Goal: Transaction & Acquisition: Purchase product/service

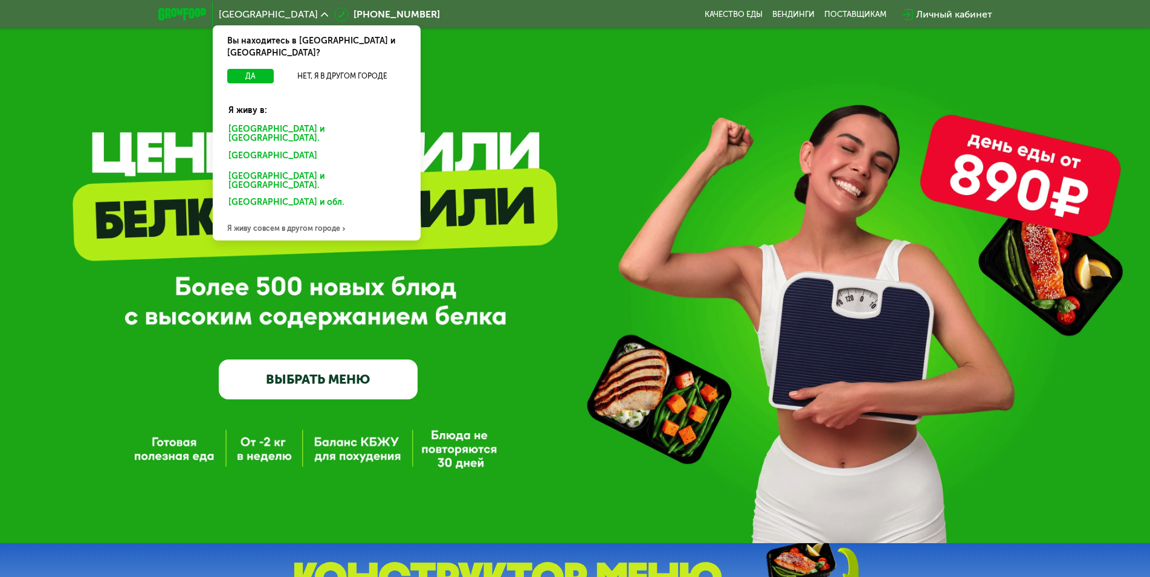
click at [270, 148] on div "[GEOGRAPHIC_DATA] и [GEOGRAPHIC_DATA]." at bounding box center [314, 157] width 189 height 19
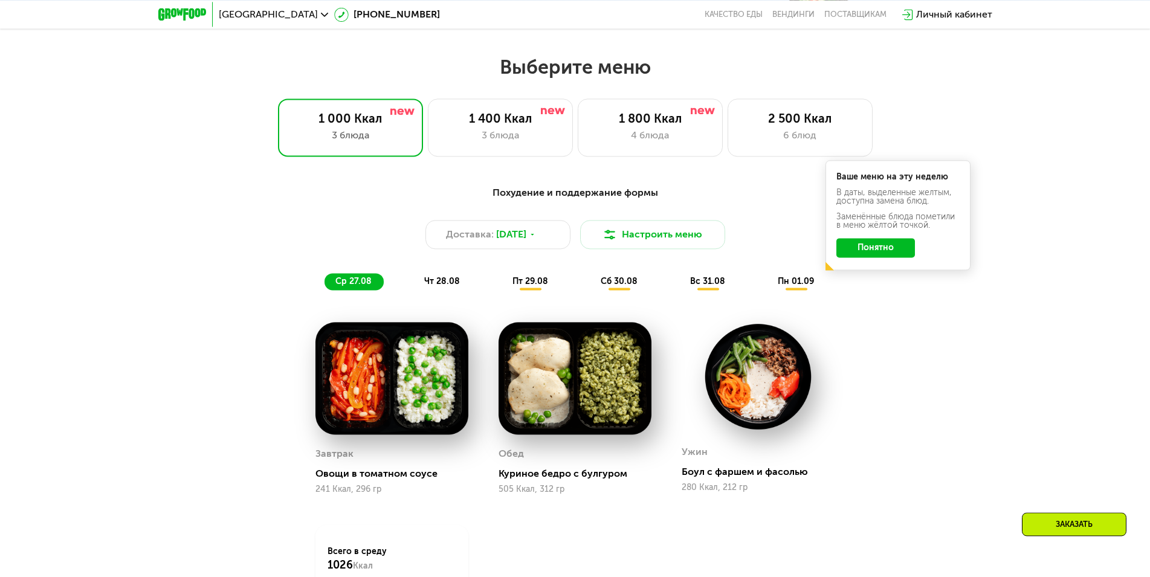
scroll to position [555, 0]
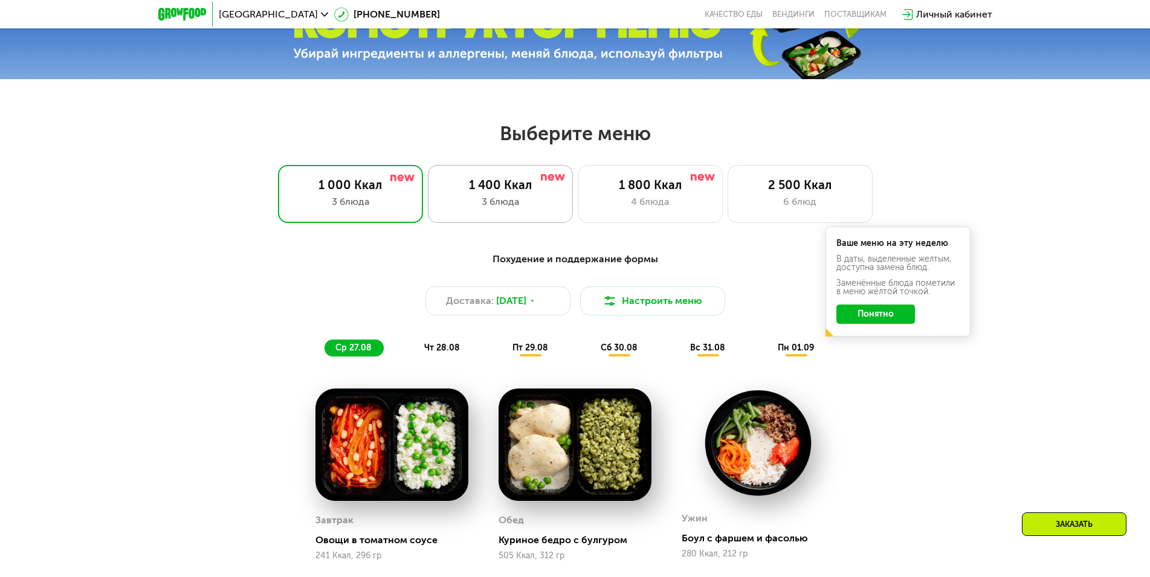
click at [578, 198] on div "1 400 Ккал 3 блюда" at bounding box center [650, 194] width 145 height 58
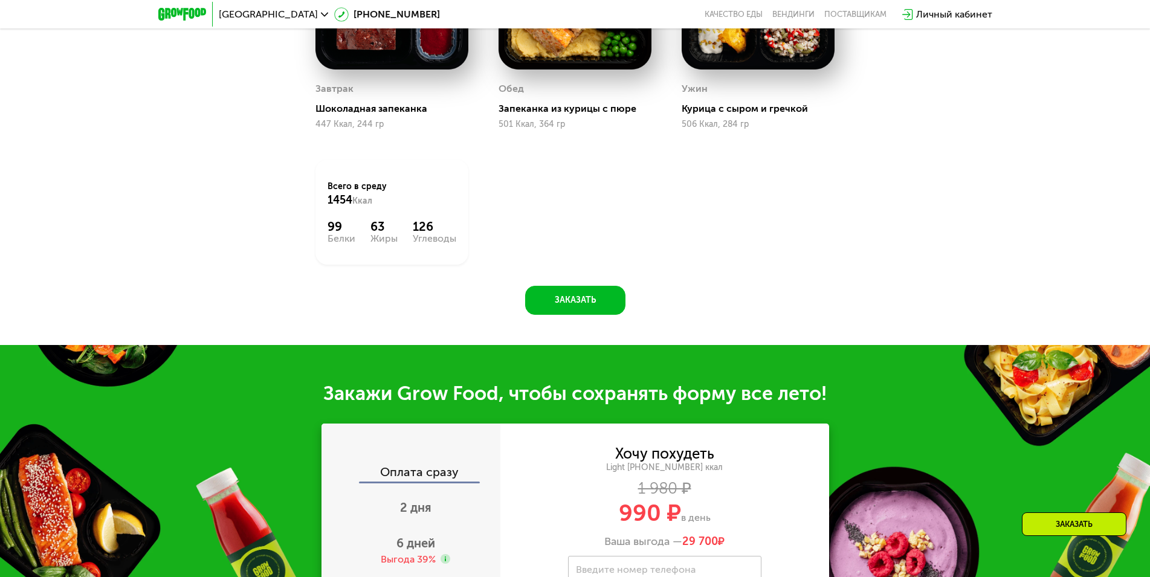
scroll to position [678, 0]
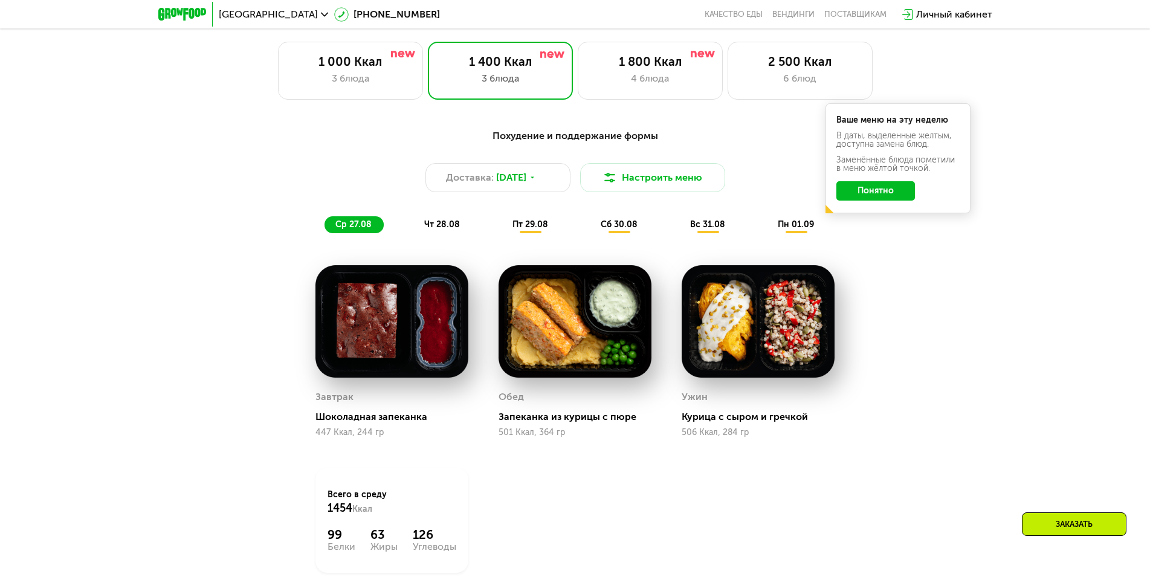
click at [532, 230] on span "пт 29.08" at bounding box center [531, 224] width 36 height 10
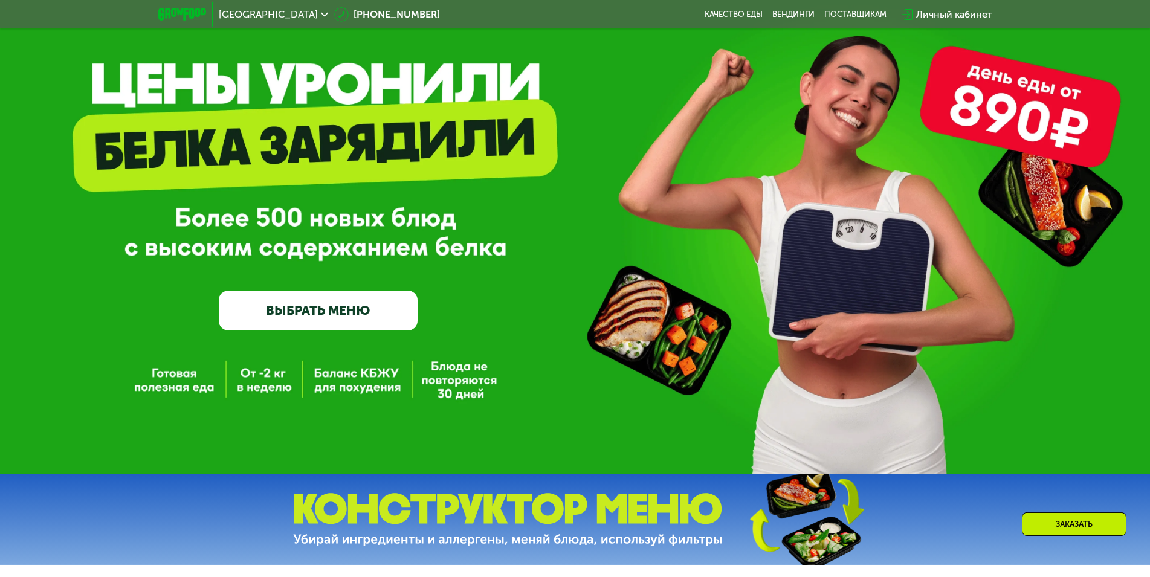
scroll to position [62, 0]
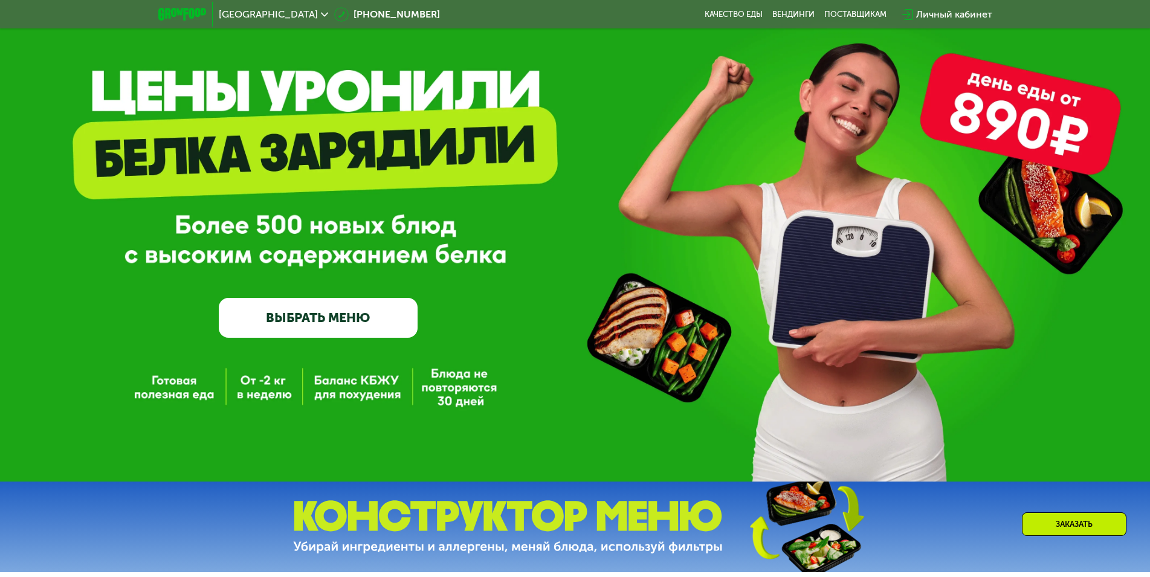
click at [262, 393] on div "GrowFood — доставка правильного питания ВЫБРАТЬ МЕНЮ" at bounding box center [575, 209] width 1150 height 543
click at [332, 327] on link "ВЫБРАТЬ МЕНЮ" at bounding box center [318, 318] width 199 height 40
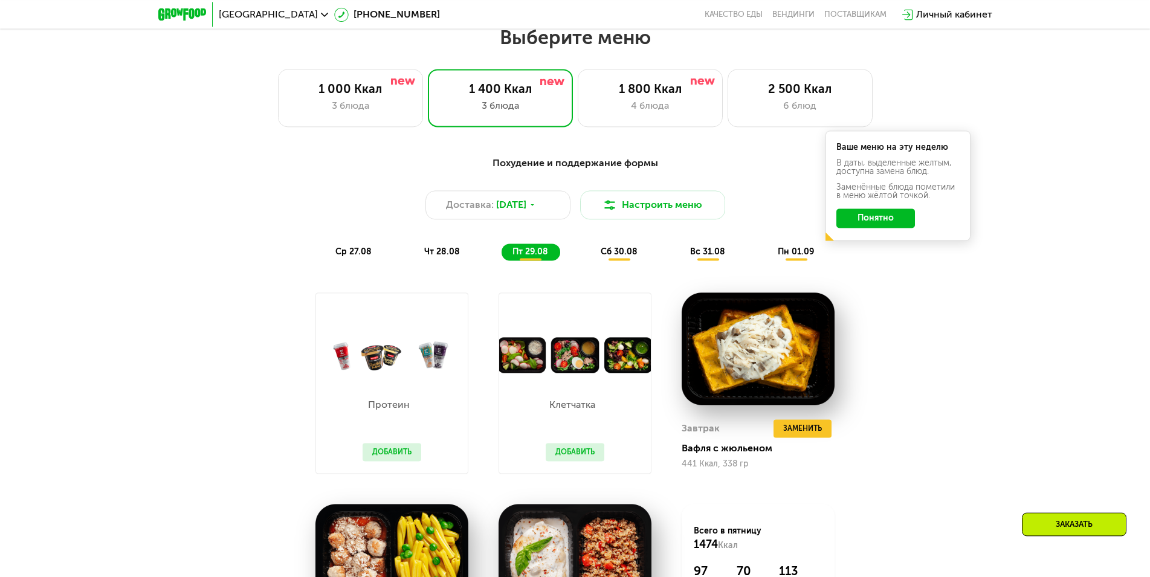
scroll to position [652, 0]
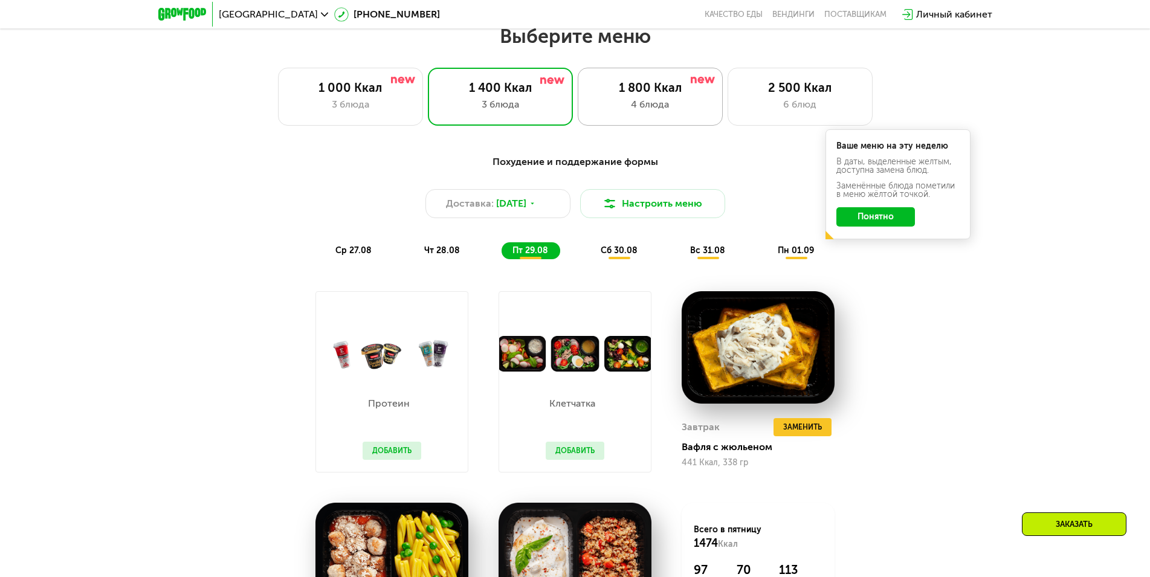
click at [690, 112] on div "4 блюда" at bounding box center [651, 104] width 120 height 15
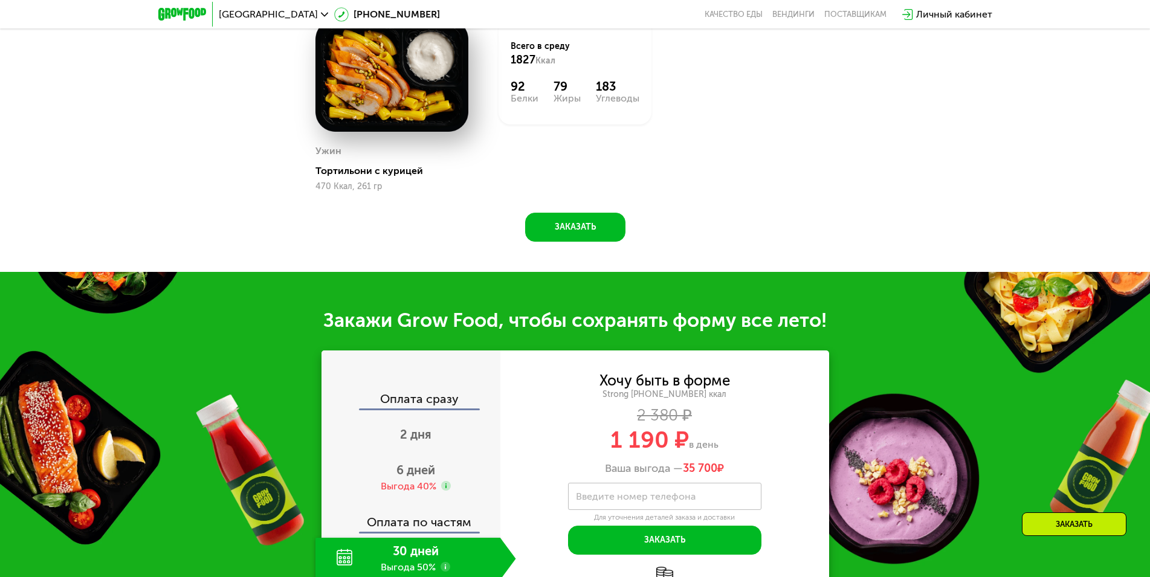
scroll to position [1269, 0]
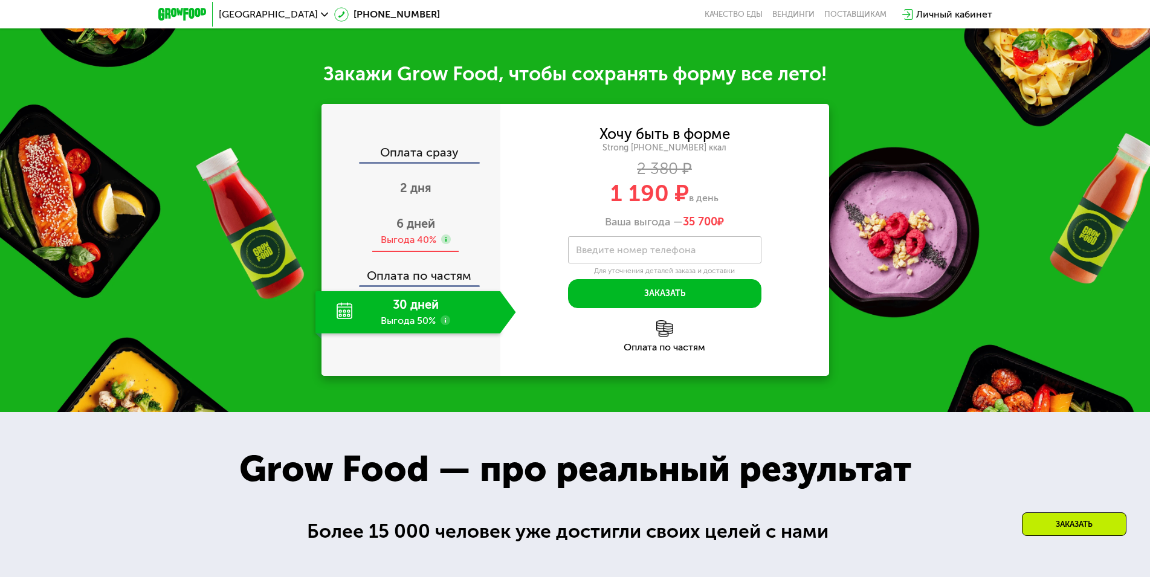
click at [401, 247] on div "Выгода 40%" at bounding box center [409, 239] width 56 height 13
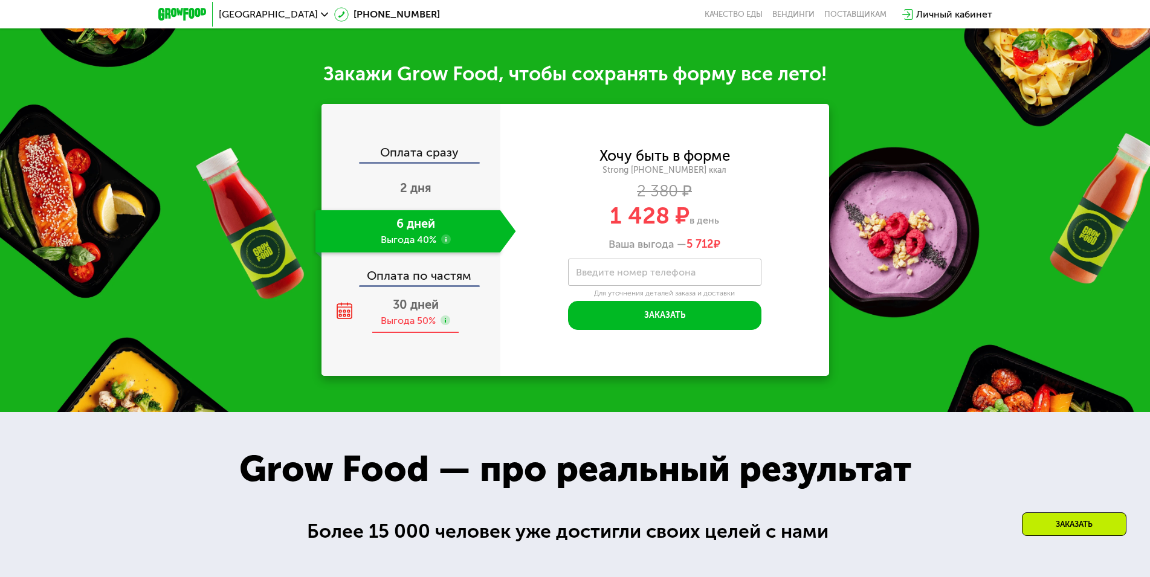
click at [417, 328] on div "Выгода 50%" at bounding box center [408, 320] width 55 height 13
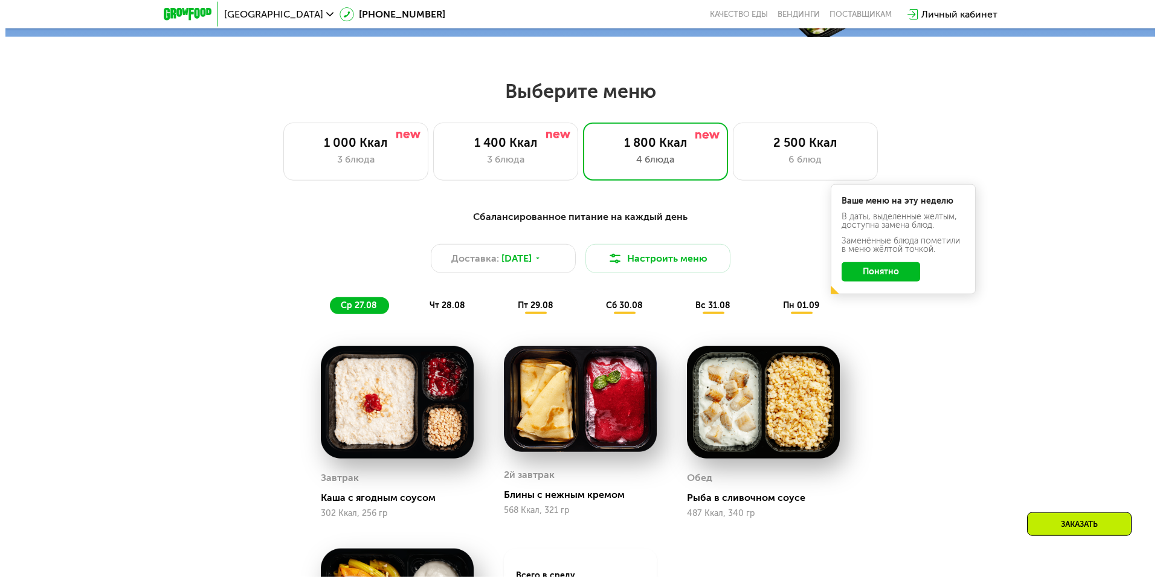
scroll to position [591, 0]
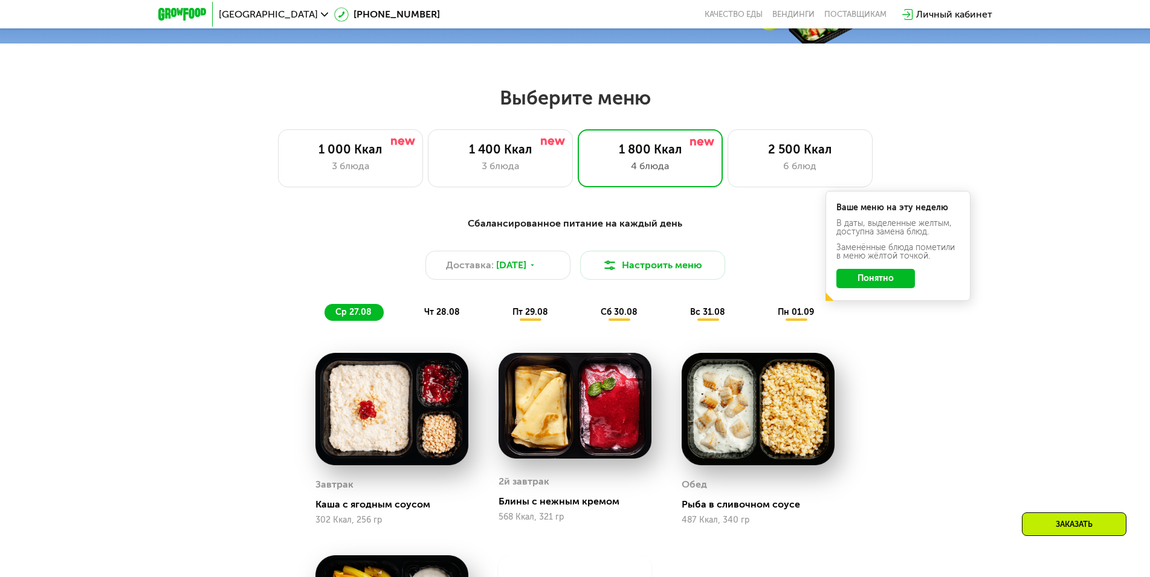
click at [538, 317] on span "пт 29.08" at bounding box center [531, 312] width 36 height 10
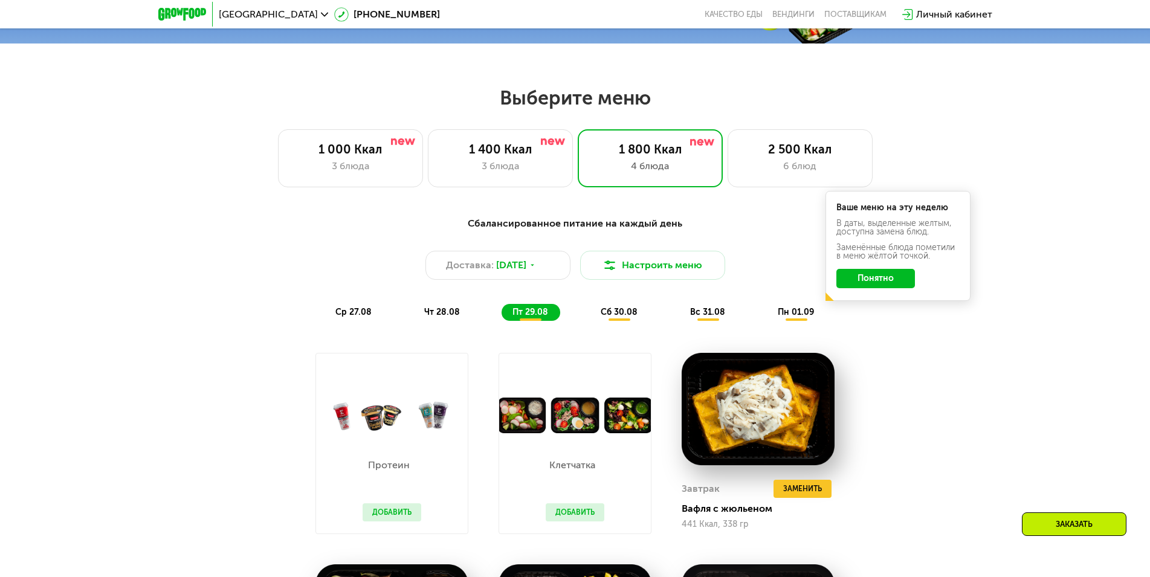
click at [679, 321] on div "сб 30.08" at bounding box center [708, 312] width 58 height 17
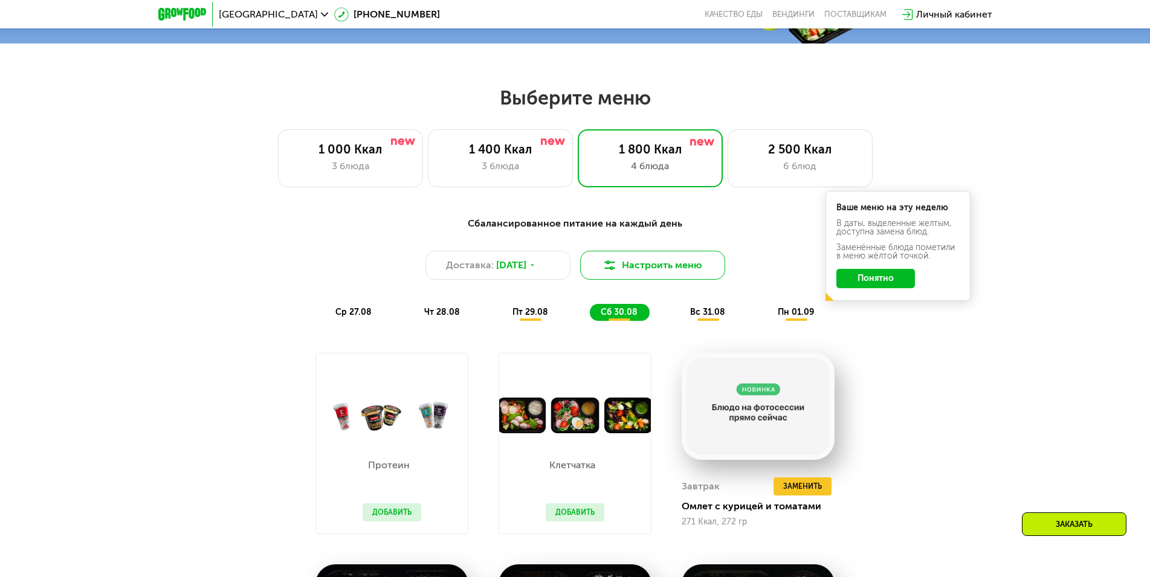
click at [611, 273] on img at bounding box center [610, 265] width 15 height 15
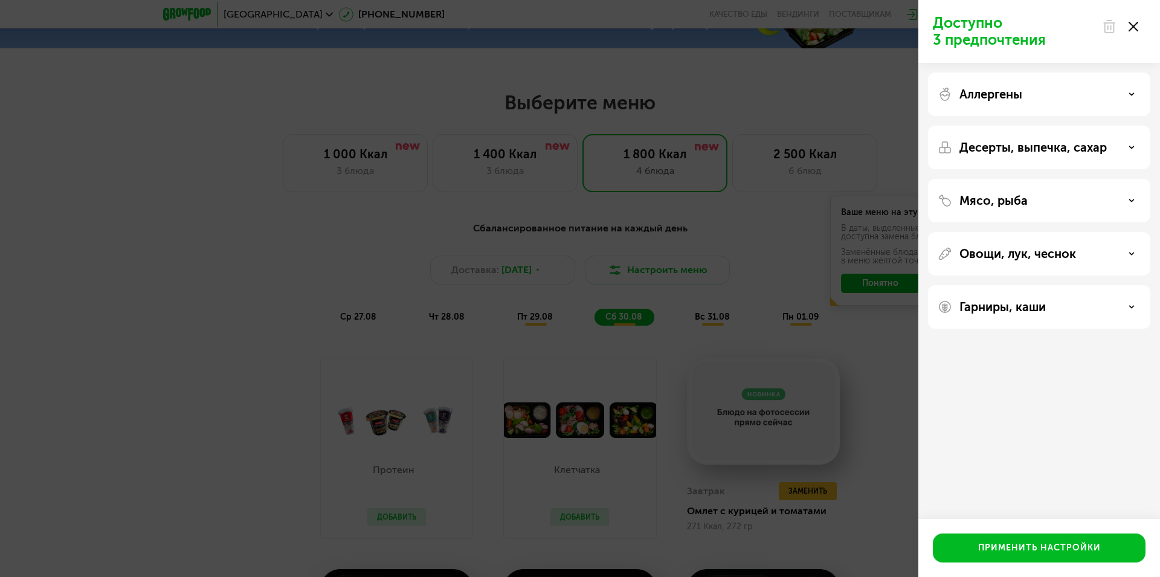
click at [1102, 94] on div "Аллергены" at bounding box center [1039, 94] width 203 height 15
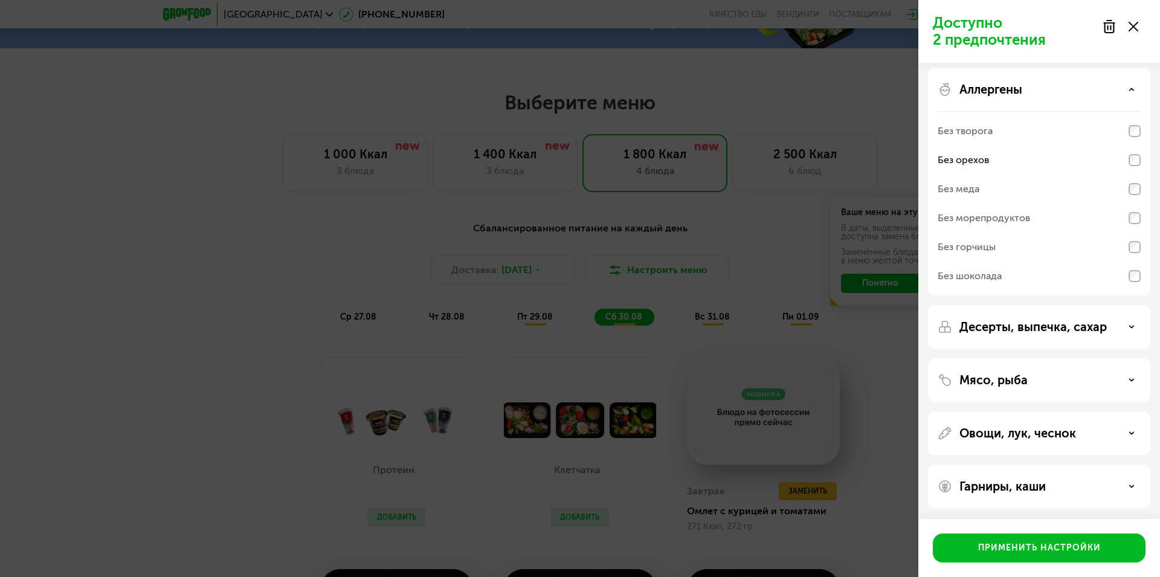
scroll to position [6, 0]
click at [1131, 482] on icon at bounding box center [1132, 485] width 6 height 6
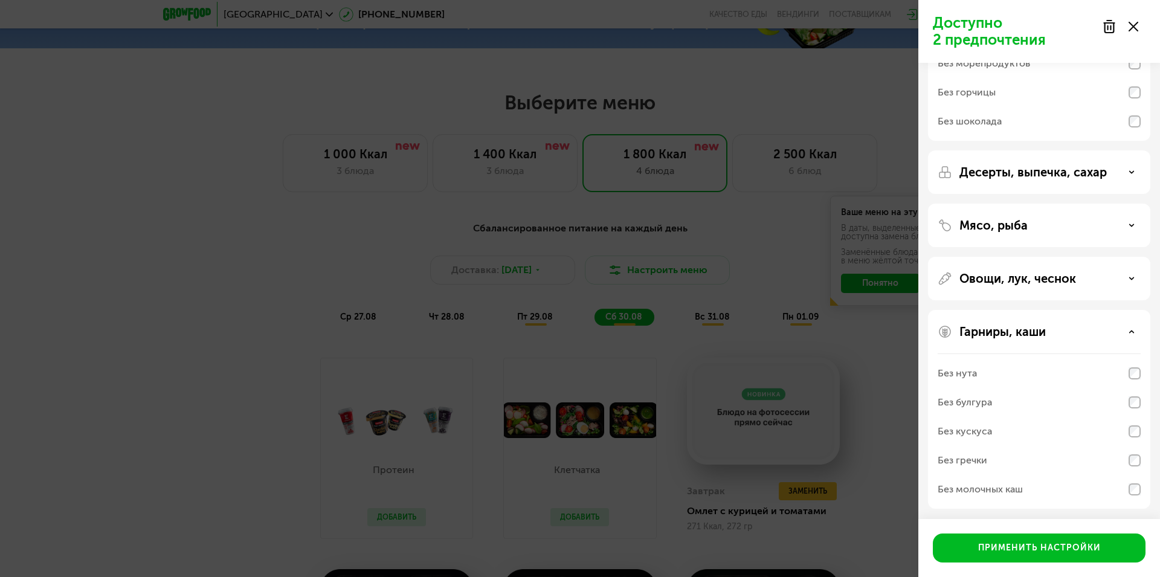
scroll to position [161, 0]
click at [1133, 273] on div "Овощи, лук, чеснок" at bounding box center [1039, 277] width 203 height 15
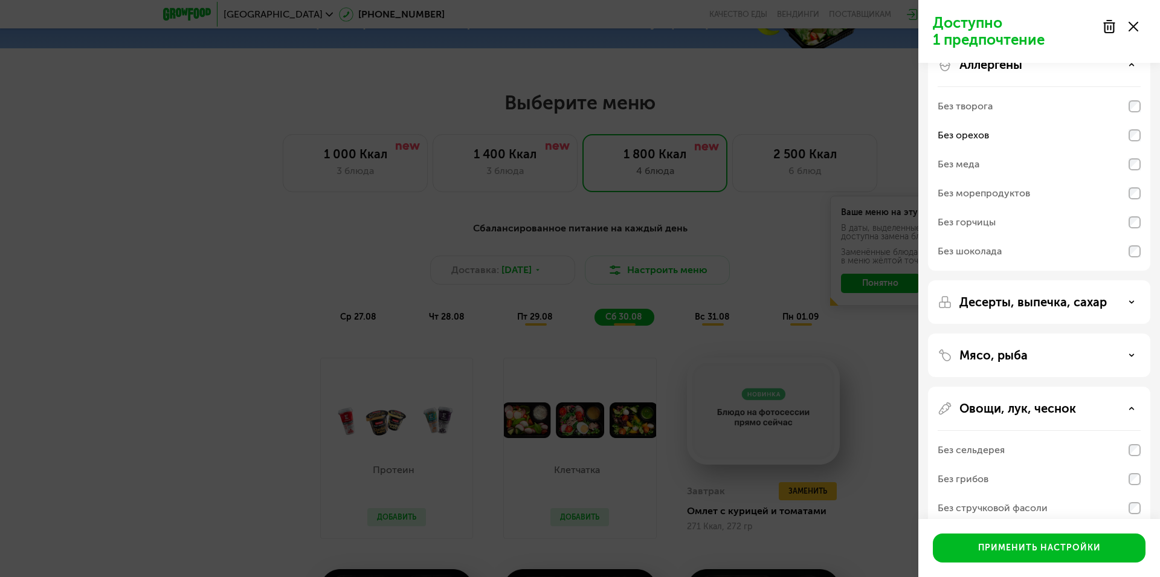
scroll to position [24, 0]
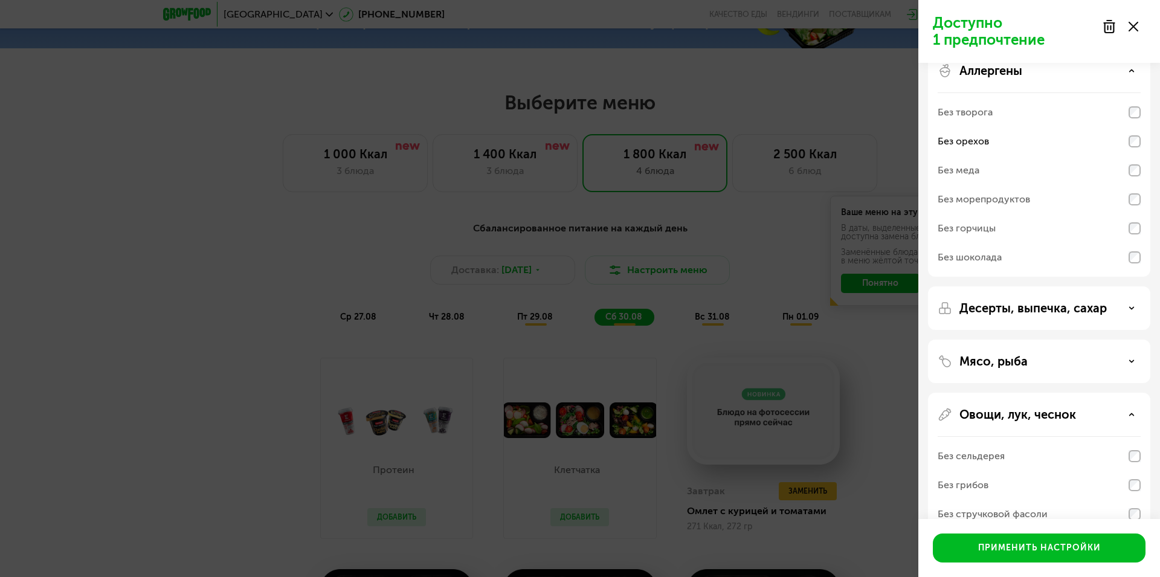
click at [1124, 360] on div "Мясо, рыба" at bounding box center [1039, 361] width 203 height 15
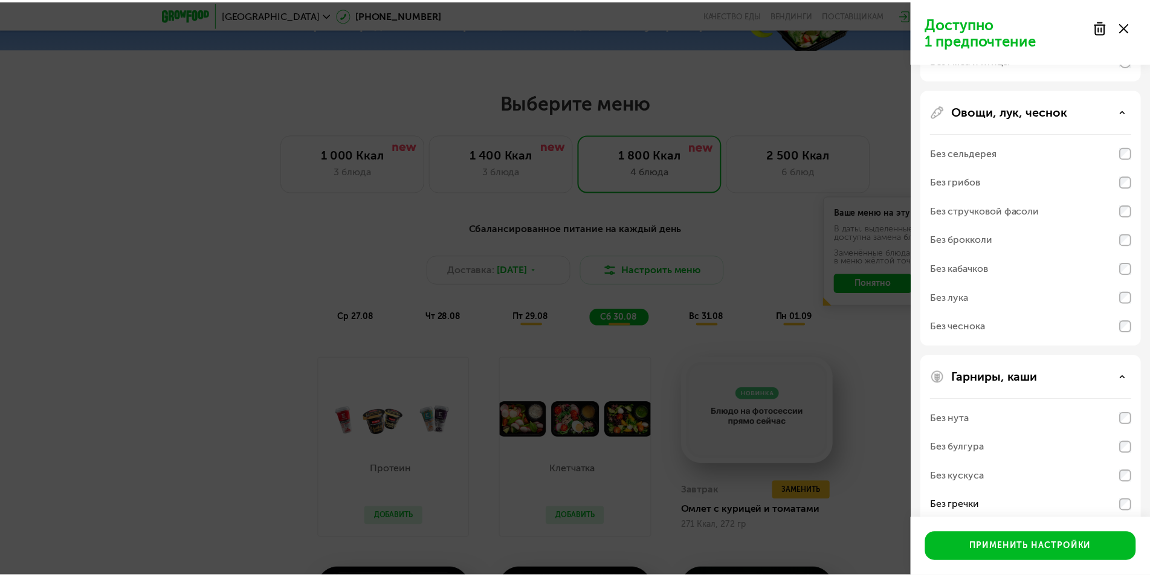
scroll to position [530, 0]
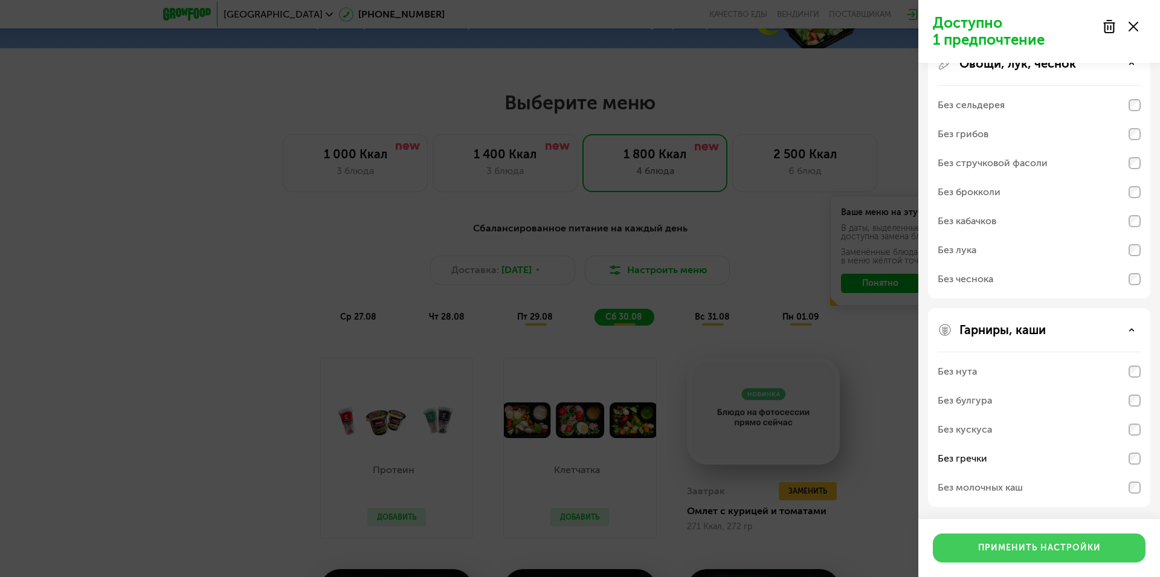
click at [1076, 553] on div "Применить настройки" at bounding box center [1040, 548] width 123 height 12
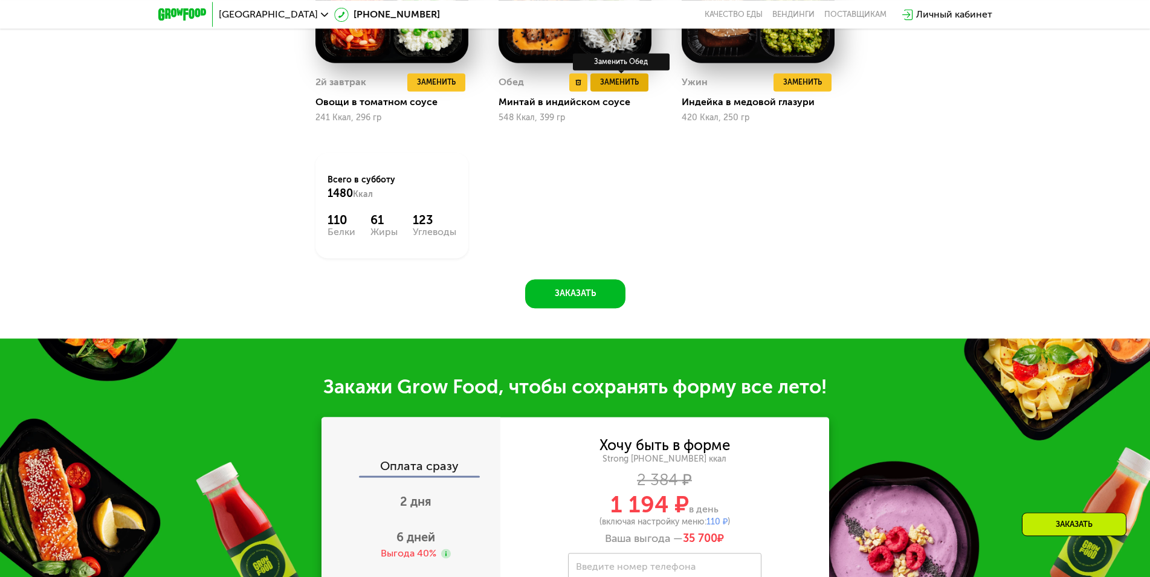
scroll to position [1392, 0]
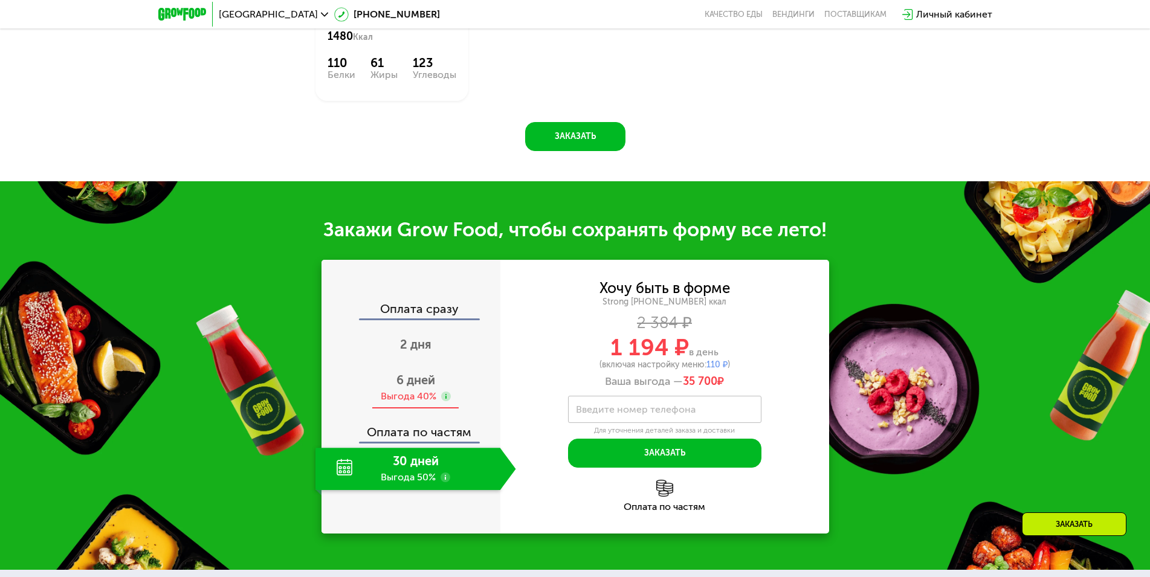
click at [445, 399] on use at bounding box center [446, 397] width 10 height 10
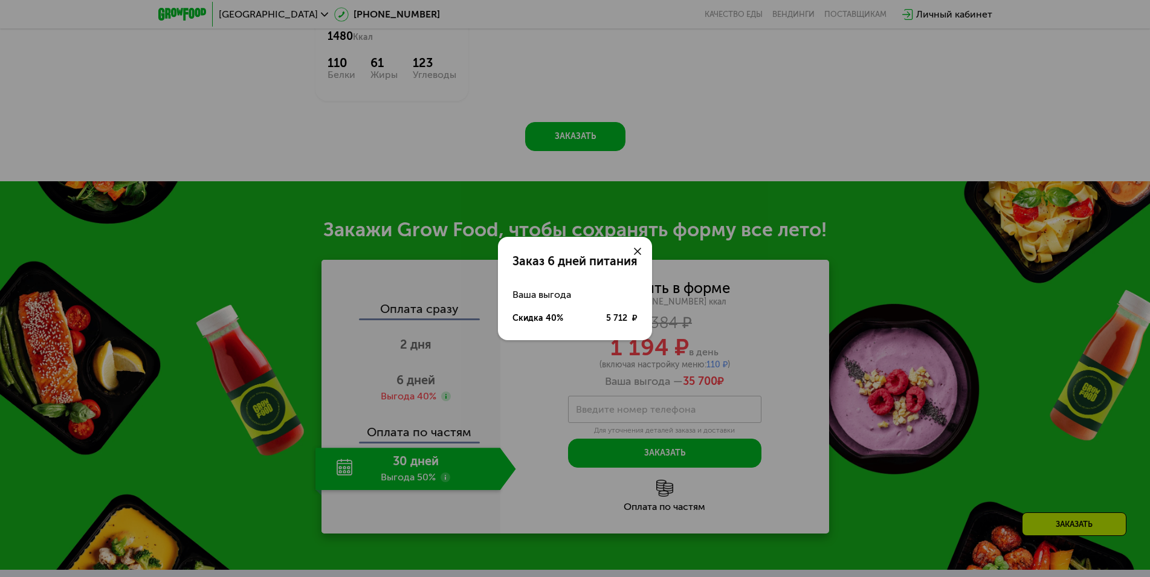
click at [639, 250] on use at bounding box center [637, 251] width 7 height 7
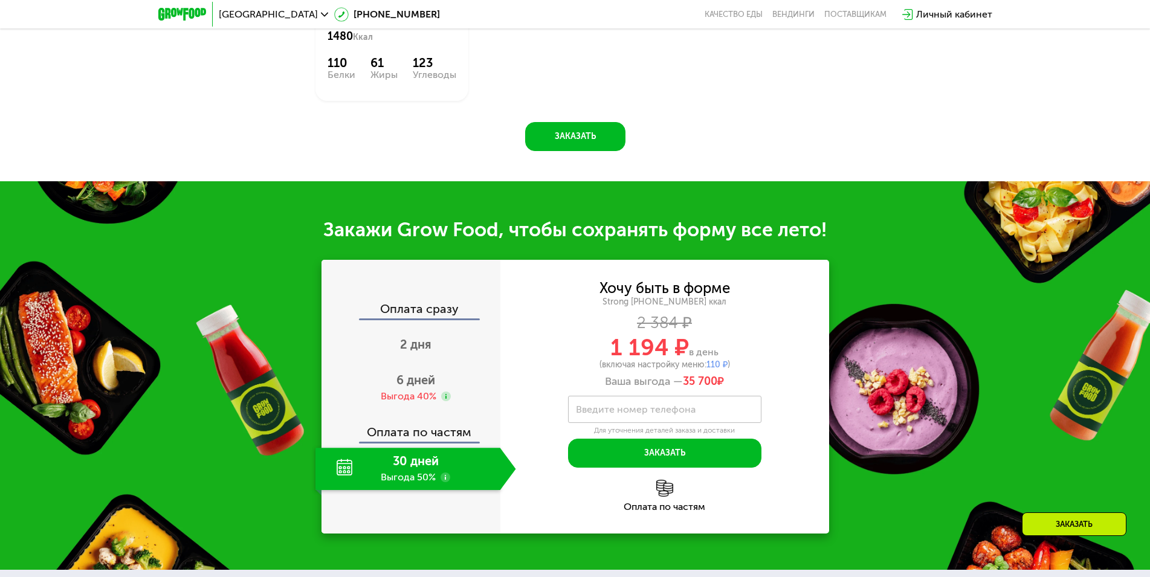
click at [444, 482] on use at bounding box center [446, 478] width 10 height 10
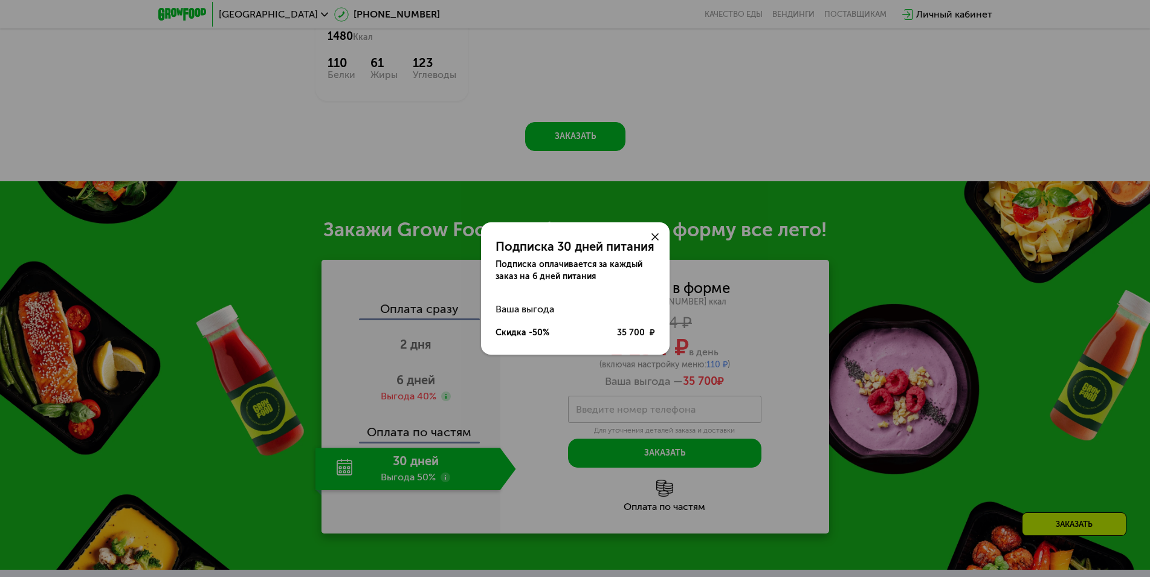
click at [655, 240] on icon at bounding box center [655, 236] width 7 height 7
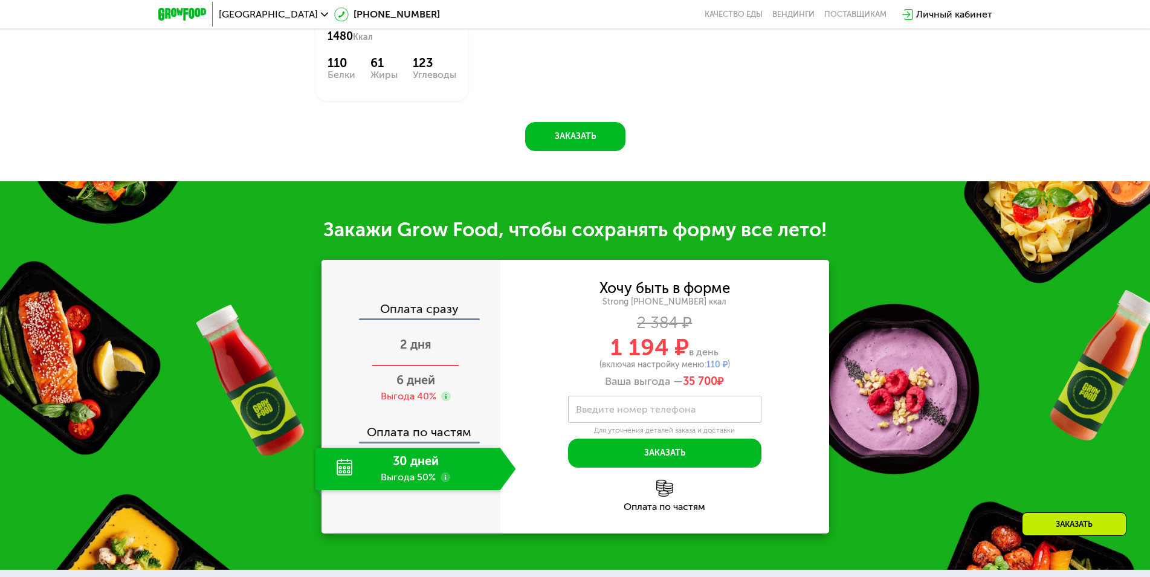
click at [438, 360] on div "2 дня" at bounding box center [415, 346] width 201 height 42
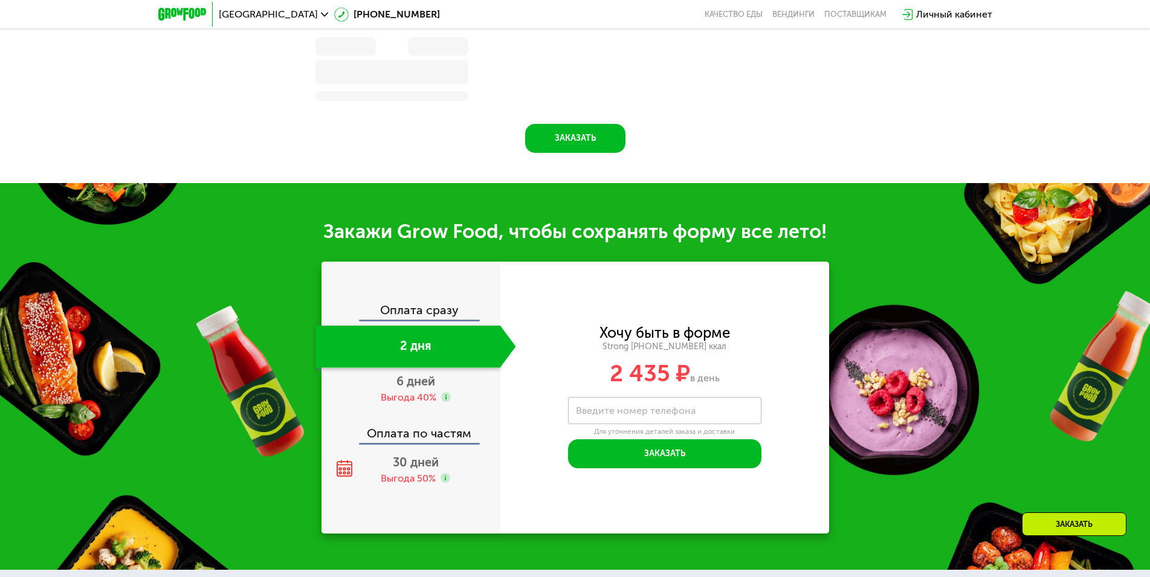
scroll to position [1217, 0]
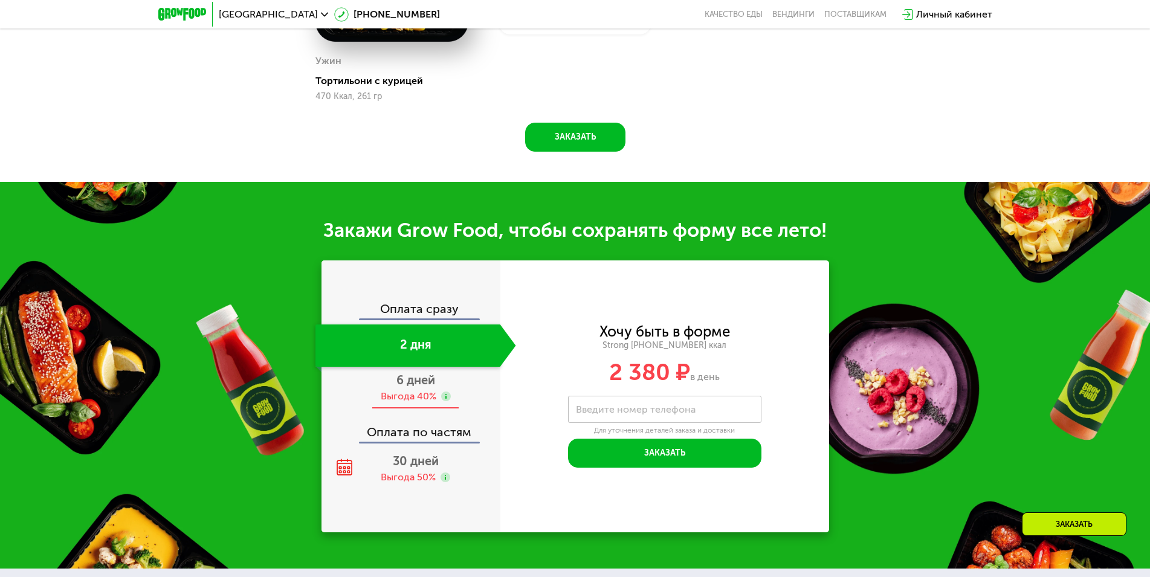
click at [424, 387] on span "6 дней" at bounding box center [415, 380] width 39 height 15
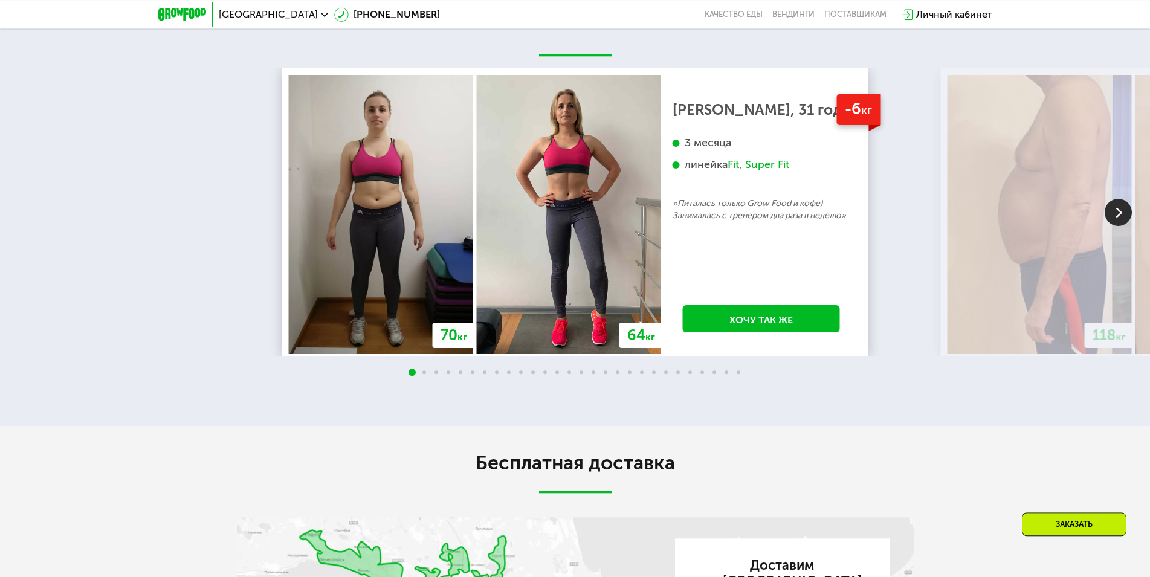
scroll to position [2418, 0]
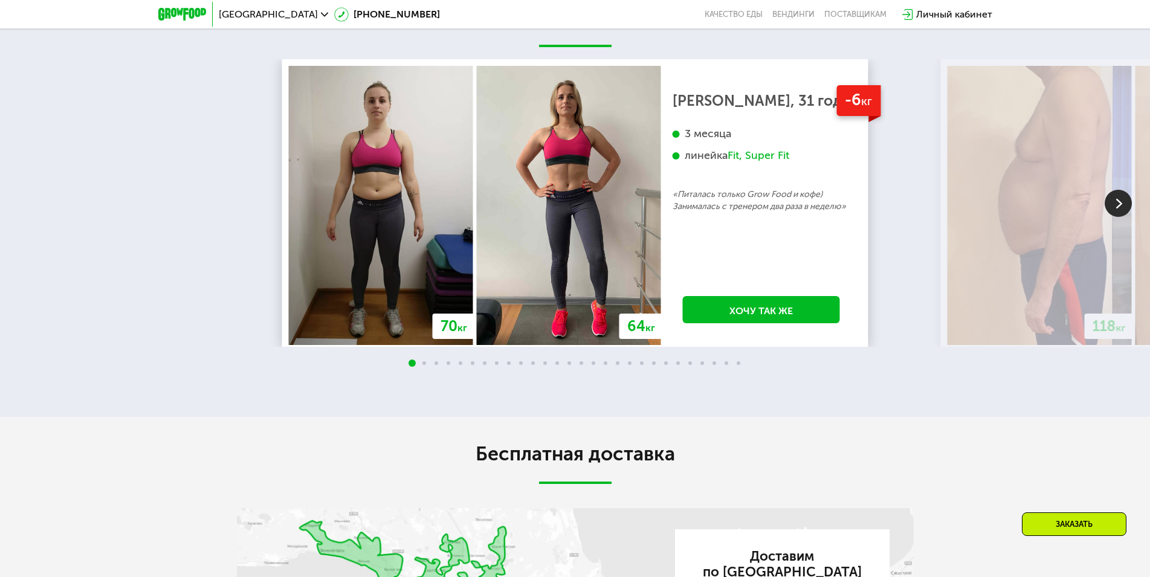
click at [1116, 204] on img at bounding box center [1118, 203] width 27 height 27
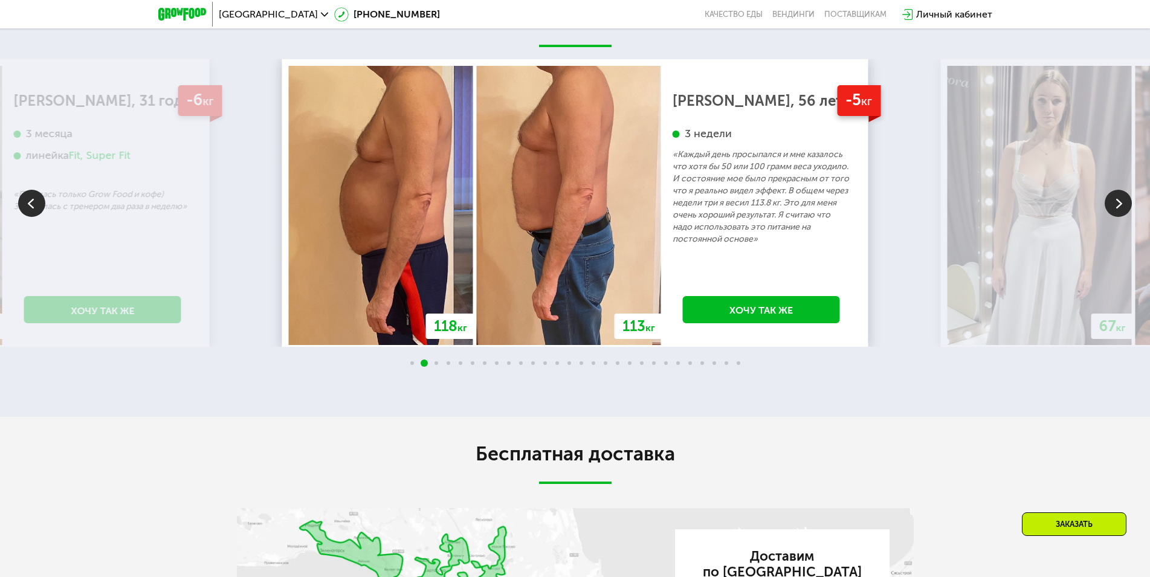
click at [1116, 204] on img at bounding box center [1118, 203] width 27 height 27
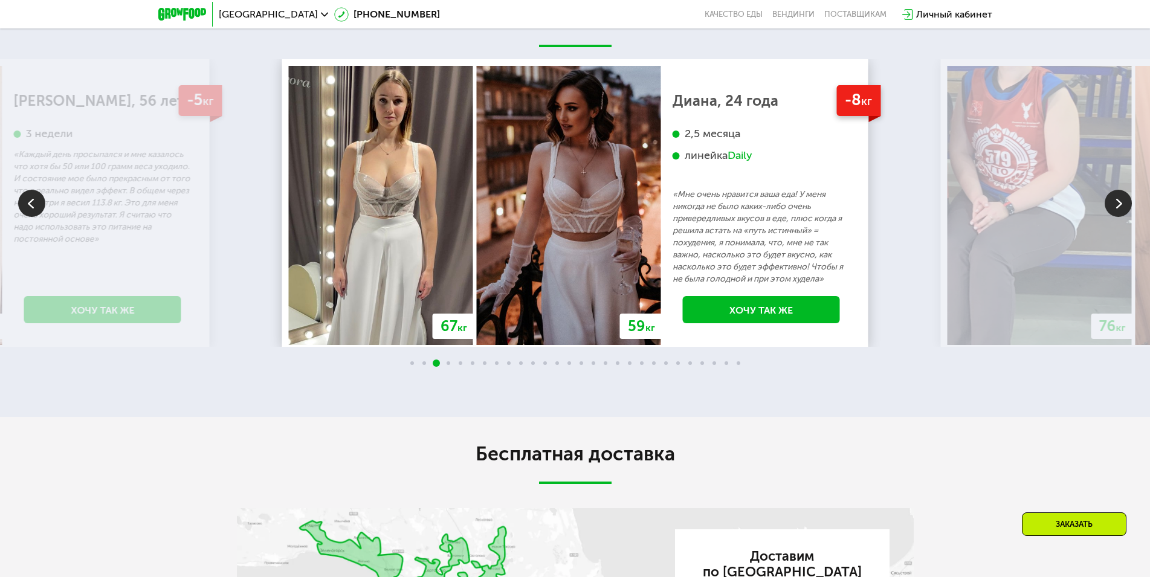
click at [1116, 204] on img at bounding box center [1118, 203] width 27 height 27
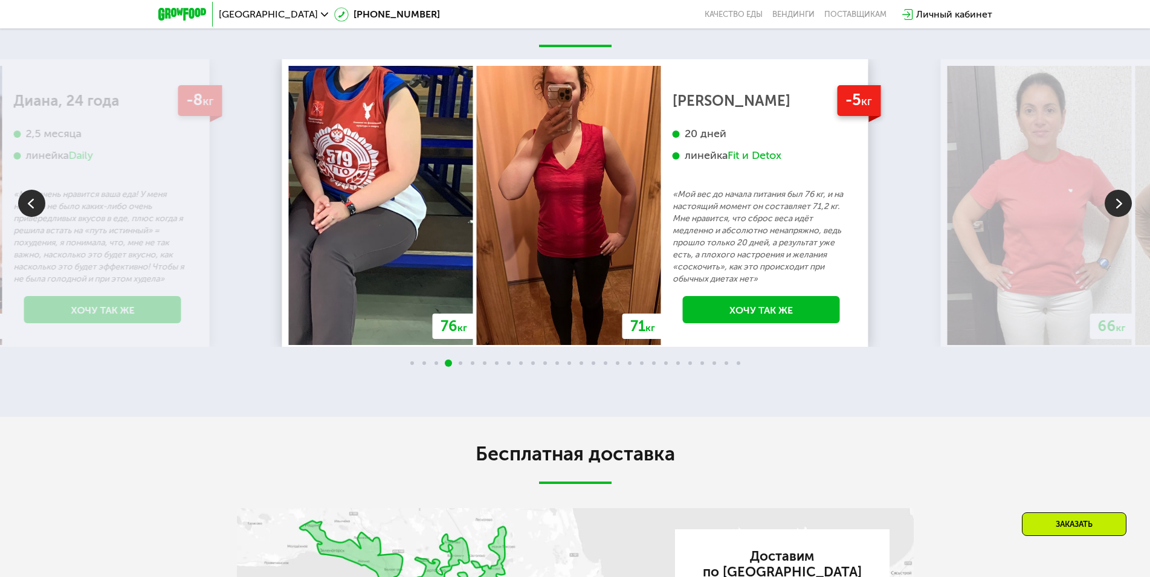
click at [1116, 204] on img at bounding box center [1118, 203] width 27 height 27
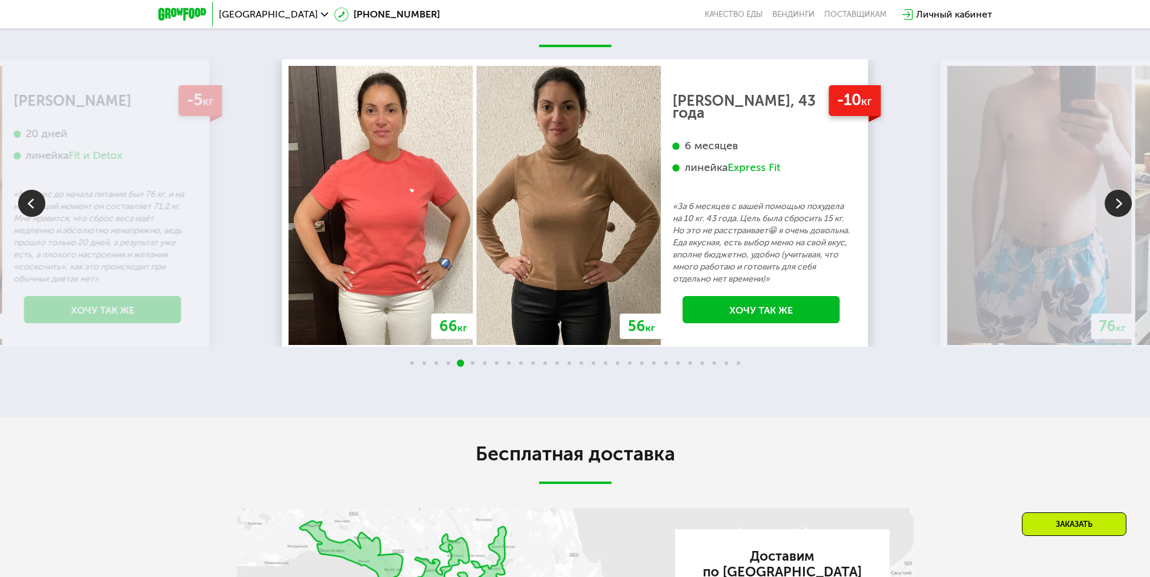
click at [1116, 204] on img at bounding box center [1118, 203] width 27 height 27
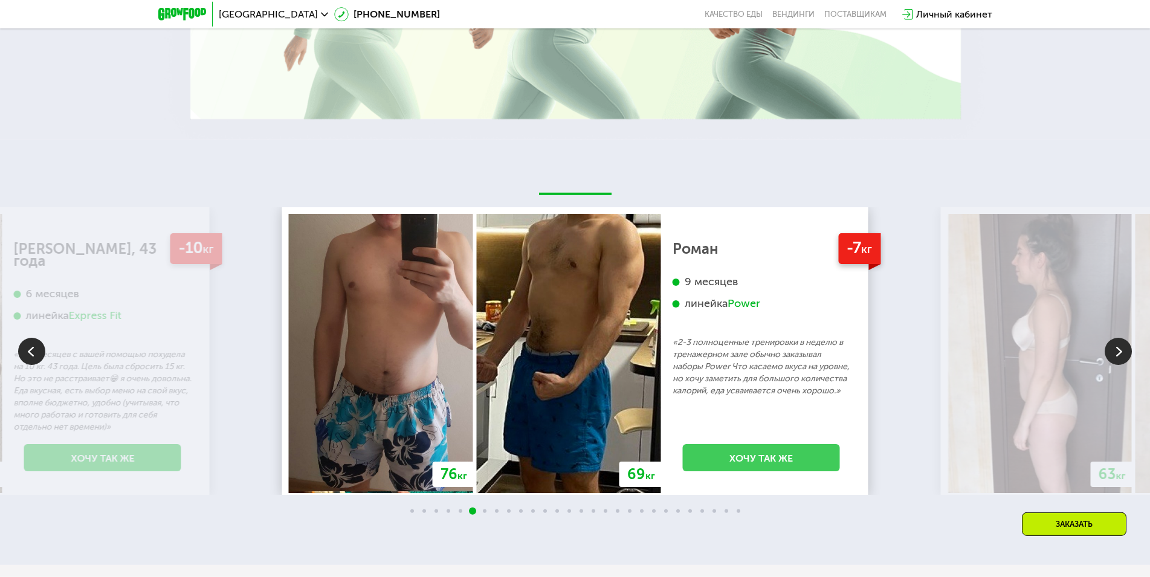
scroll to position [2233, 0]
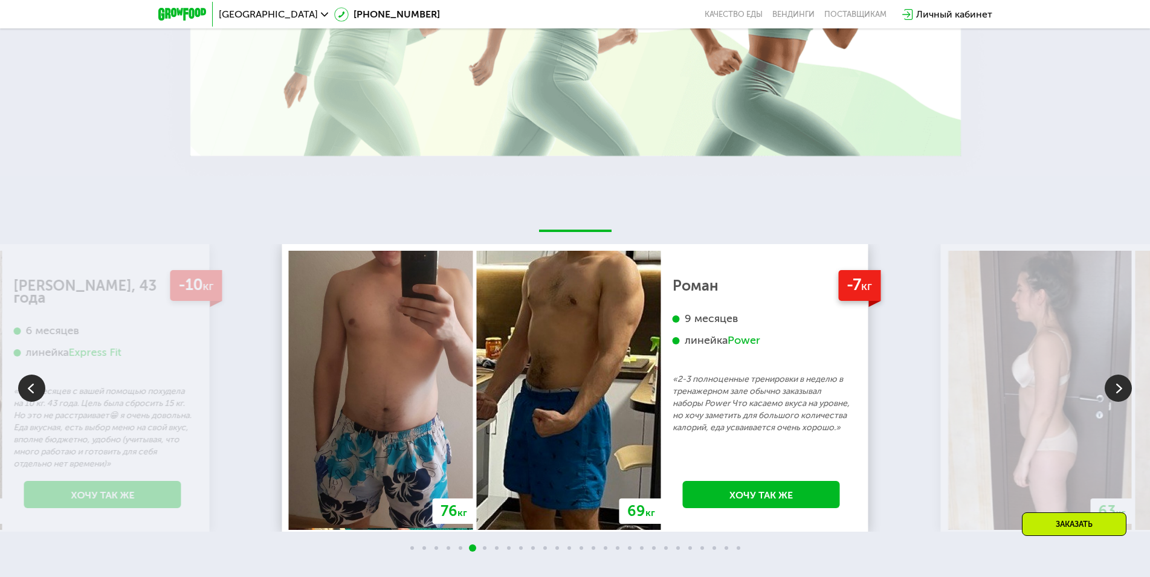
click at [1116, 387] on img at bounding box center [1118, 388] width 27 height 27
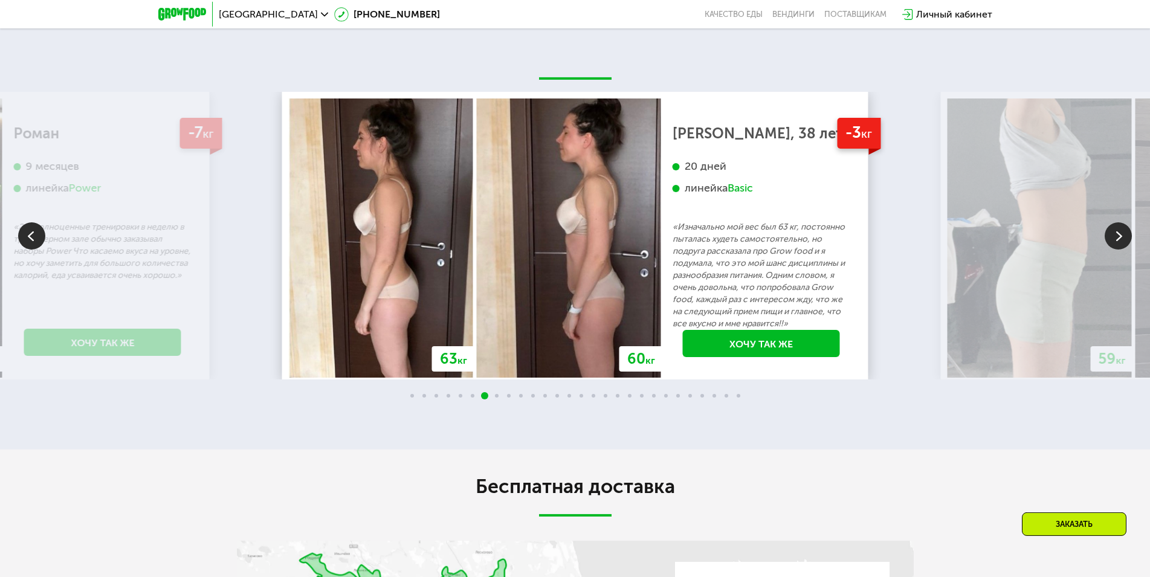
scroll to position [2418, 0]
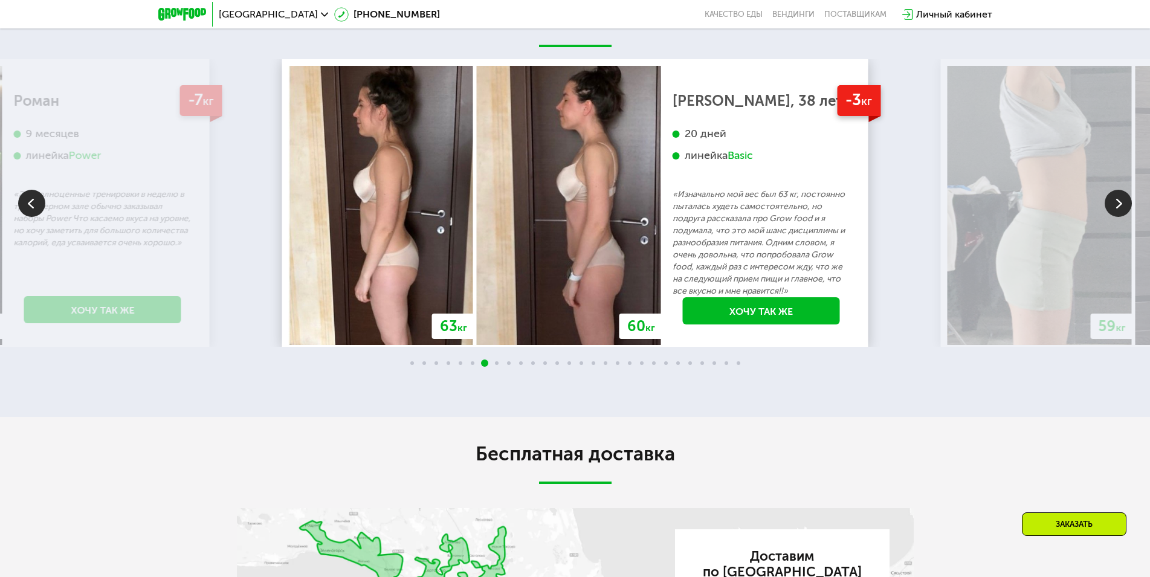
click at [1117, 212] on img at bounding box center [1118, 203] width 27 height 27
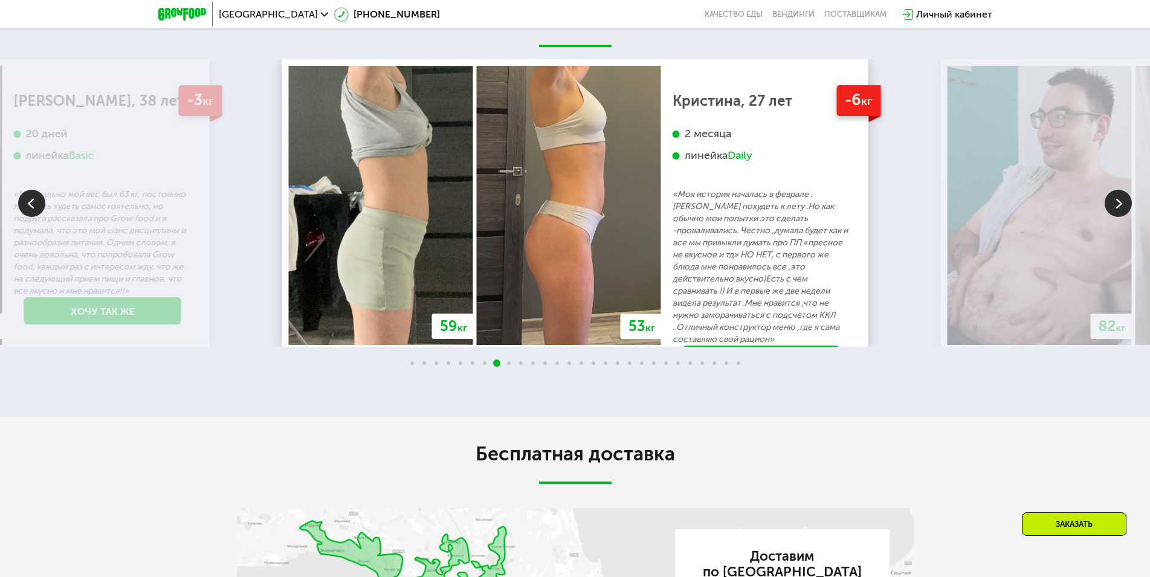
click at [1111, 207] on img at bounding box center [1118, 203] width 27 height 27
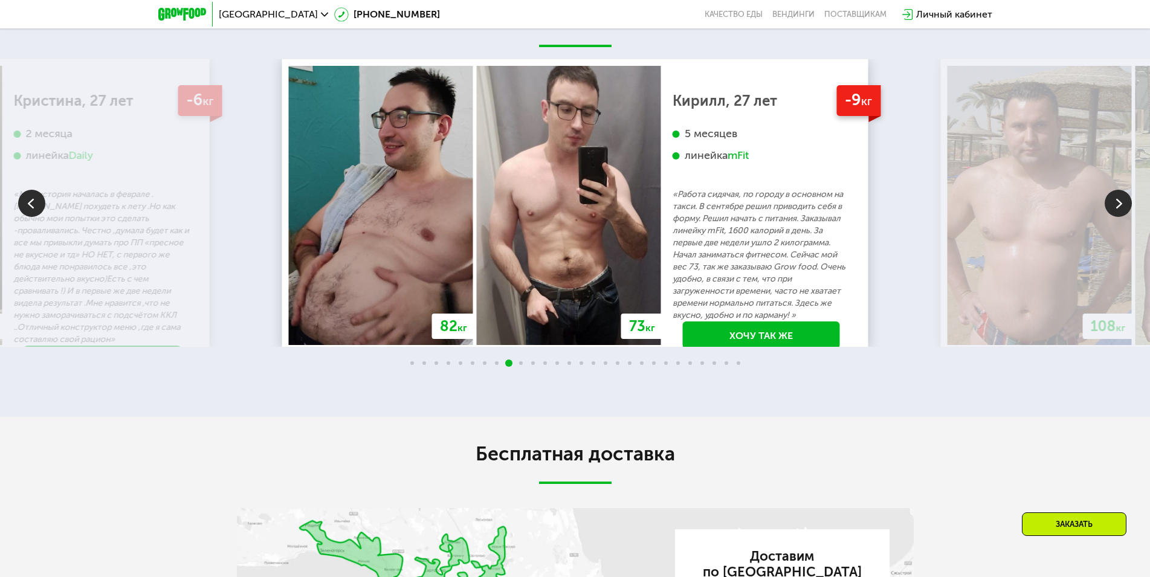
click at [1124, 209] on img at bounding box center [1118, 203] width 27 height 27
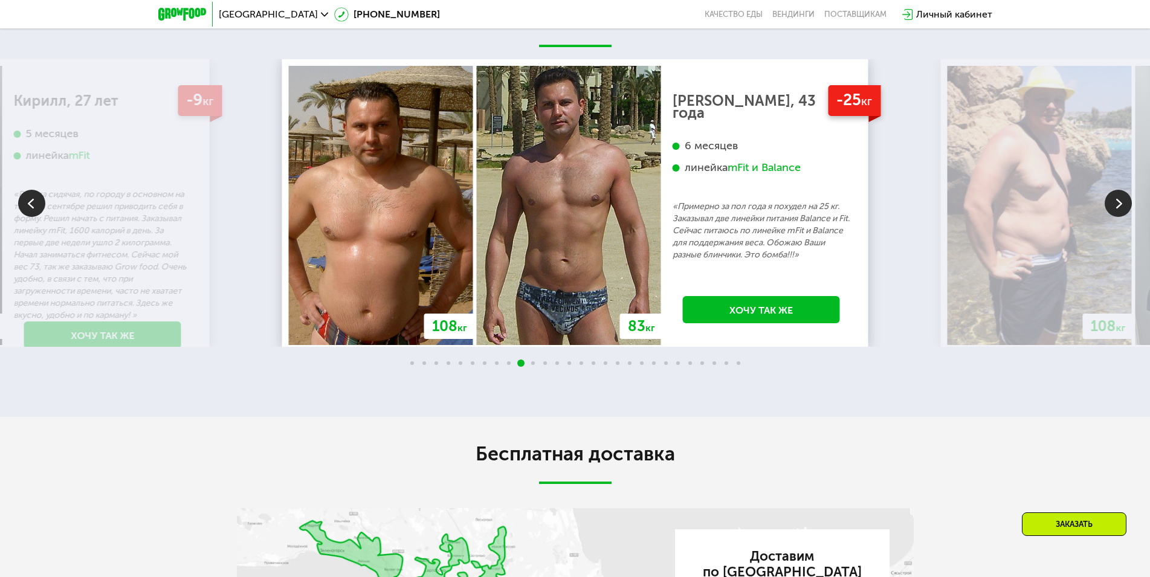
click at [1125, 206] on img at bounding box center [1118, 203] width 27 height 27
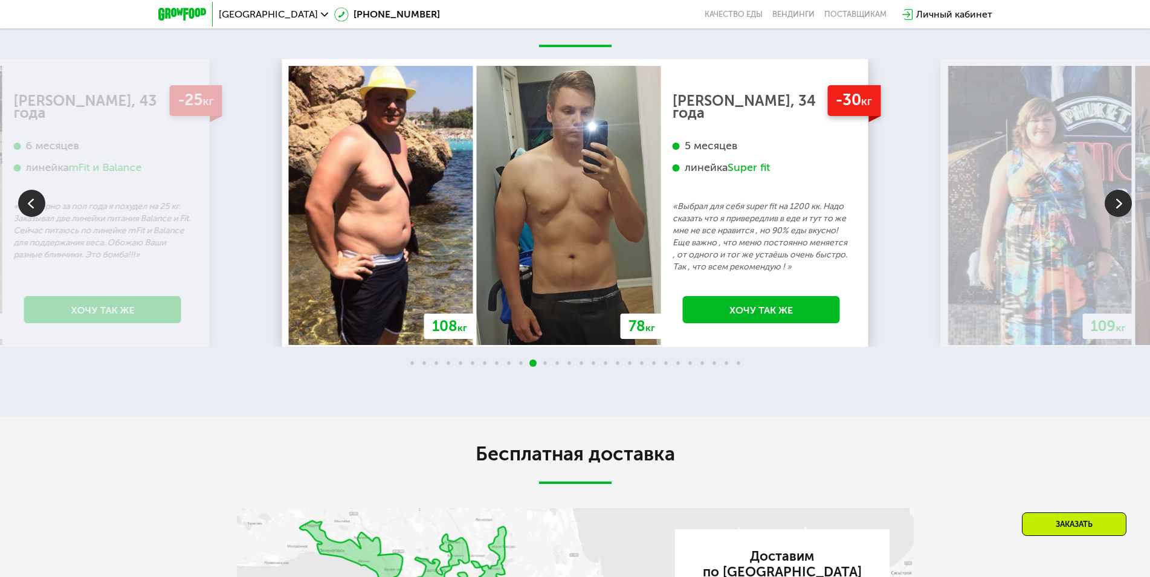
click at [1125, 205] on img at bounding box center [1118, 203] width 27 height 27
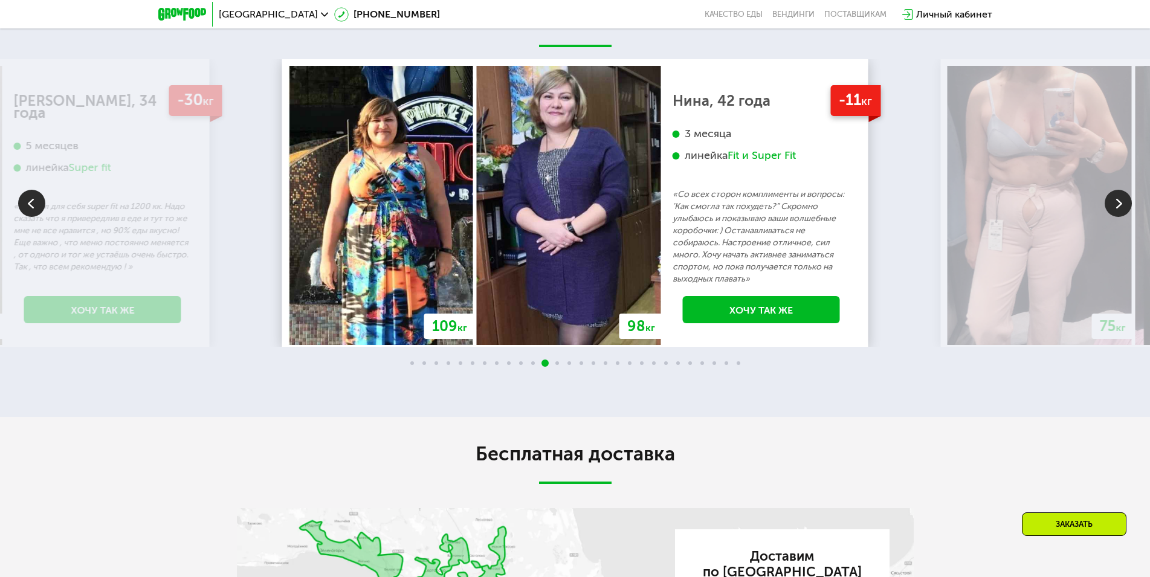
click at [1125, 205] on img at bounding box center [1118, 203] width 27 height 27
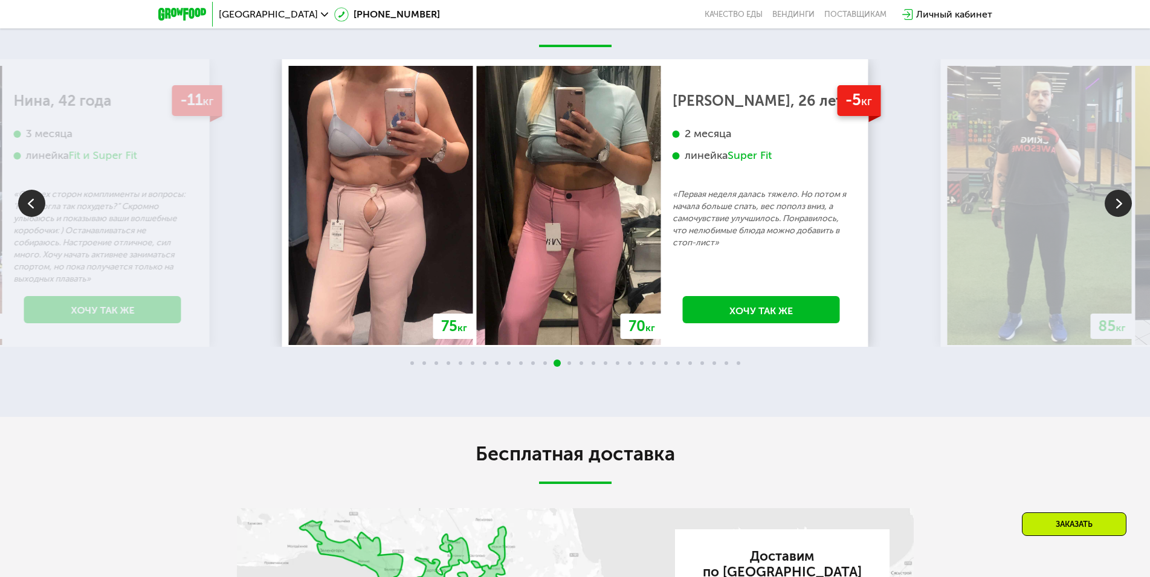
click at [1125, 205] on img at bounding box center [1118, 203] width 27 height 27
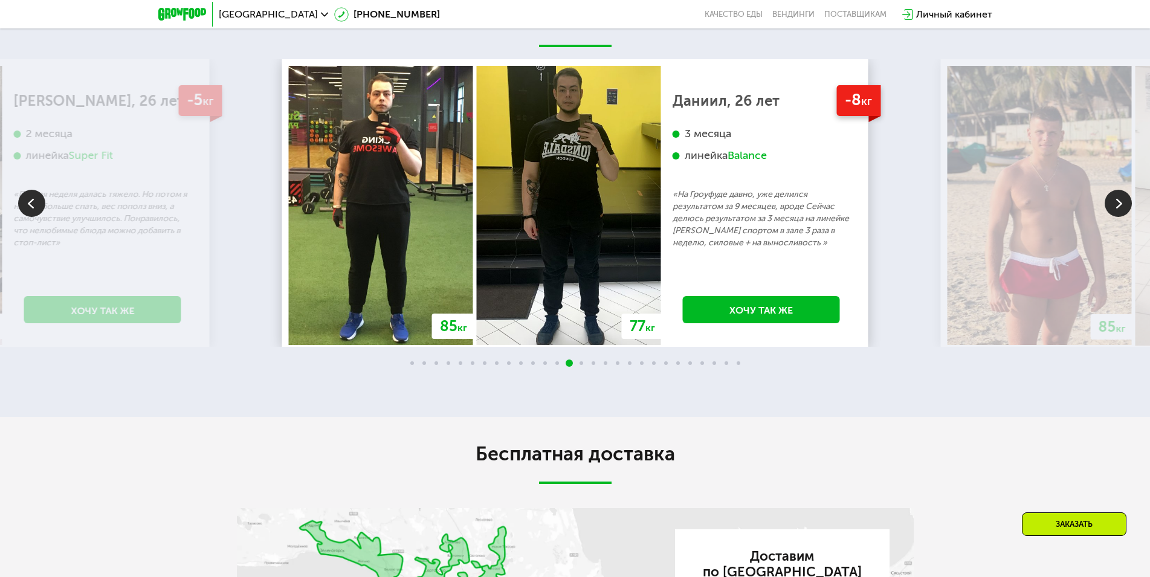
click at [1126, 204] on img at bounding box center [1118, 203] width 27 height 27
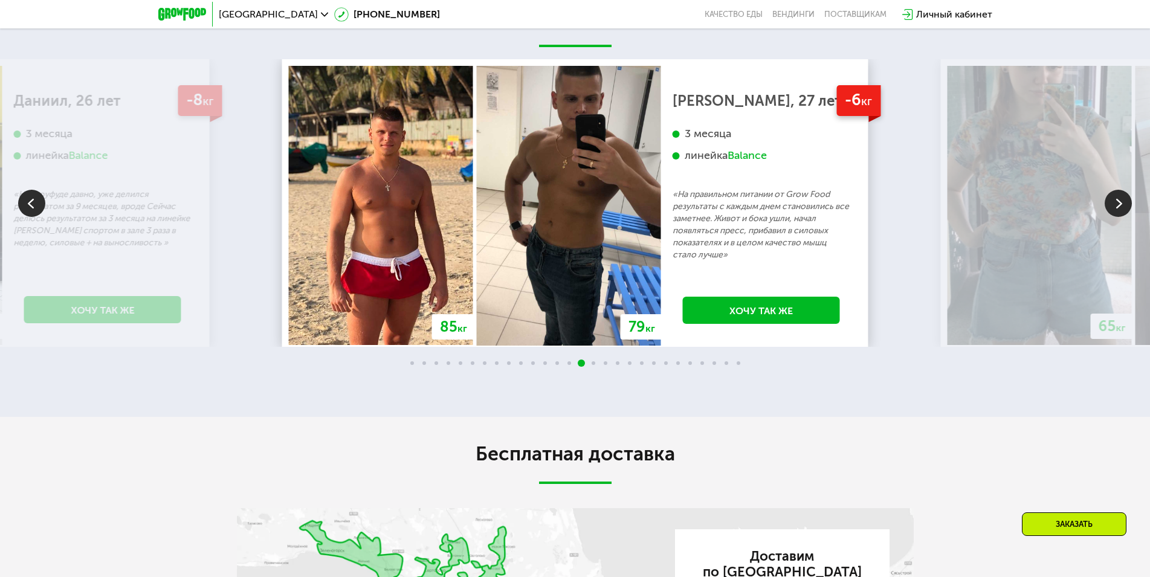
click at [1126, 204] on img at bounding box center [1118, 203] width 27 height 27
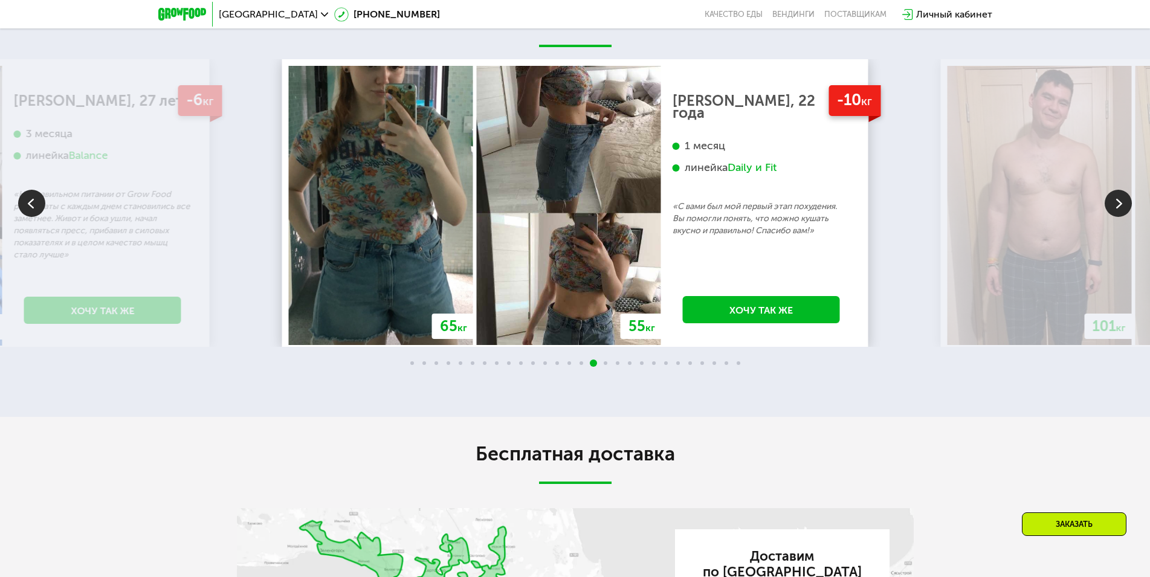
click at [1126, 204] on img at bounding box center [1118, 203] width 27 height 27
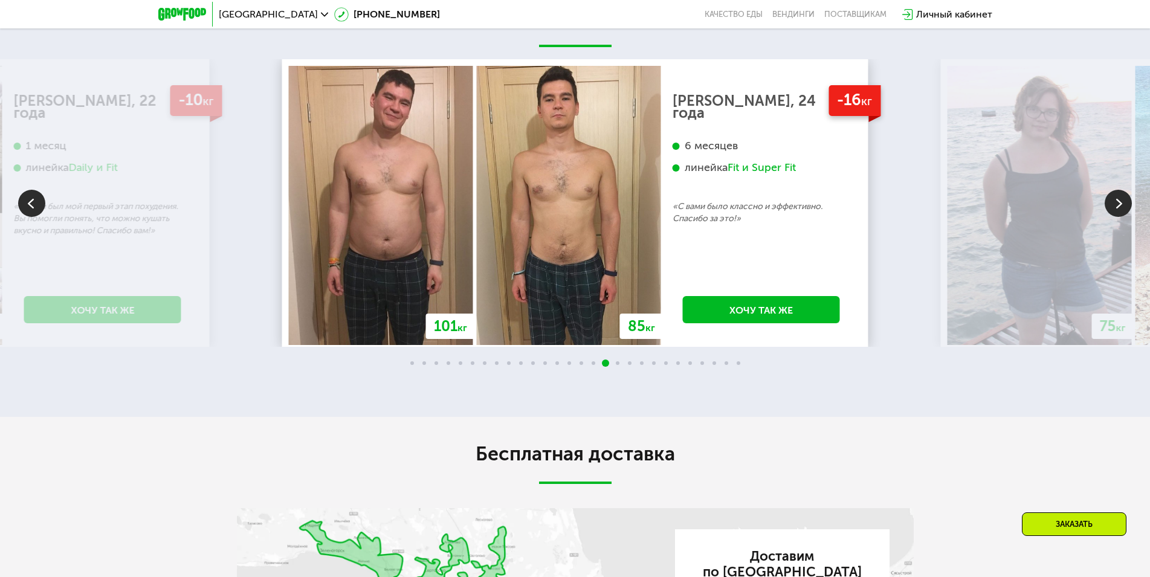
click at [1116, 206] on img at bounding box center [1118, 203] width 27 height 27
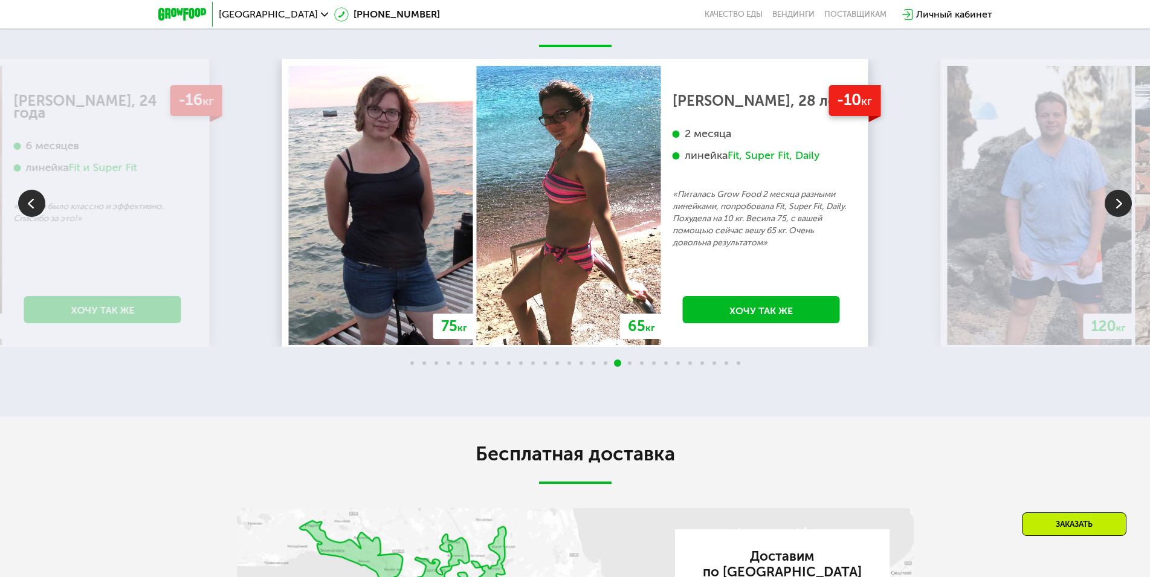
click at [1117, 206] on img at bounding box center [1118, 203] width 27 height 27
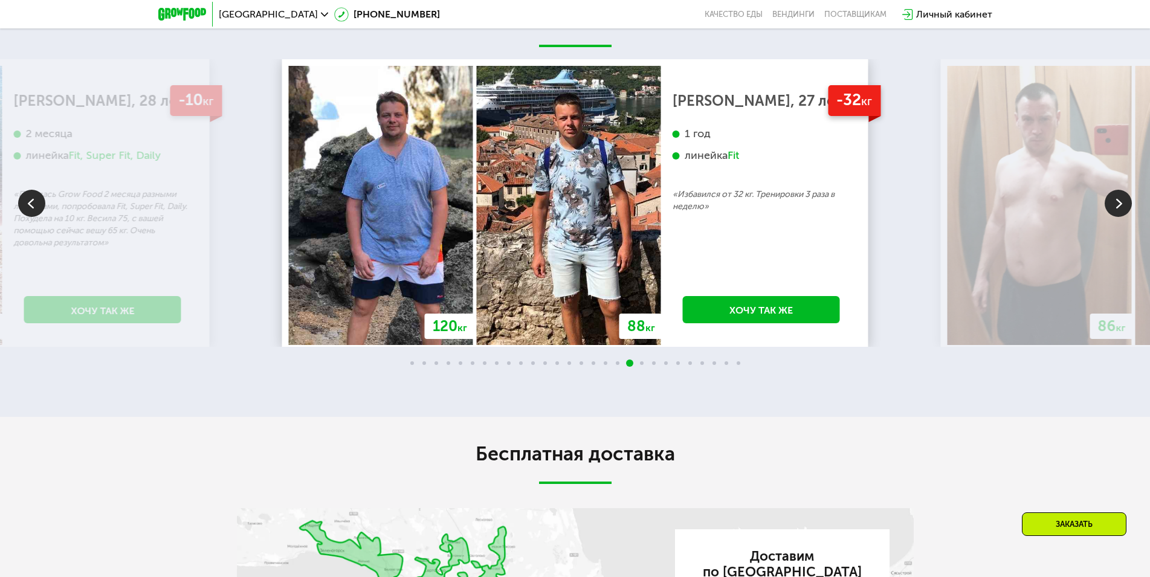
click at [1117, 206] on img at bounding box center [1118, 203] width 27 height 27
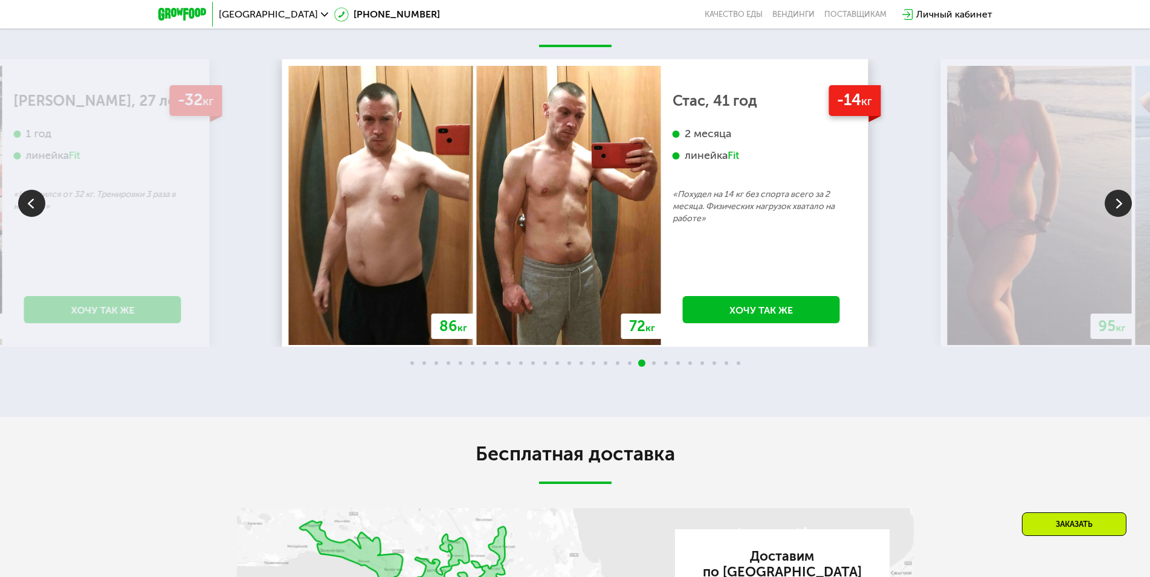
click at [1119, 199] on img at bounding box center [1118, 203] width 27 height 27
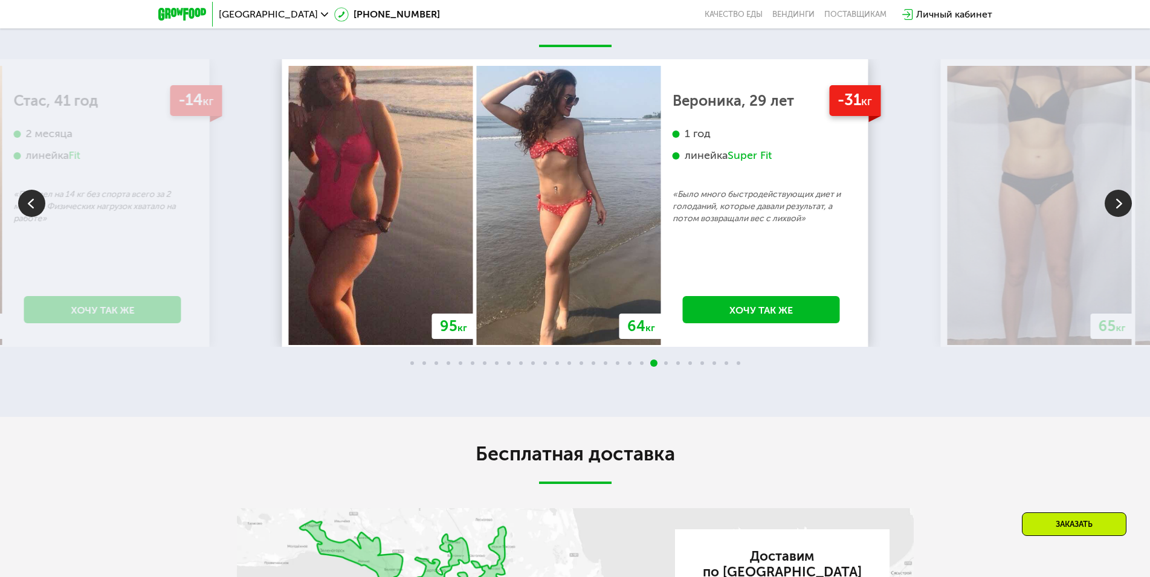
click at [1121, 209] on img at bounding box center [1118, 203] width 27 height 27
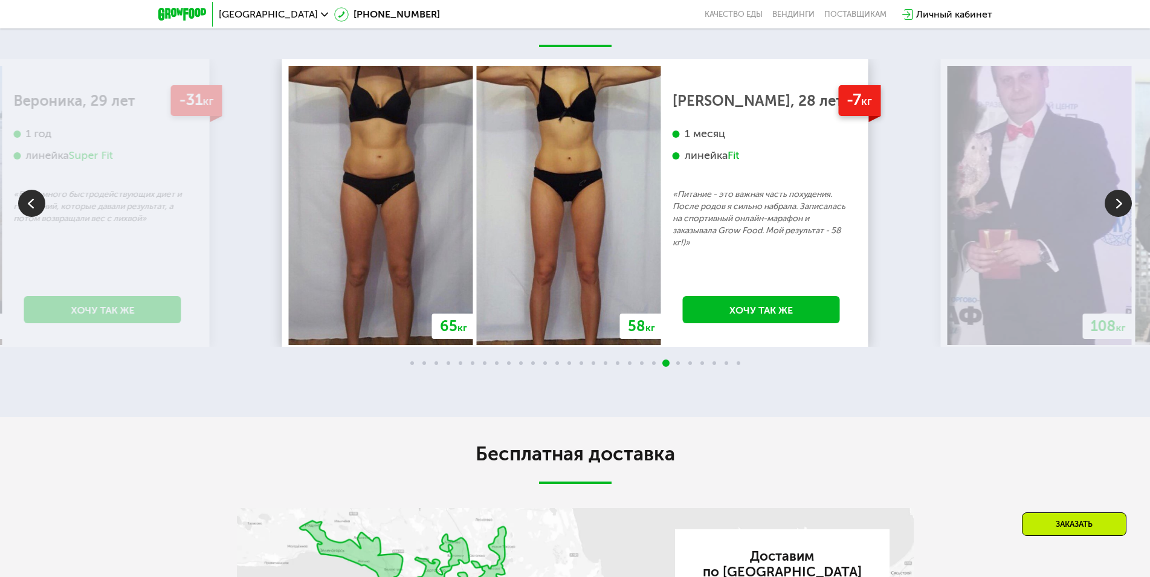
click at [1116, 205] on img at bounding box center [1118, 203] width 27 height 27
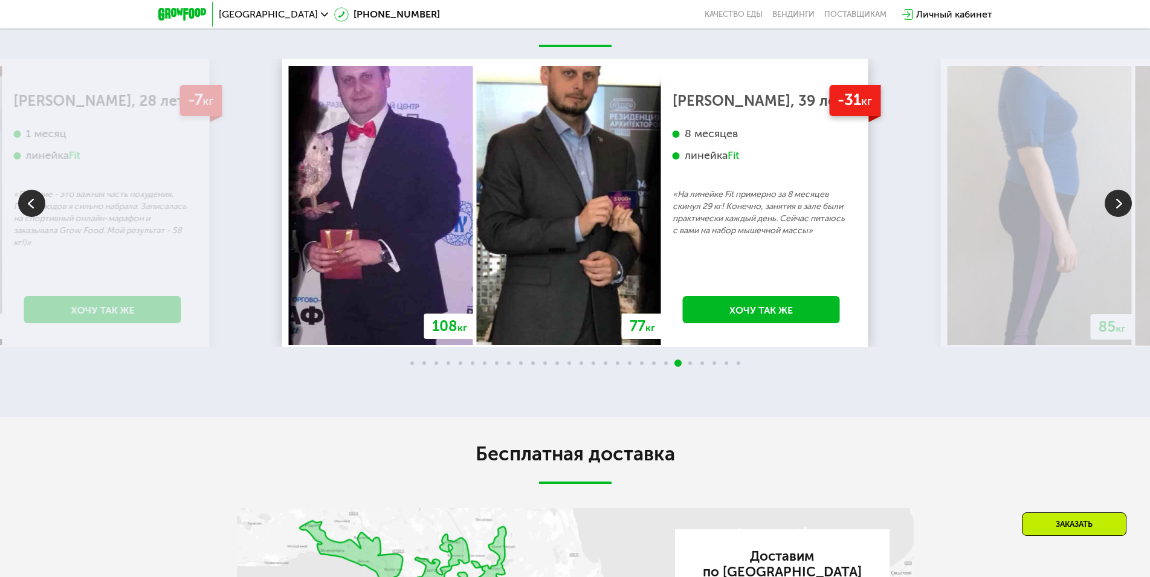
click at [1128, 210] on img at bounding box center [1118, 203] width 27 height 27
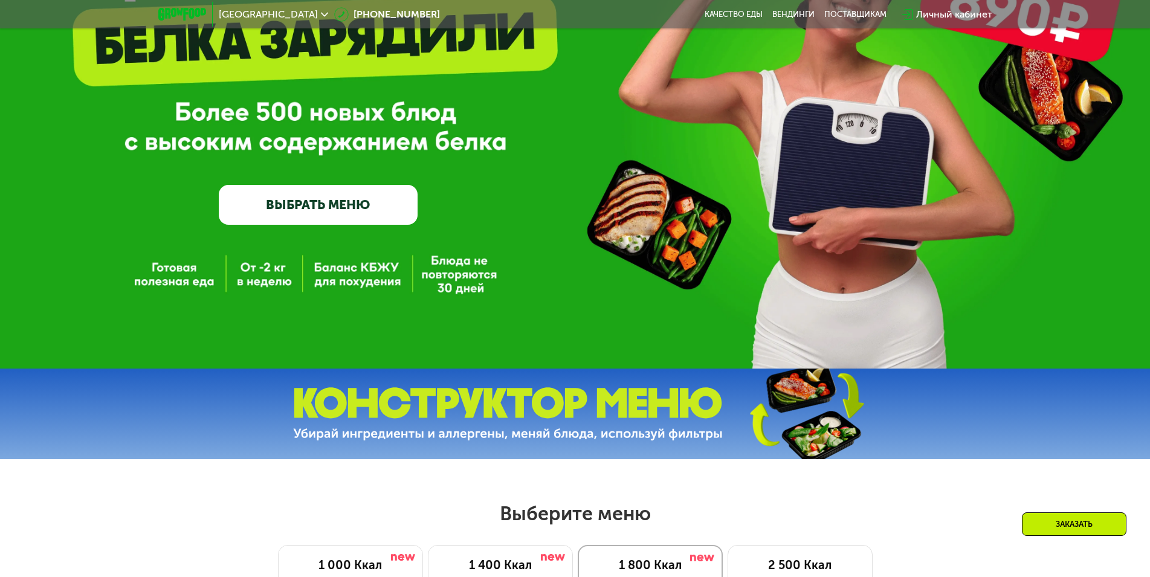
scroll to position [0, 0]
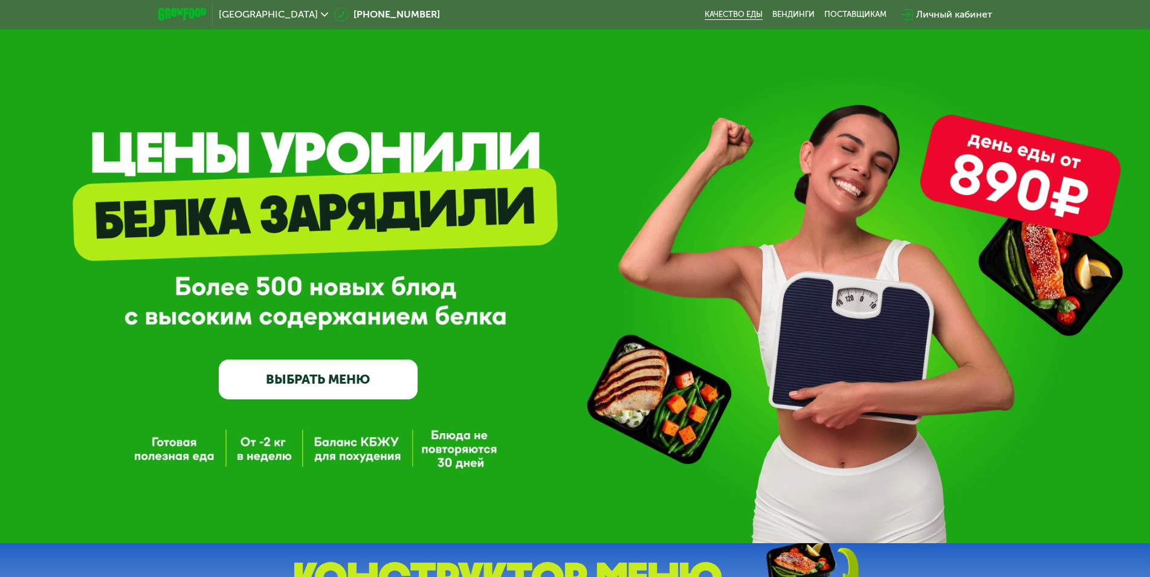
click at [738, 16] on link "Качество еды" at bounding box center [734, 15] width 58 height 10
click at [335, 389] on link "ВЫБРАТЬ МЕНЮ" at bounding box center [318, 380] width 199 height 40
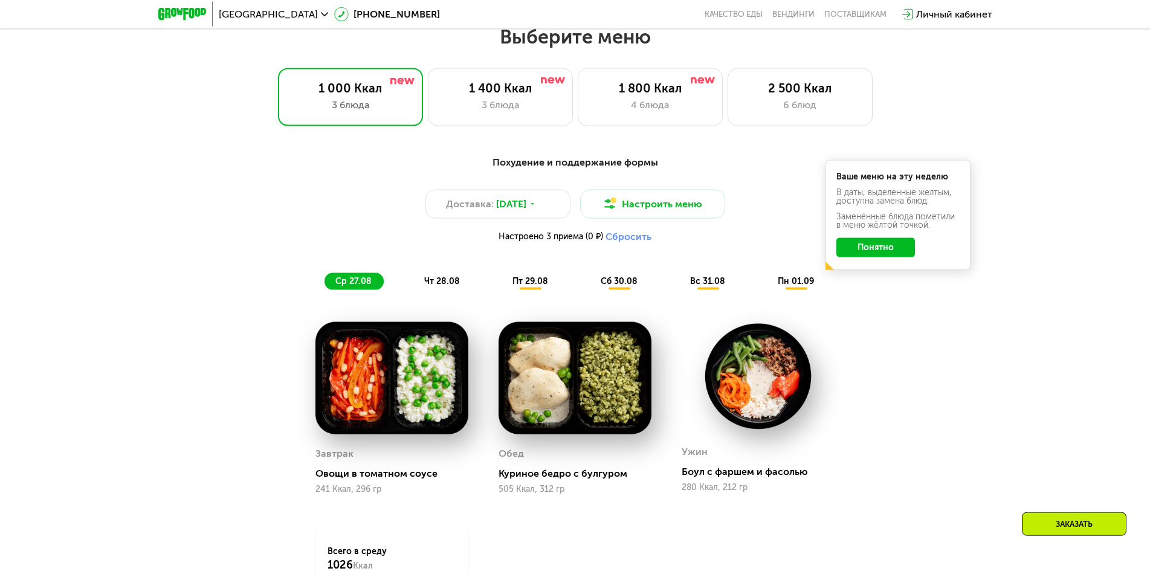
scroll to position [652, 0]
click at [803, 104] on div "6 блюд" at bounding box center [800, 104] width 120 height 15
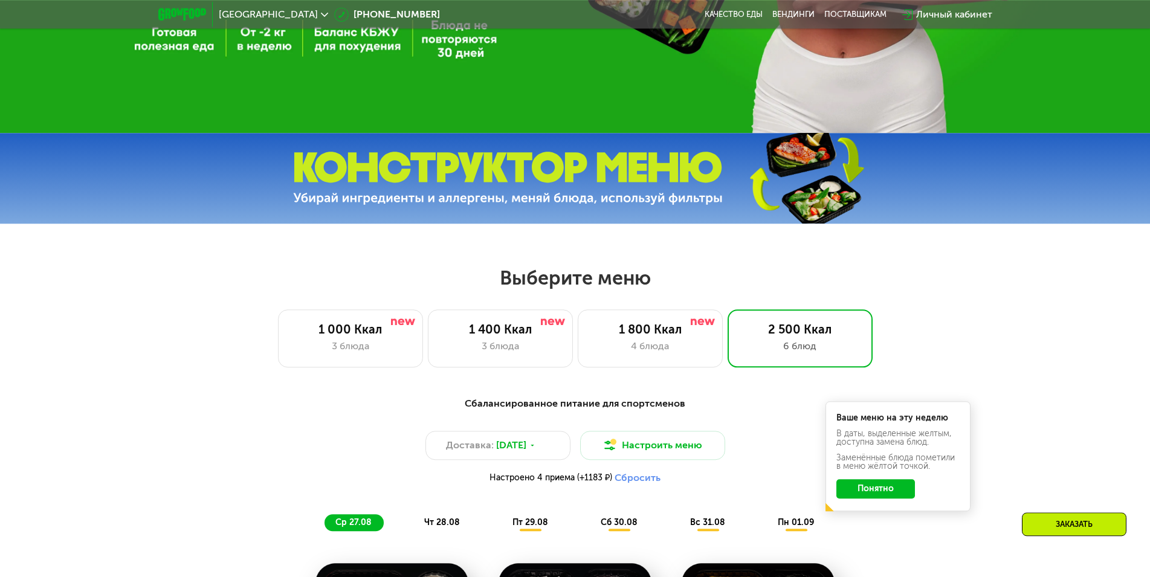
scroll to position [467, 0]
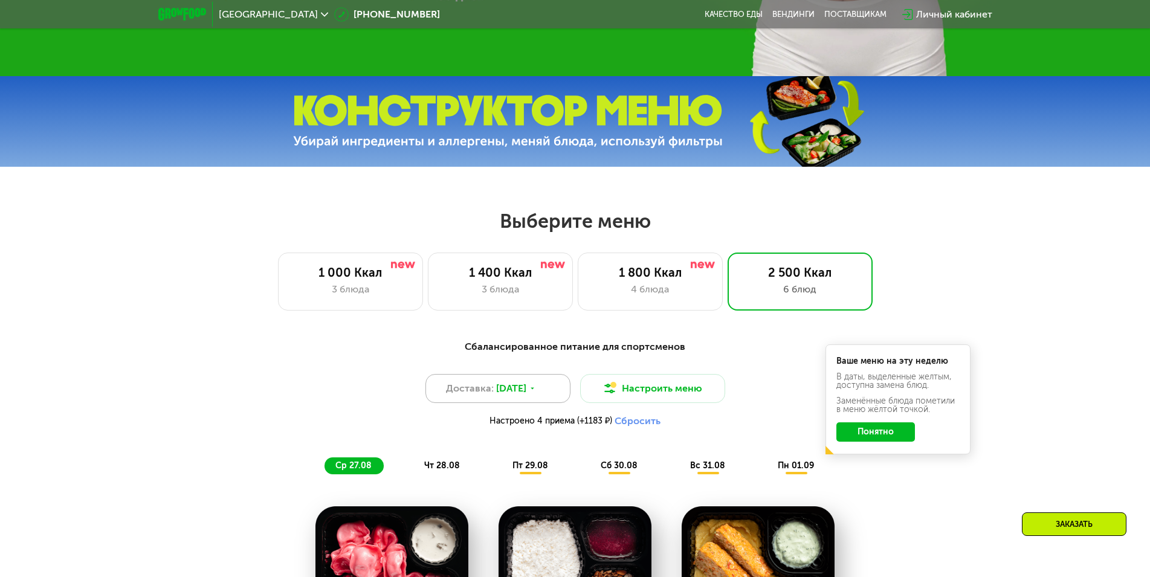
click at [548, 400] on div "Доставка: 26 авг, вт" at bounding box center [498, 388] width 145 height 29
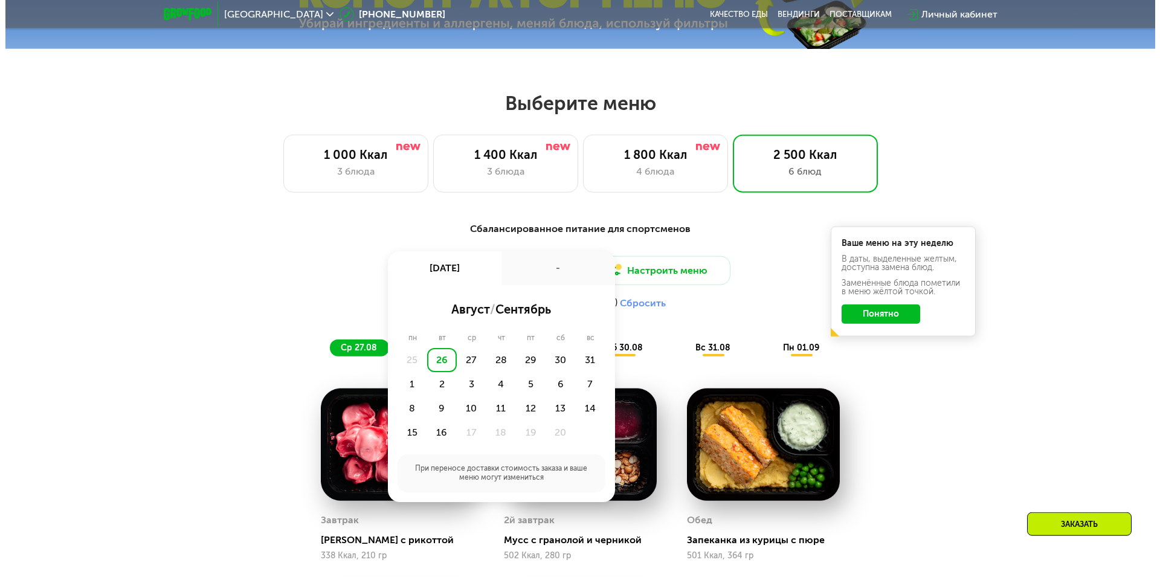
scroll to position [591, 0]
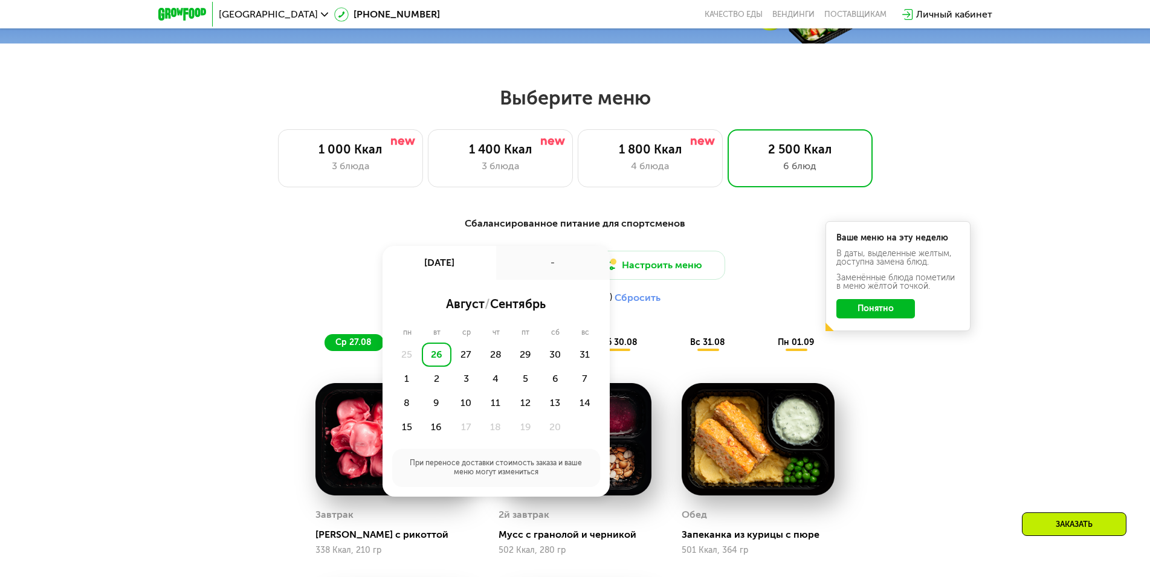
click at [679, 367] on div "Сбалансированное питание для спортсменов Доставка: 26 авг, вт 26 авг, вт - авгу…" at bounding box center [575, 582] width 745 height 746
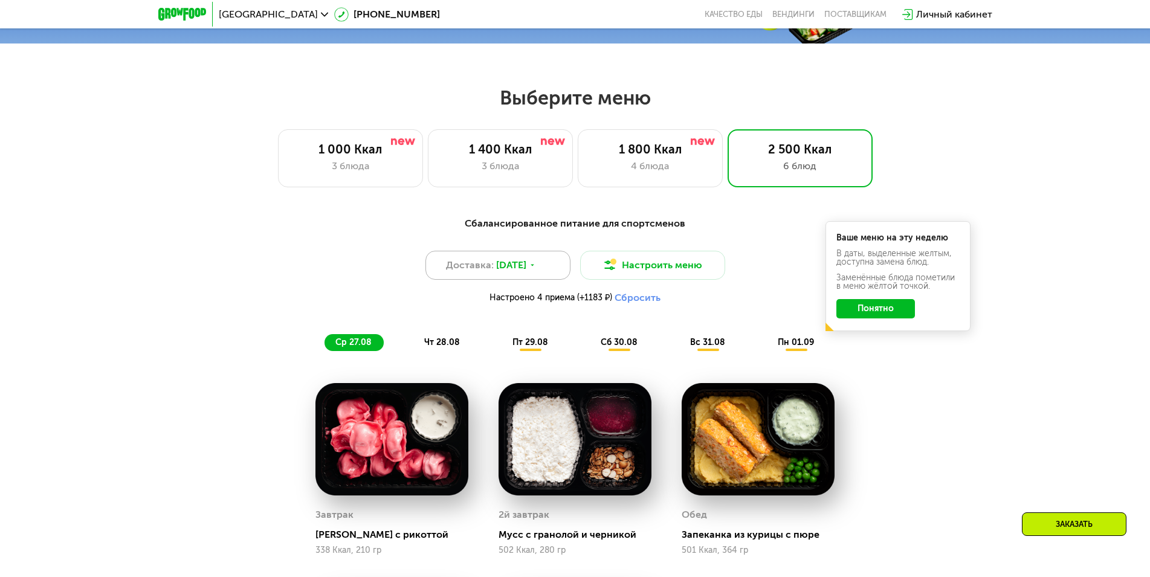
click at [552, 270] on div "Доставка: 26 авг, вт" at bounding box center [498, 265] width 145 height 29
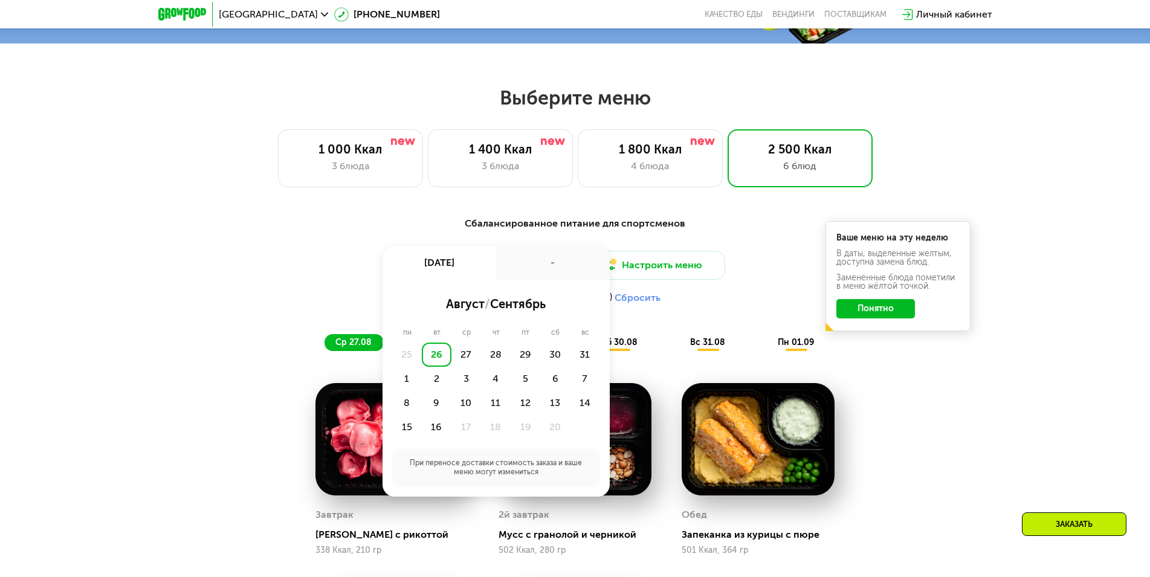
click at [721, 292] on div "Доставка: 26 авг, вт 26 авг, вт - август / сентябрь пн вт ср чт пт сб вс 25 26 …" at bounding box center [576, 280] width 716 height 59
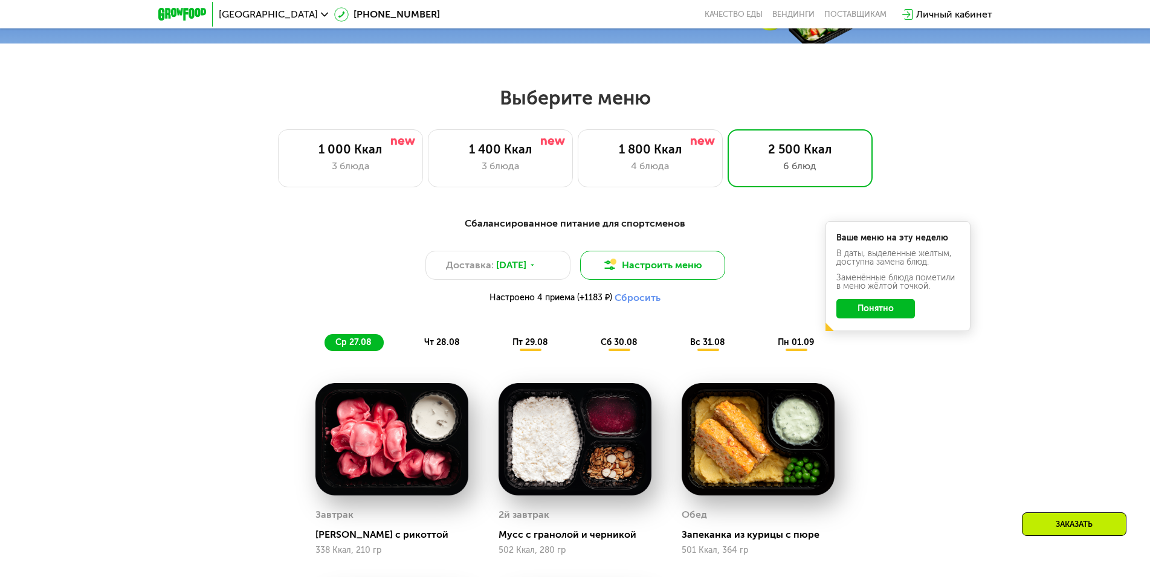
click at [607, 271] on img at bounding box center [610, 265] width 15 height 15
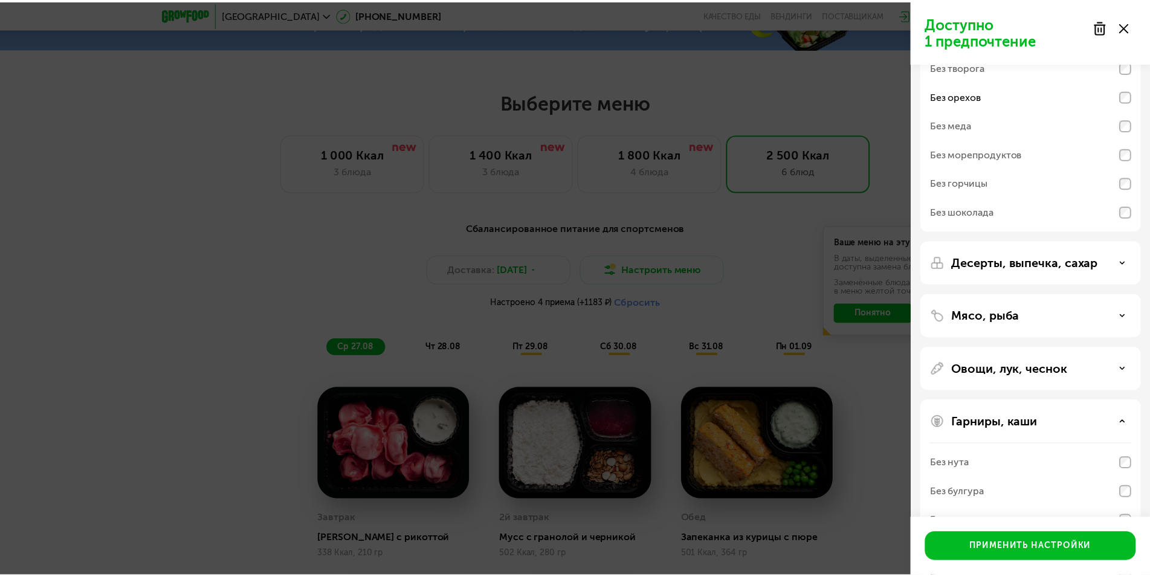
scroll to position [161, 0]
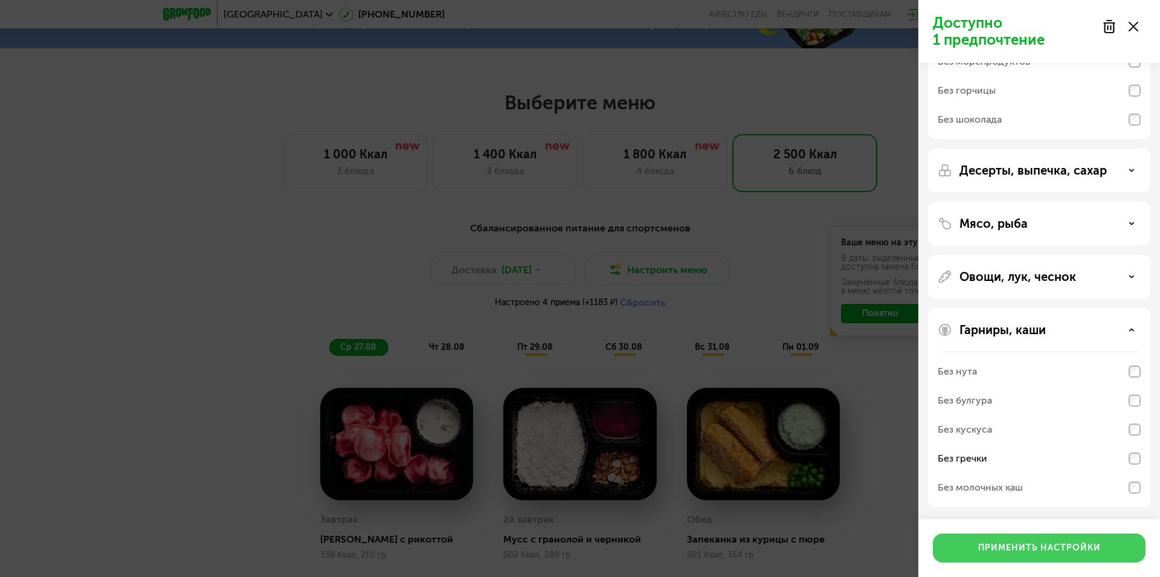
click at [1017, 554] on div "Применить настройки" at bounding box center [1040, 548] width 123 height 12
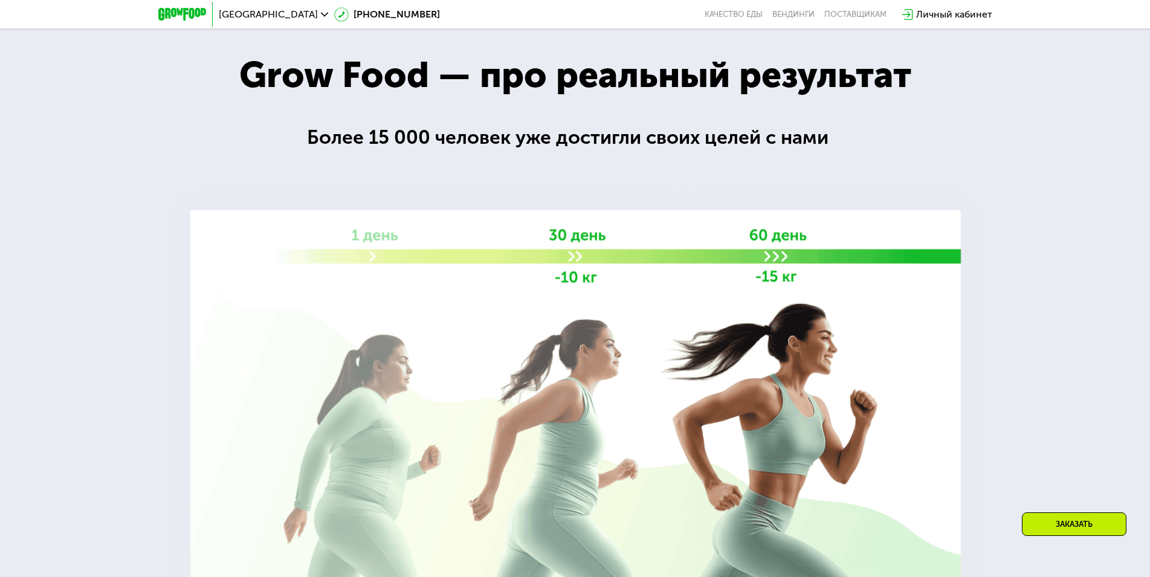
scroll to position [1515, 0]
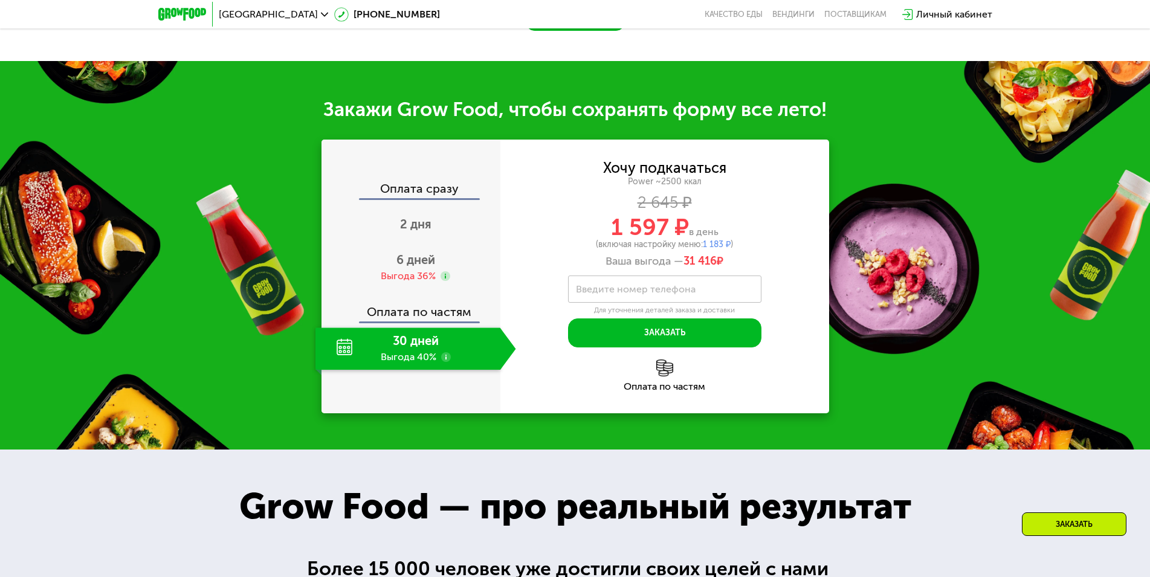
click at [401, 352] on div "30 дней Выгода 40%" at bounding box center [407, 349] width 185 height 42
click at [424, 289] on div "6 дней Выгода 36%" at bounding box center [415, 268] width 201 height 42
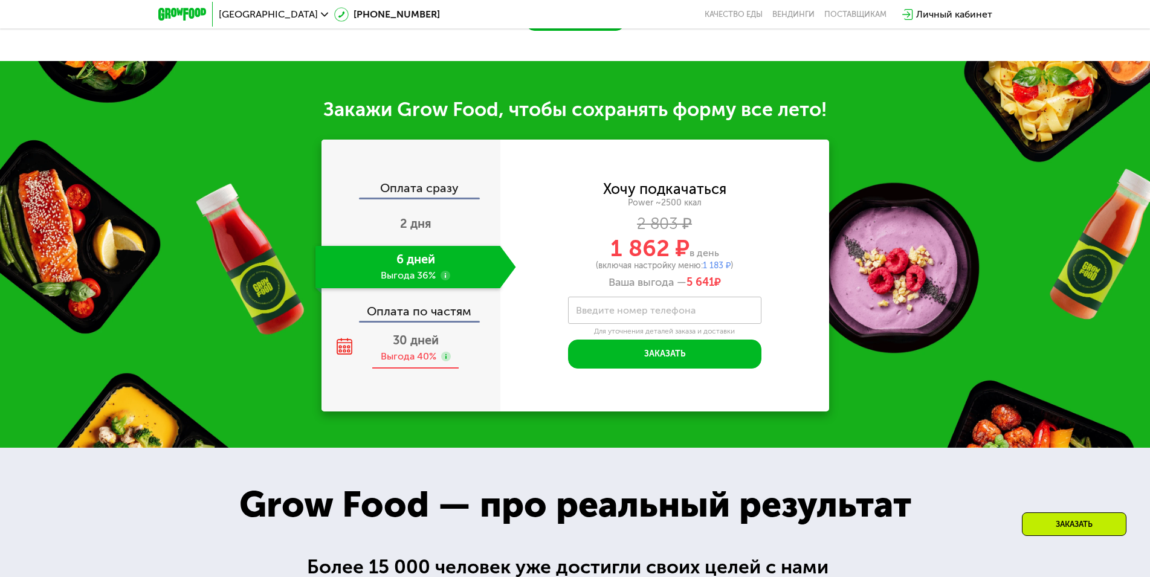
click at [412, 362] on div "Выгода 40%" at bounding box center [409, 356] width 56 height 13
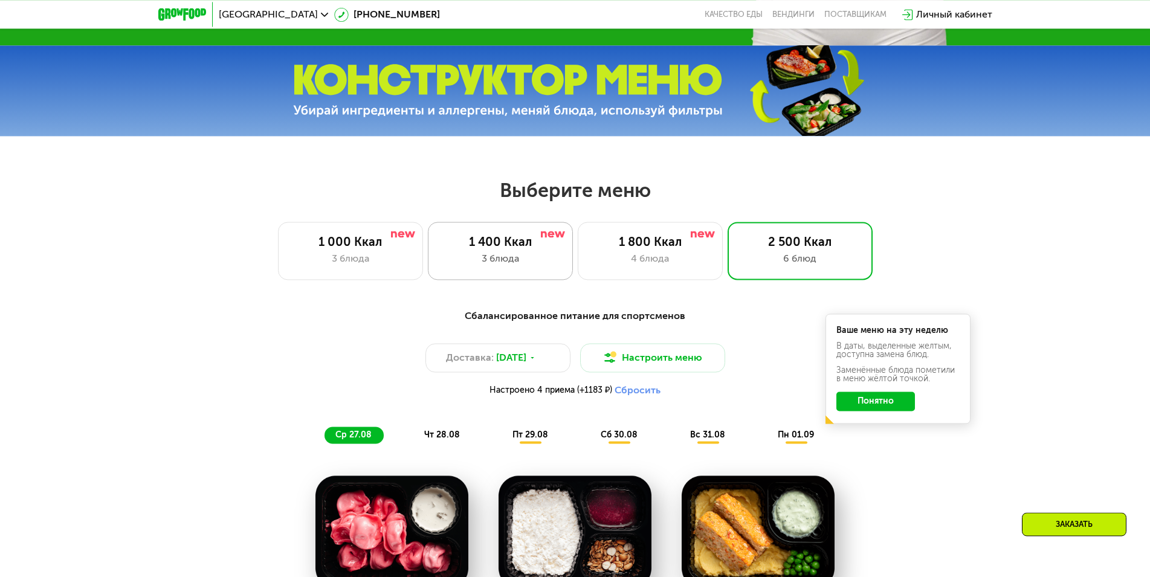
scroll to position [447, 0]
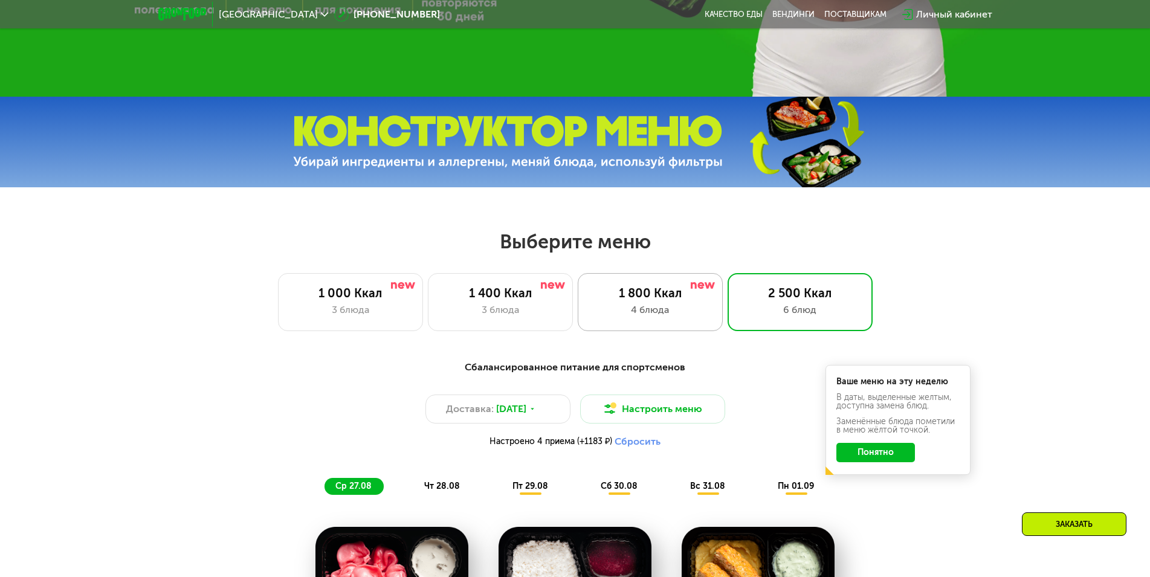
click at [635, 315] on div "4 блюда" at bounding box center [651, 310] width 120 height 15
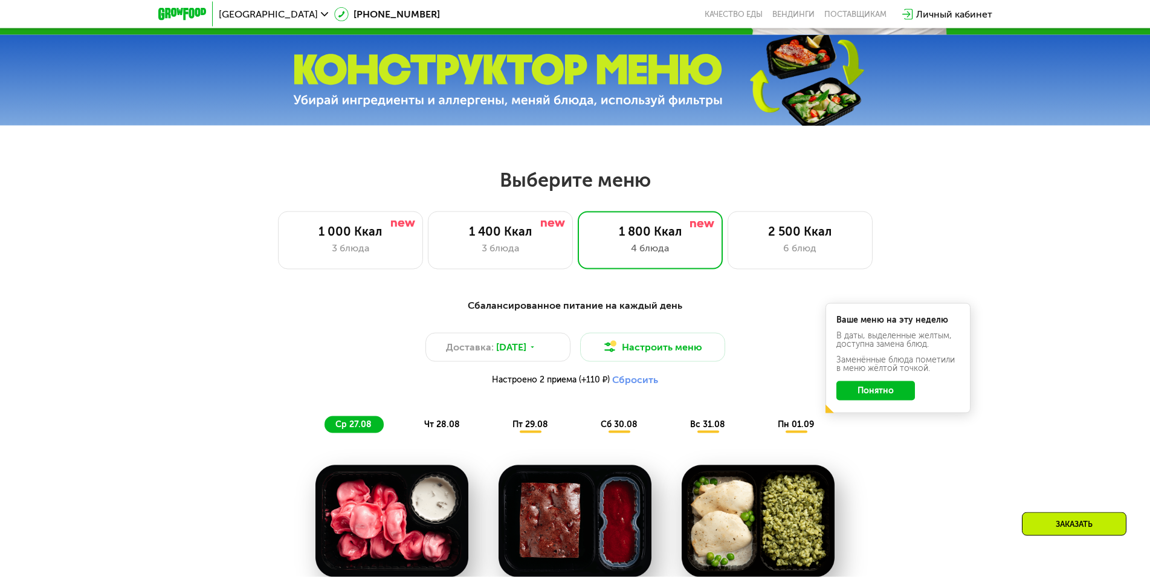
scroll to position [570, 0]
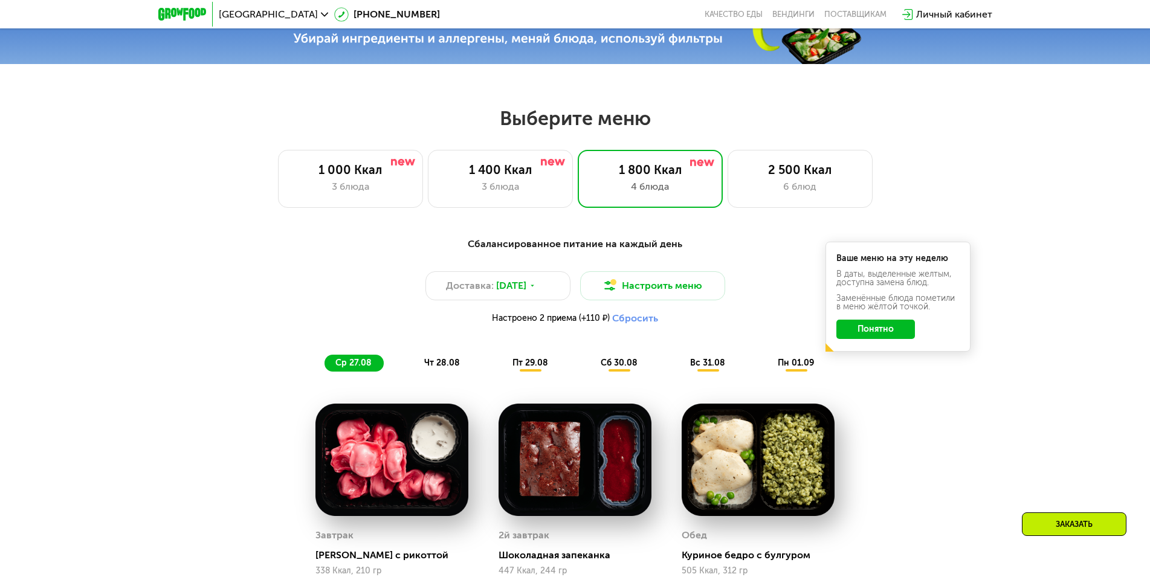
click at [530, 368] on span "пт 29.08" at bounding box center [531, 363] width 36 height 10
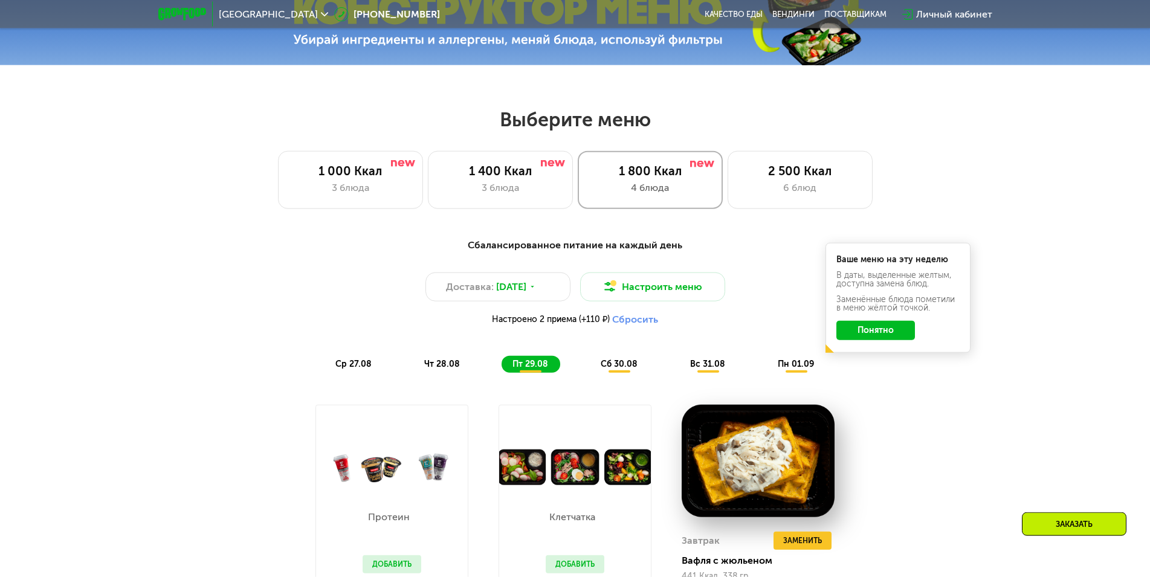
scroll to position [447, 0]
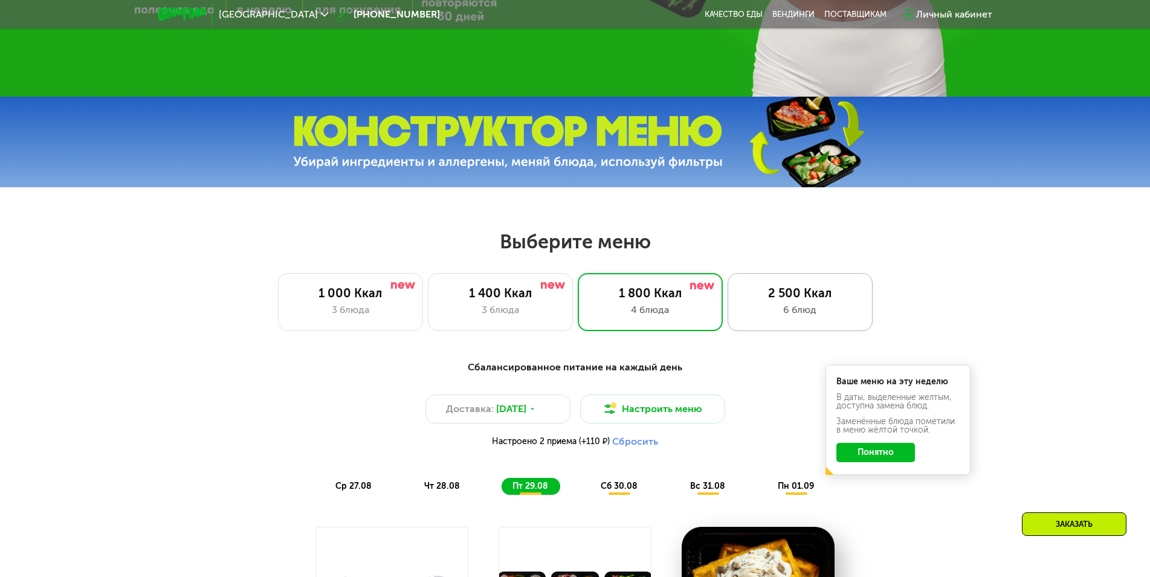
click at [785, 311] on div "6 блюд" at bounding box center [800, 310] width 120 height 15
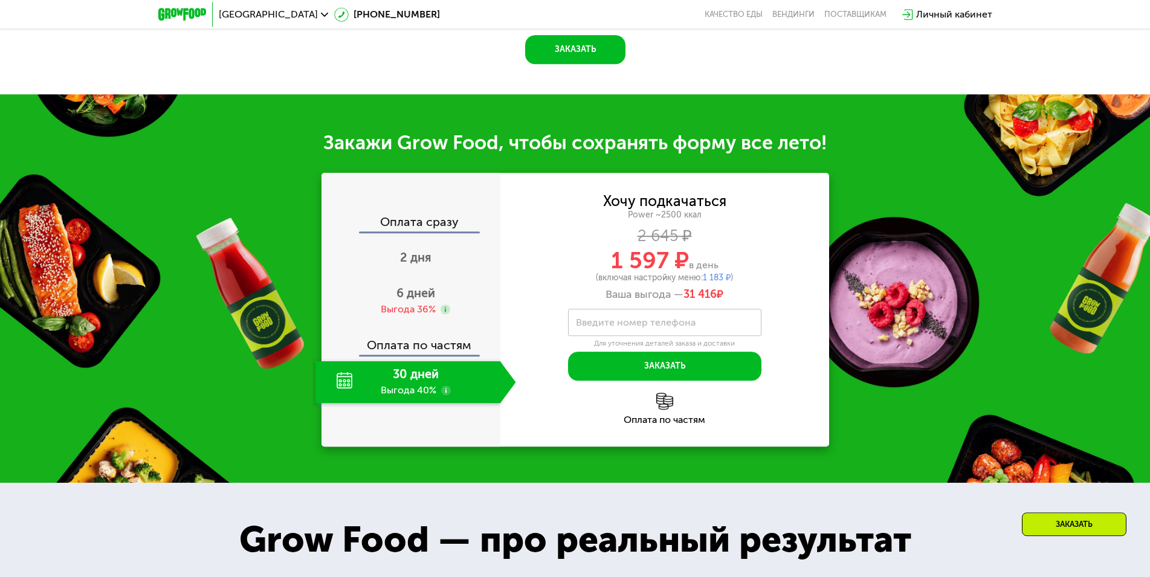
scroll to position [1556, 0]
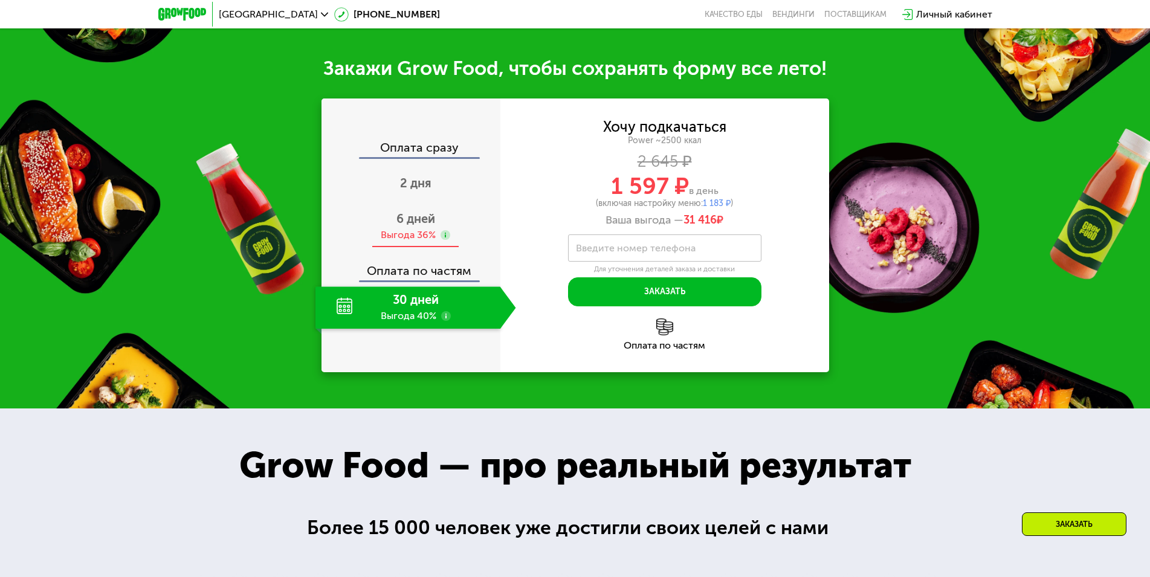
click at [427, 226] on span "6 дней" at bounding box center [415, 219] width 39 height 15
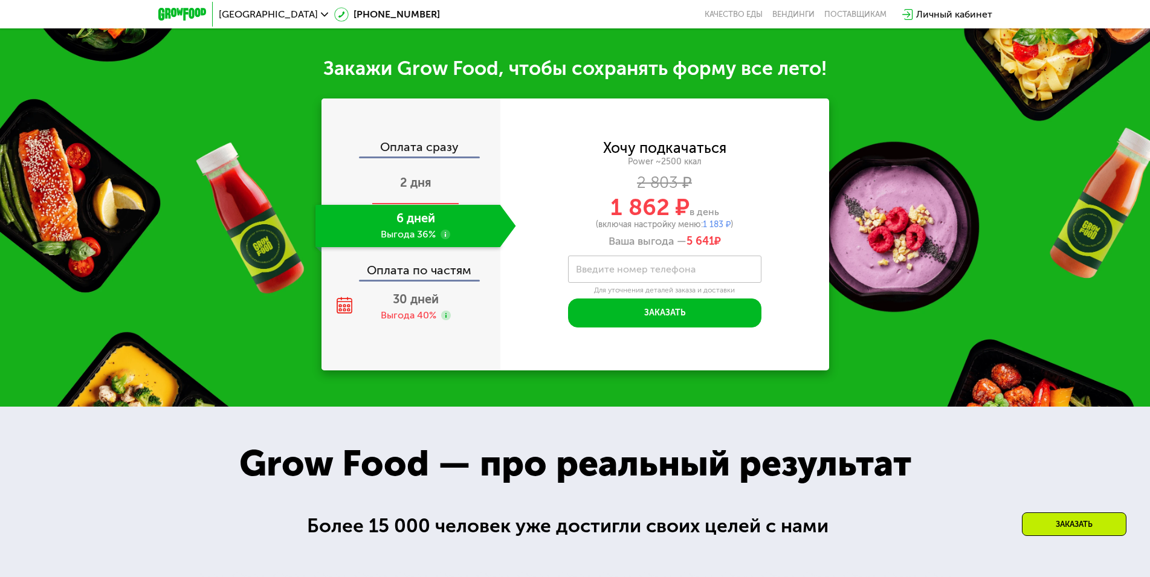
click at [425, 189] on span "2 дня" at bounding box center [415, 182] width 31 height 15
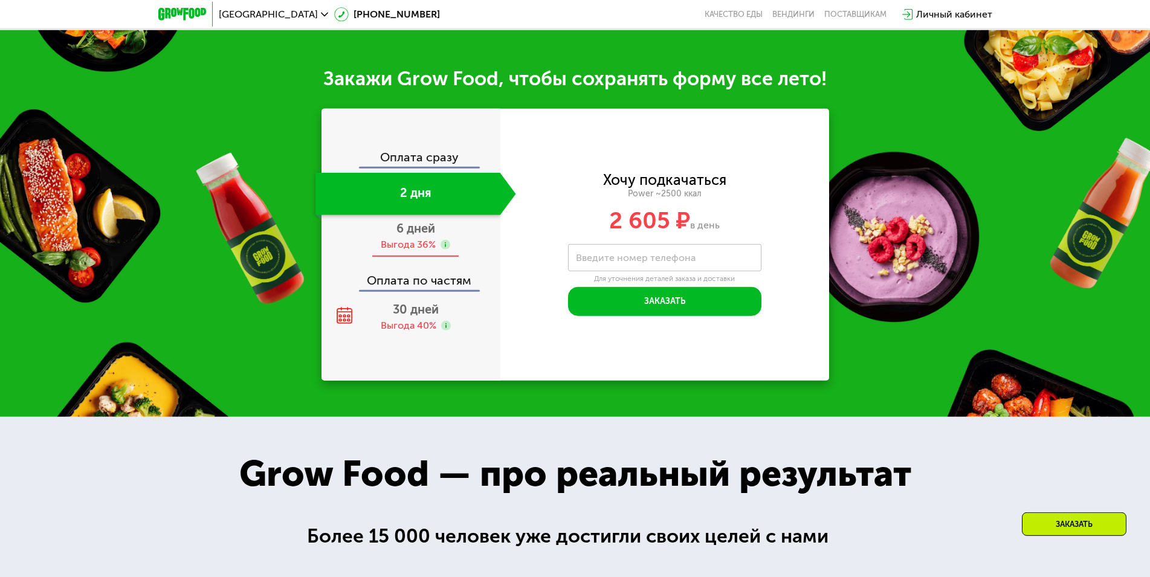
scroll to position [1495, 0]
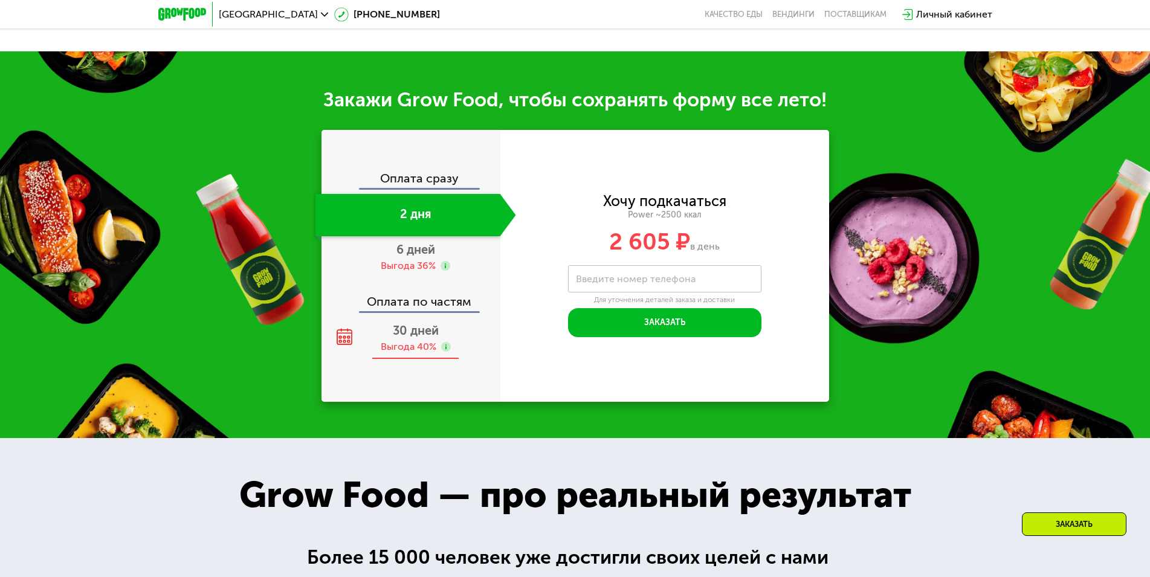
click at [412, 353] on div "Выгода 40%" at bounding box center [409, 346] width 56 height 13
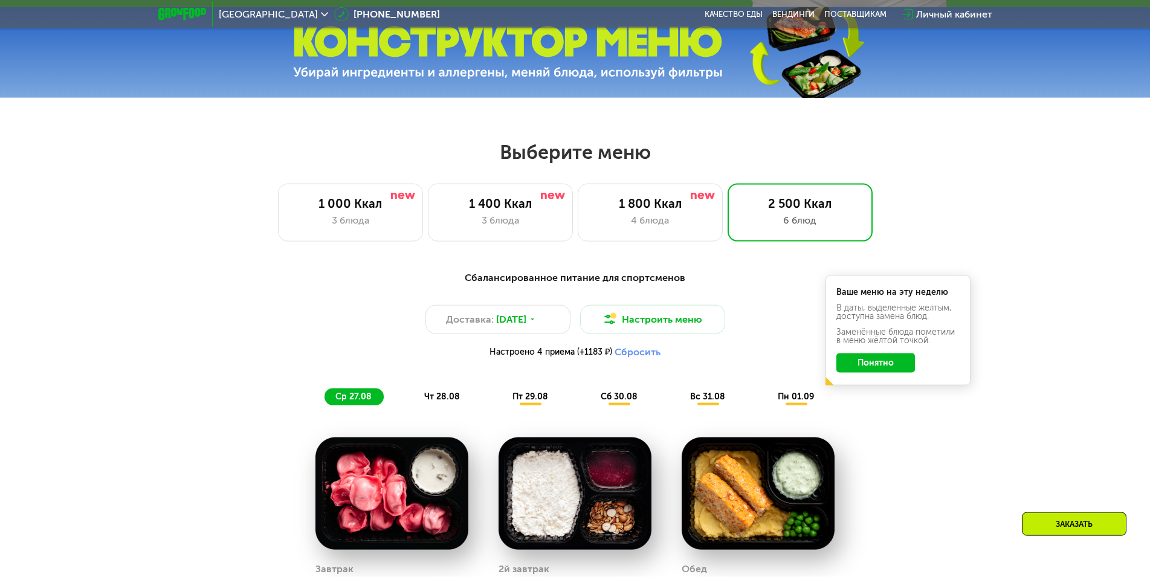
scroll to position [539, 0]
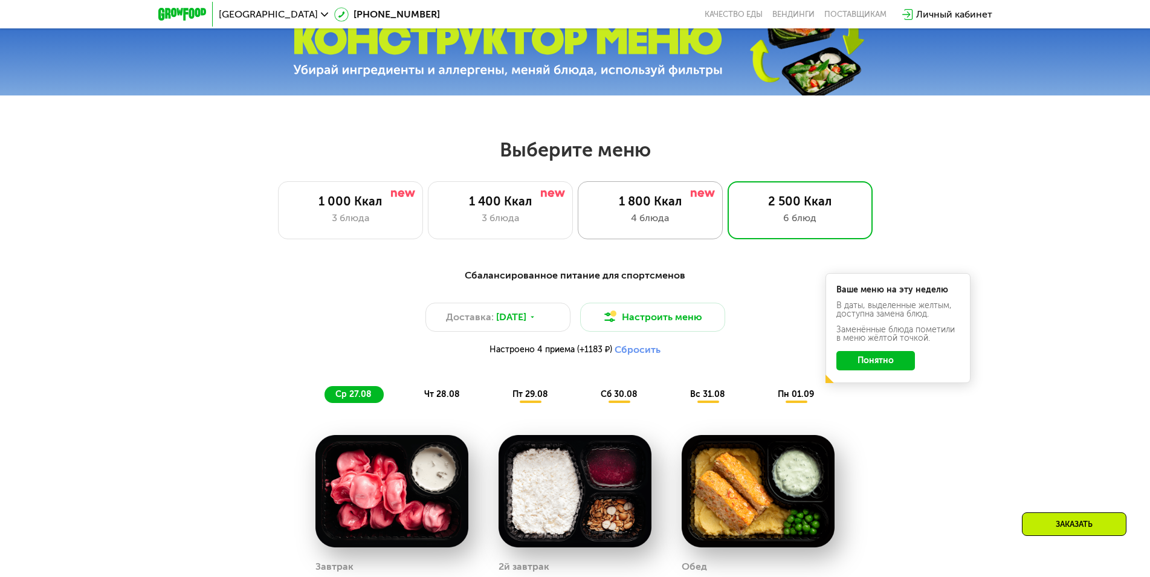
click at [728, 233] on div "1 800 Ккал 4 блюда" at bounding box center [800, 210] width 145 height 58
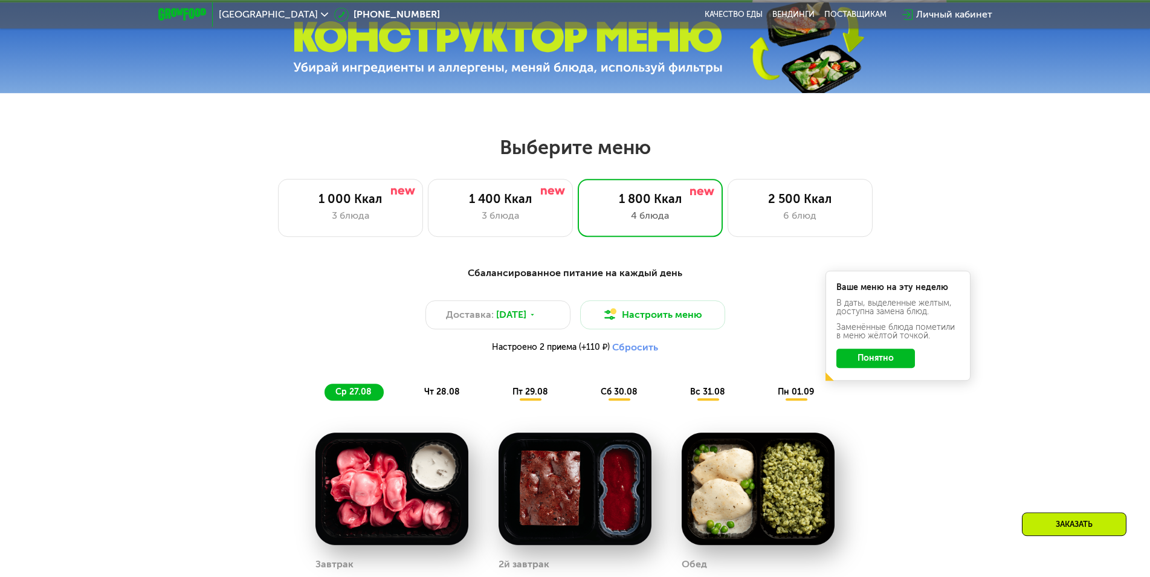
scroll to position [555, 0]
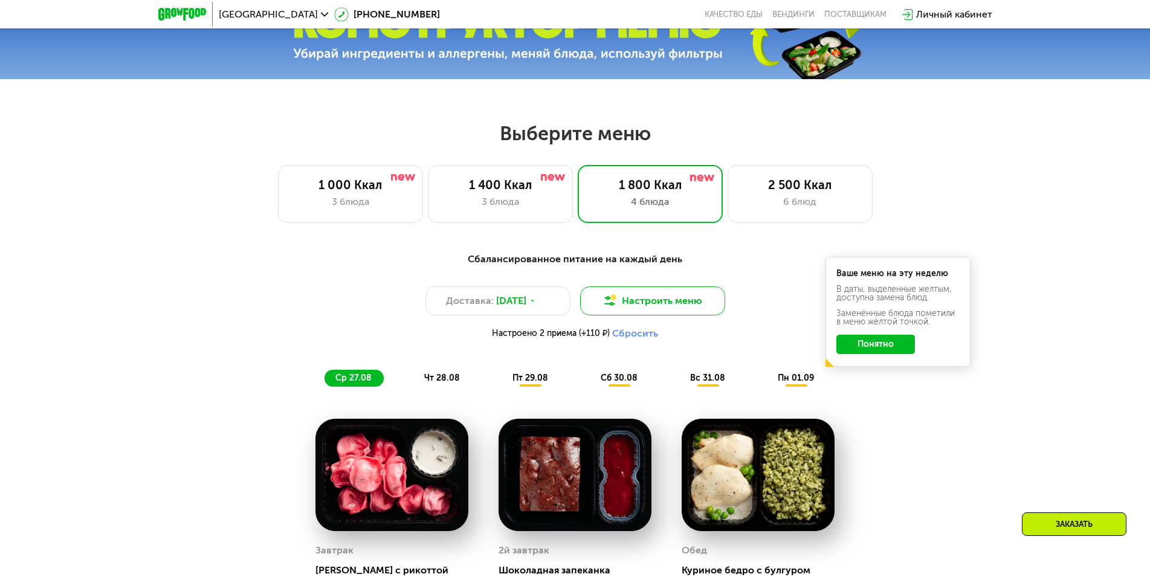
click at [663, 304] on button "Настроить меню" at bounding box center [652, 300] width 145 height 29
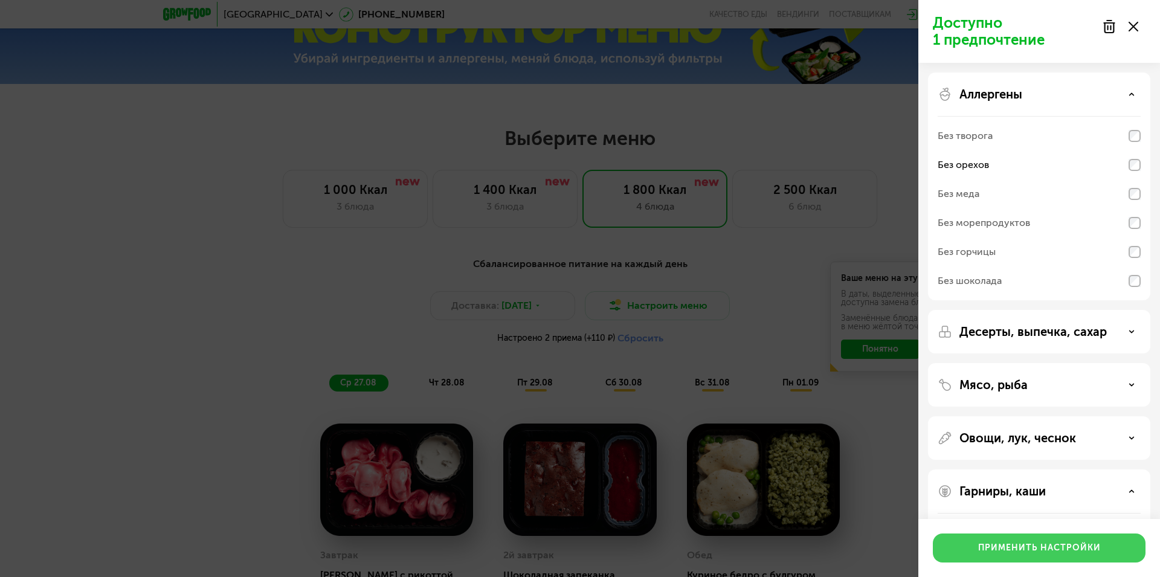
click at [1049, 546] on div "Применить настройки" at bounding box center [1040, 548] width 123 height 12
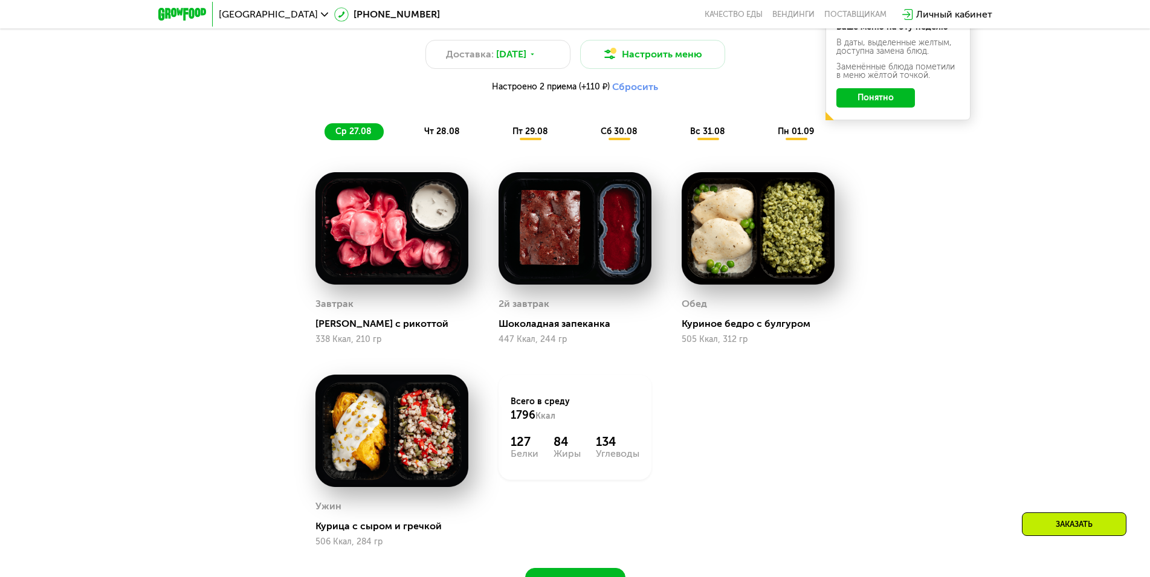
scroll to position [616, 0]
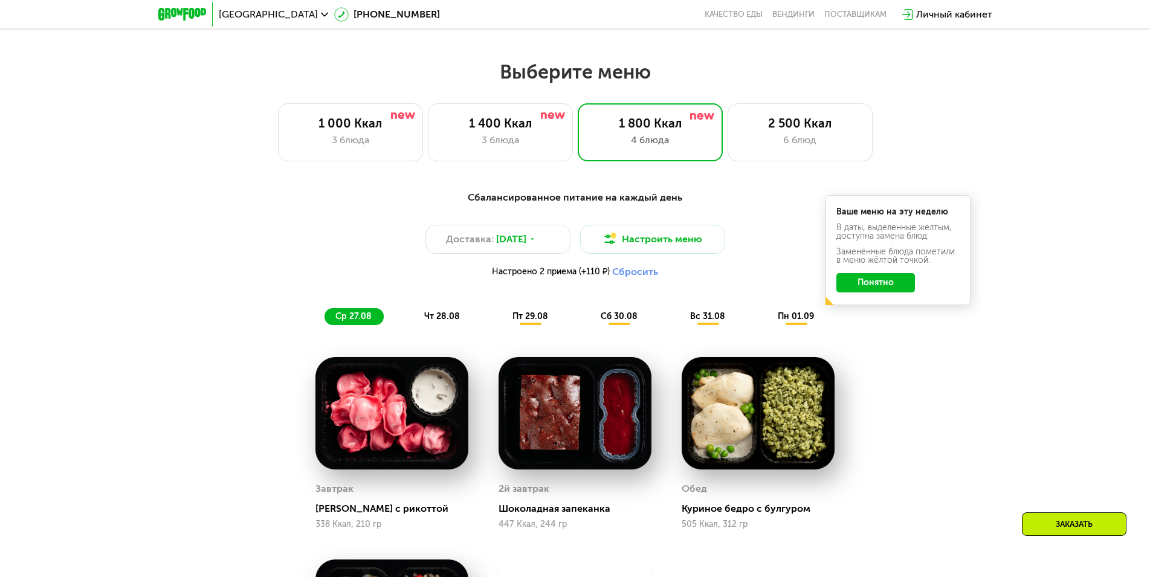
click at [440, 321] on span "чт 28.08" at bounding box center [442, 316] width 36 height 10
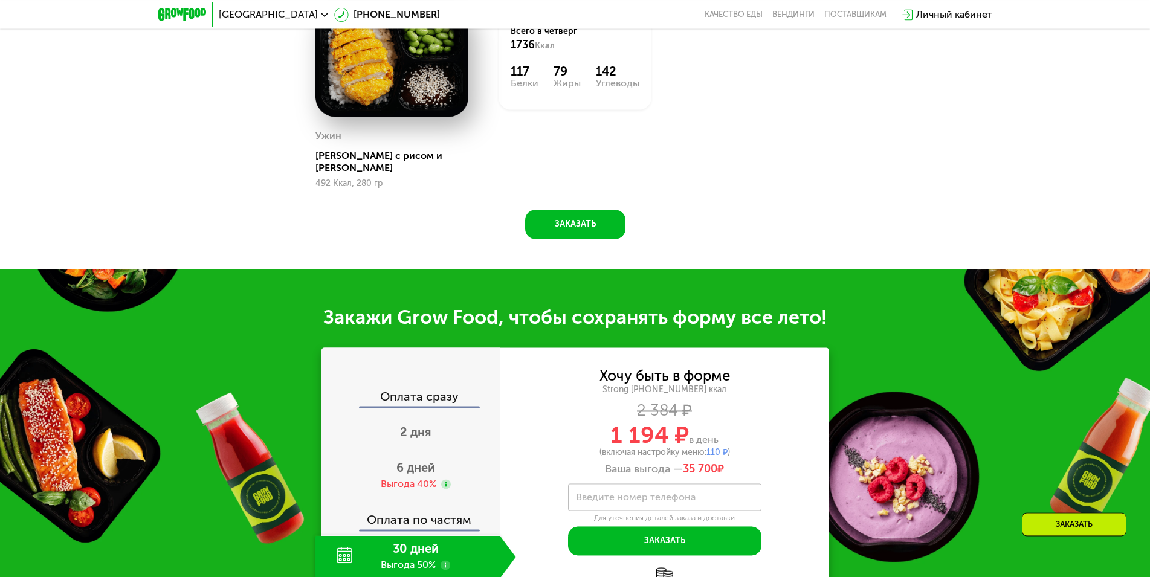
scroll to position [1356, 0]
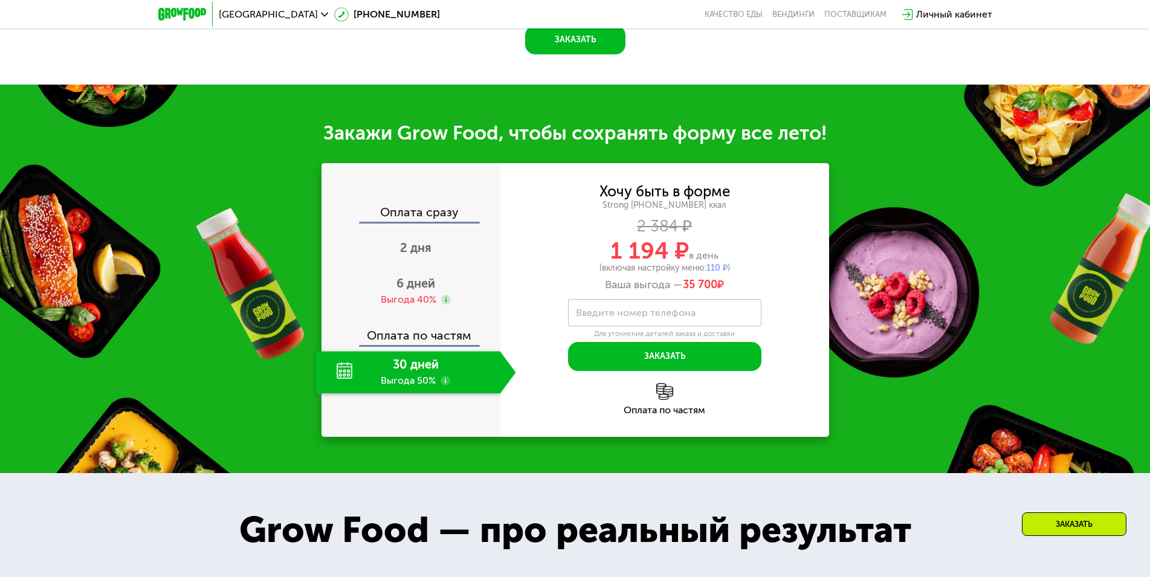
click at [458, 332] on div "Оплата по частям" at bounding box center [412, 331] width 178 height 28
click at [415, 295] on div "Выгода 40%" at bounding box center [409, 299] width 56 height 13
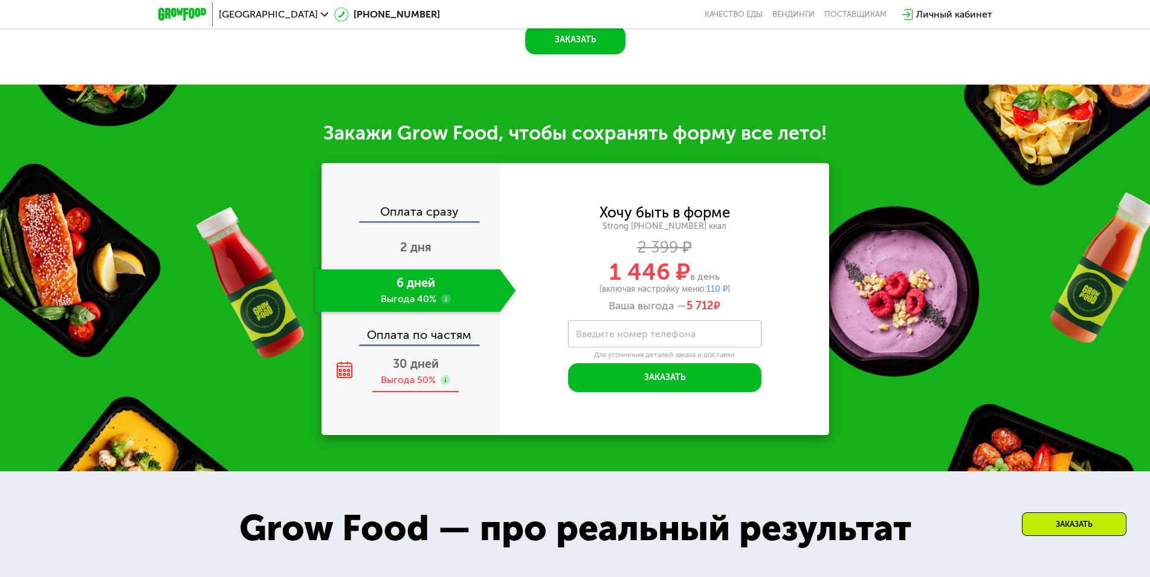
click at [431, 374] on div "Выгода 50%" at bounding box center [408, 380] width 55 height 13
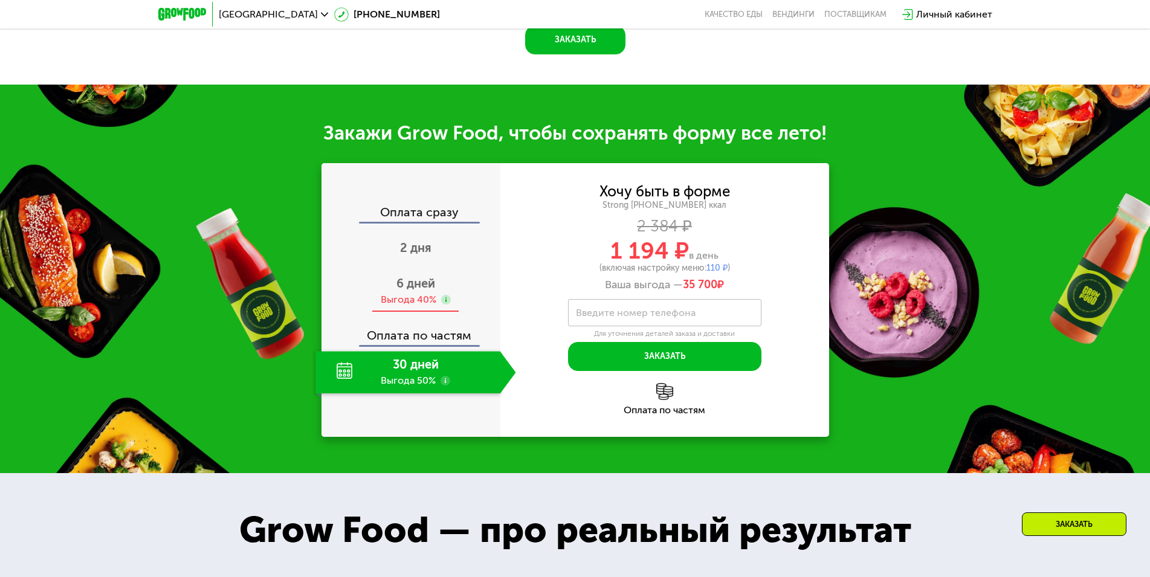
click at [420, 281] on span "6 дней" at bounding box center [415, 283] width 39 height 15
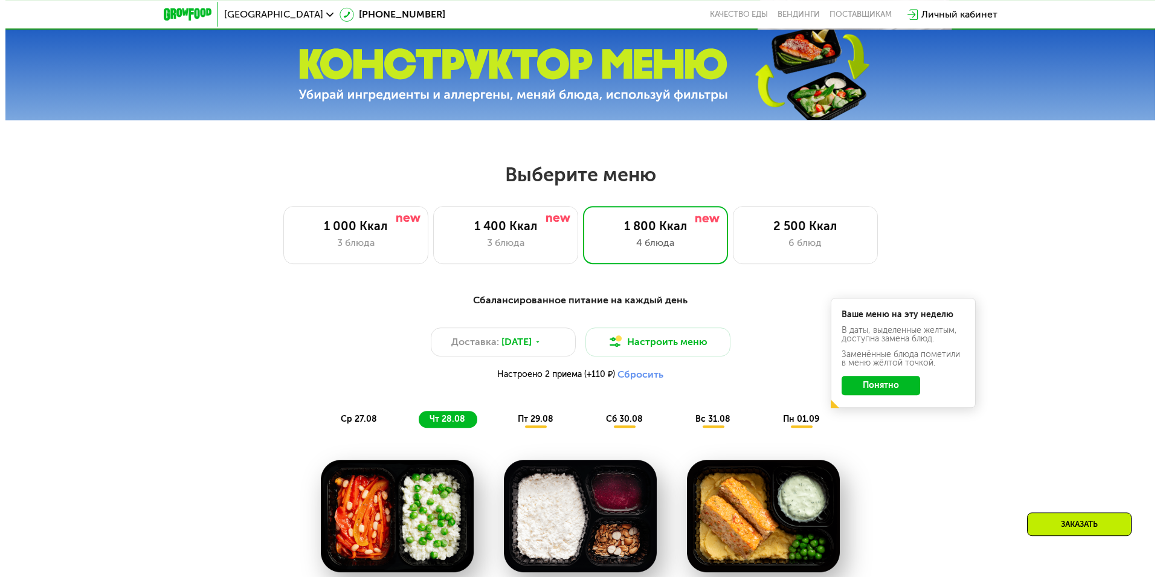
scroll to position [493, 0]
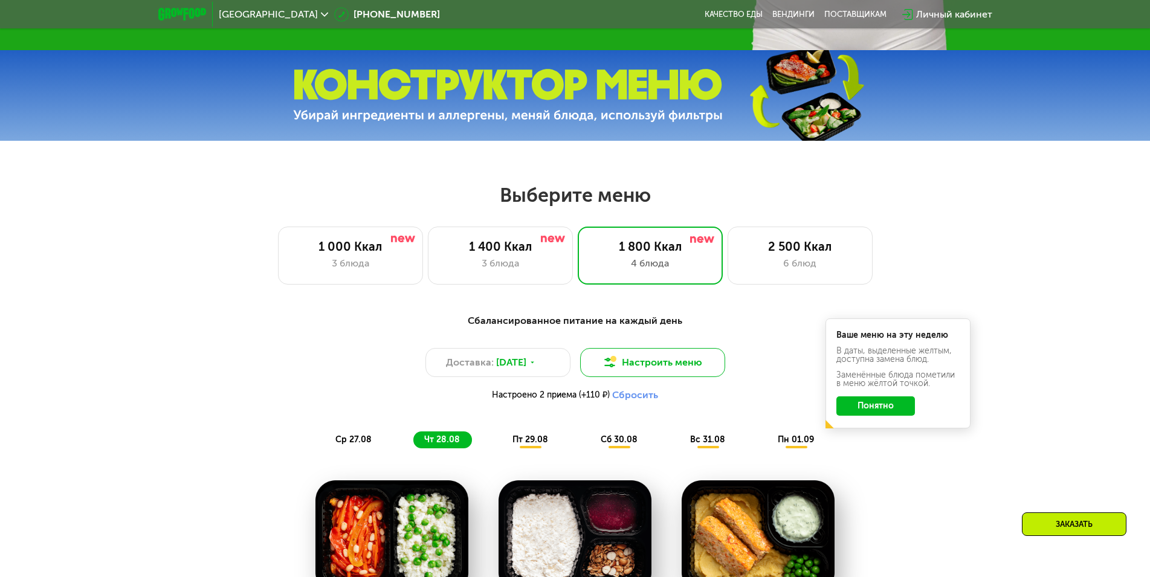
click at [629, 369] on button "Настроить меню" at bounding box center [652, 362] width 145 height 29
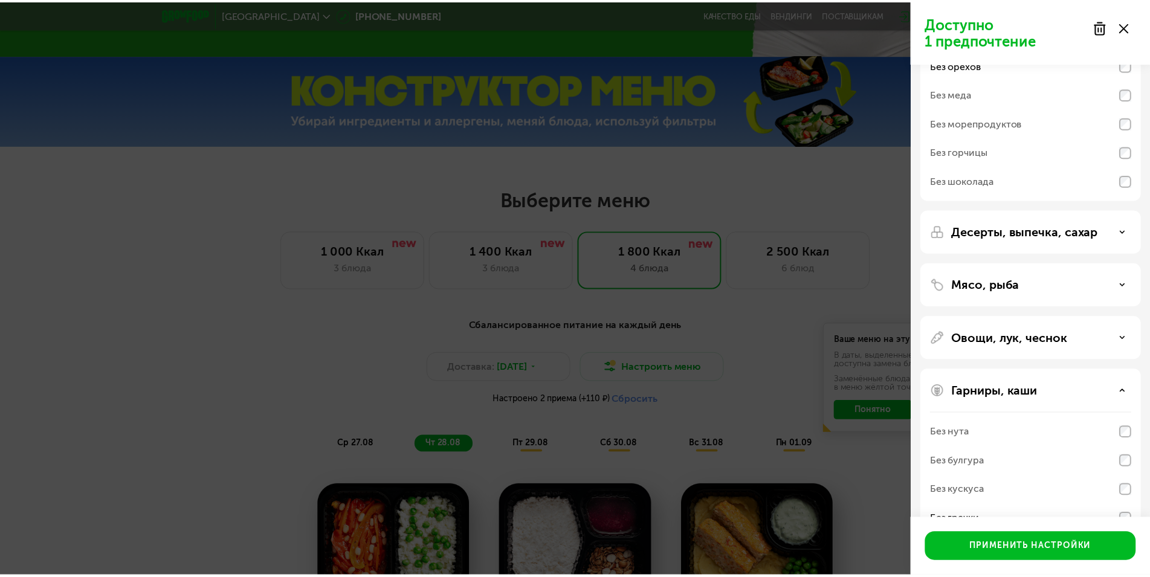
scroll to position [161, 0]
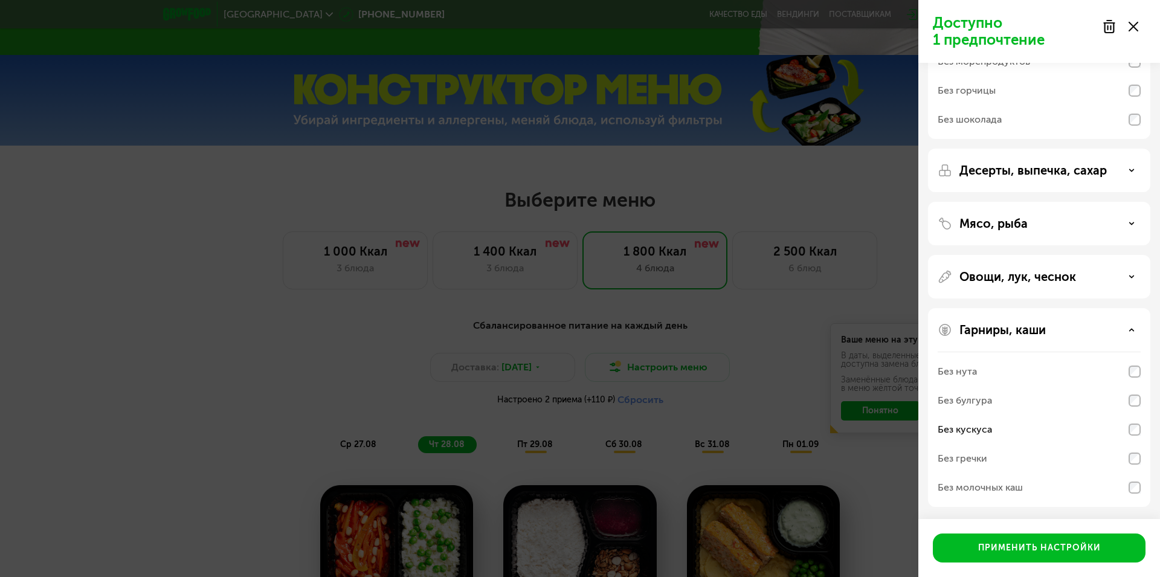
click at [1135, 437] on div "Без кускуса" at bounding box center [1039, 429] width 203 height 29
click at [1053, 552] on div "Применить настройки" at bounding box center [1040, 548] width 123 height 12
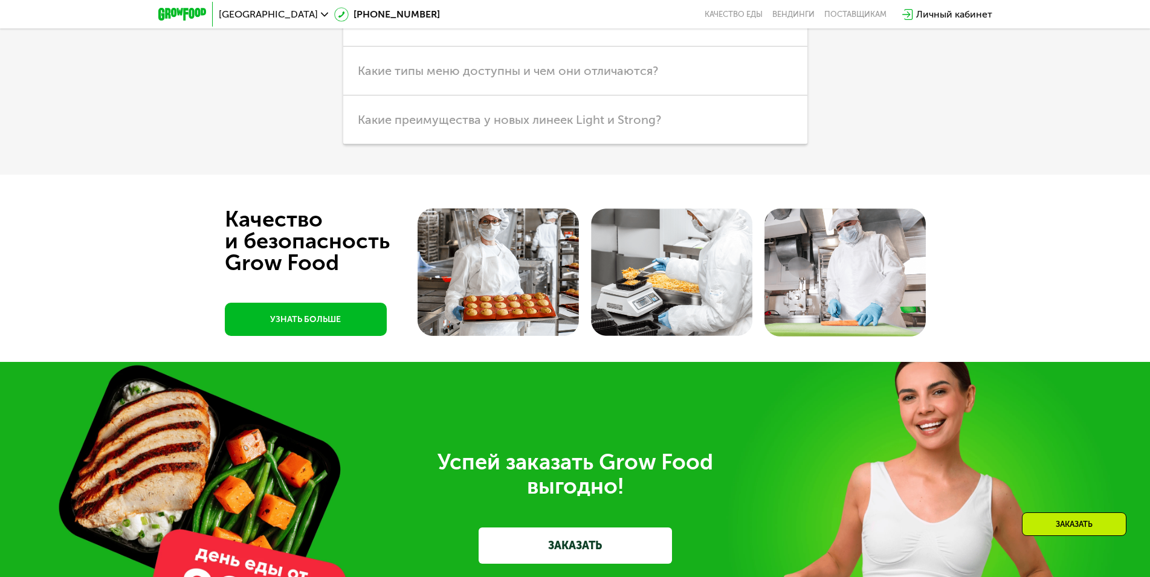
scroll to position [3206, 0]
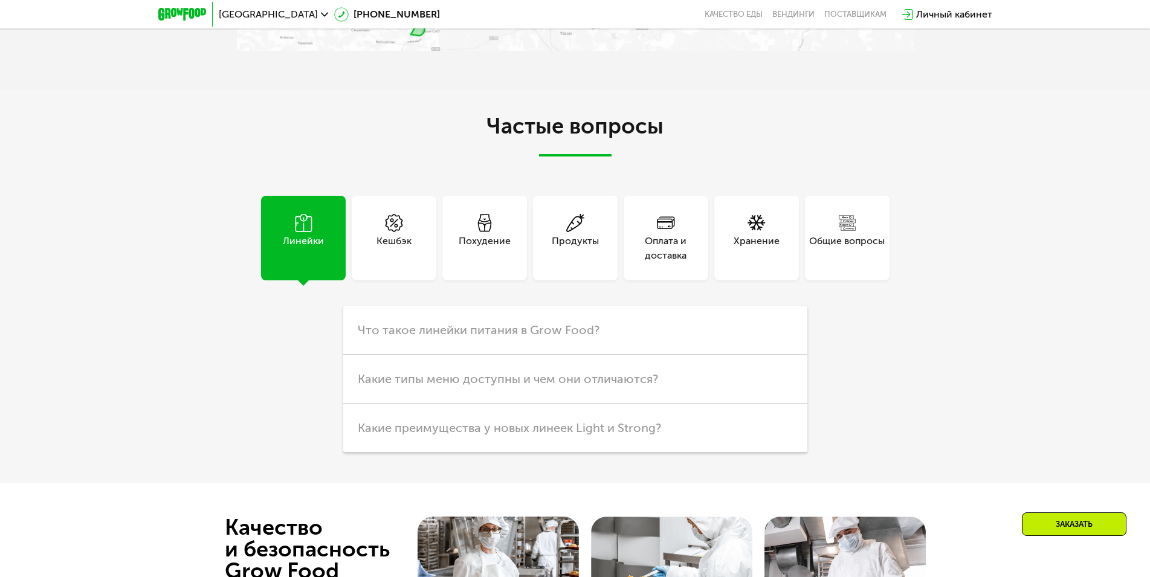
click at [318, 250] on div "Линейки" at bounding box center [303, 248] width 41 height 29
click at [408, 324] on span "Что такое линейки питания в Grow Food?" at bounding box center [479, 330] width 242 height 15
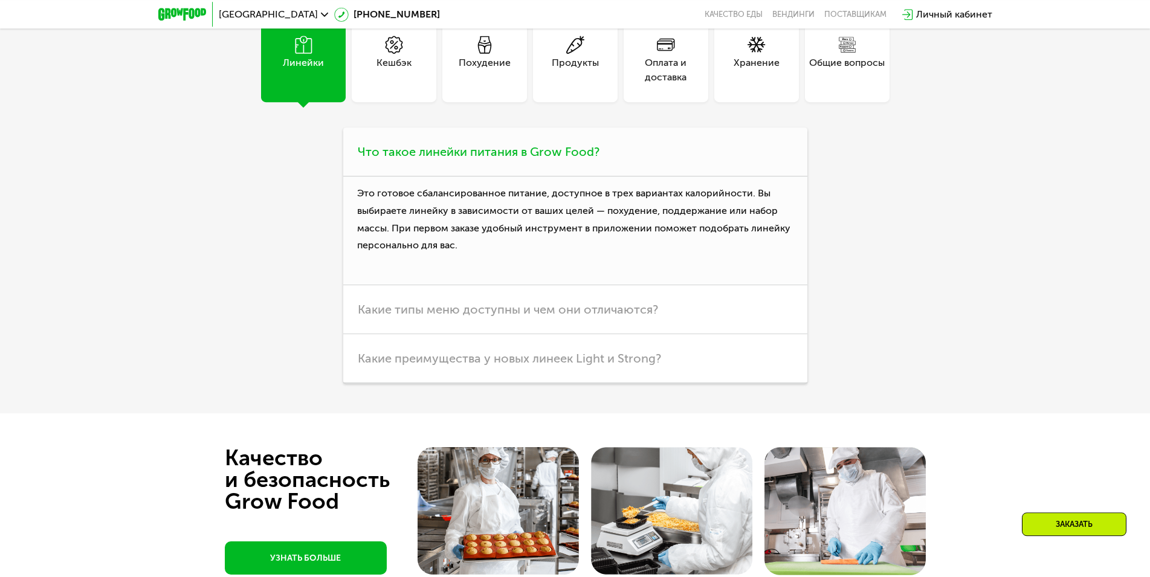
scroll to position [3391, 0]
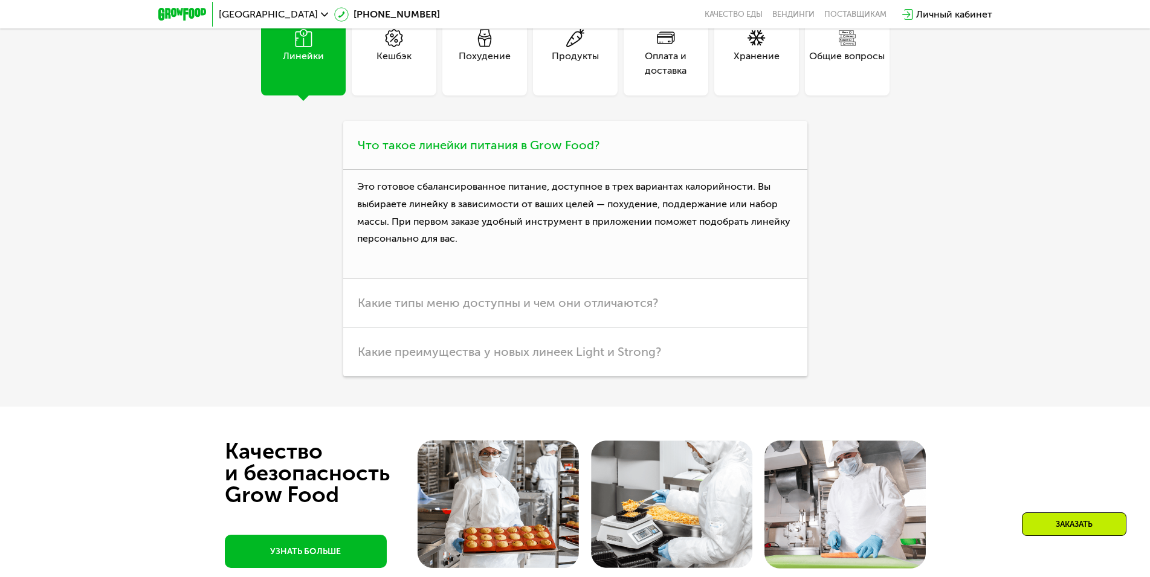
drag, startPoint x: 424, startPoint y: 205, endPoint x: 496, endPoint y: 230, distance: 76.1
click at [496, 230] on p "Это готовое сбалансированное питание, доступное в трех вариантах калорийности. …" at bounding box center [575, 224] width 464 height 109
click at [586, 299] on span "Какие типы меню доступны и чем они отличаются?" at bounding box center [508, 303] width 300 height 15
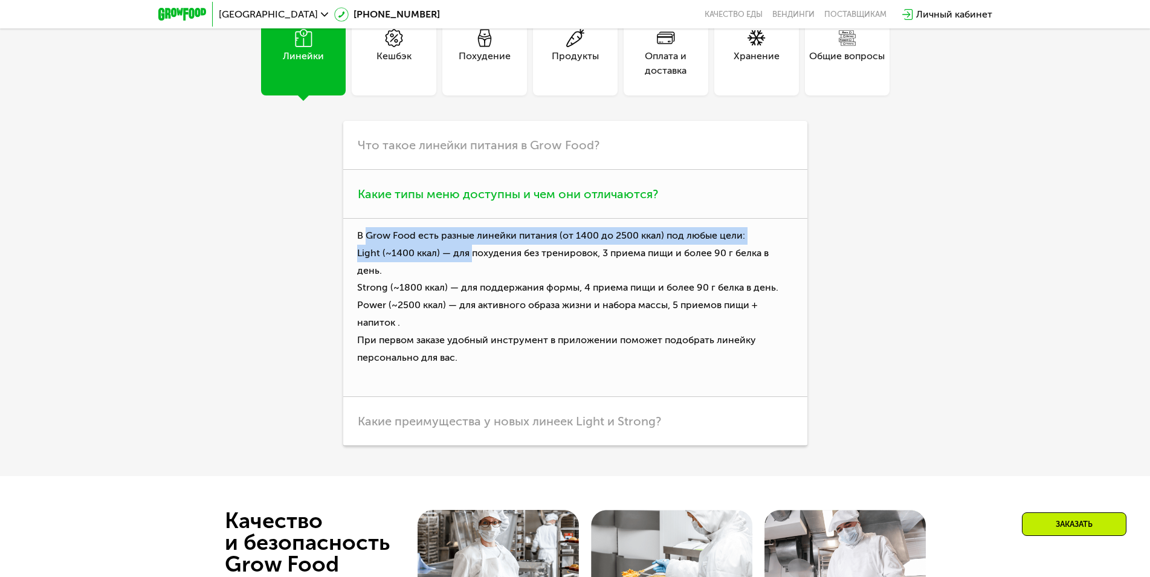
drag, startPoint x: 368, startPoint y: 233, endPoint x: 473, endPoint y: 250, distance: 106.4
click at [473, 250] on p "В Grow Food есть разные линейки питания (от 1400 до 2500 ккал) под любые цели: …" at bounding box center [575, 308] width 464 height 178
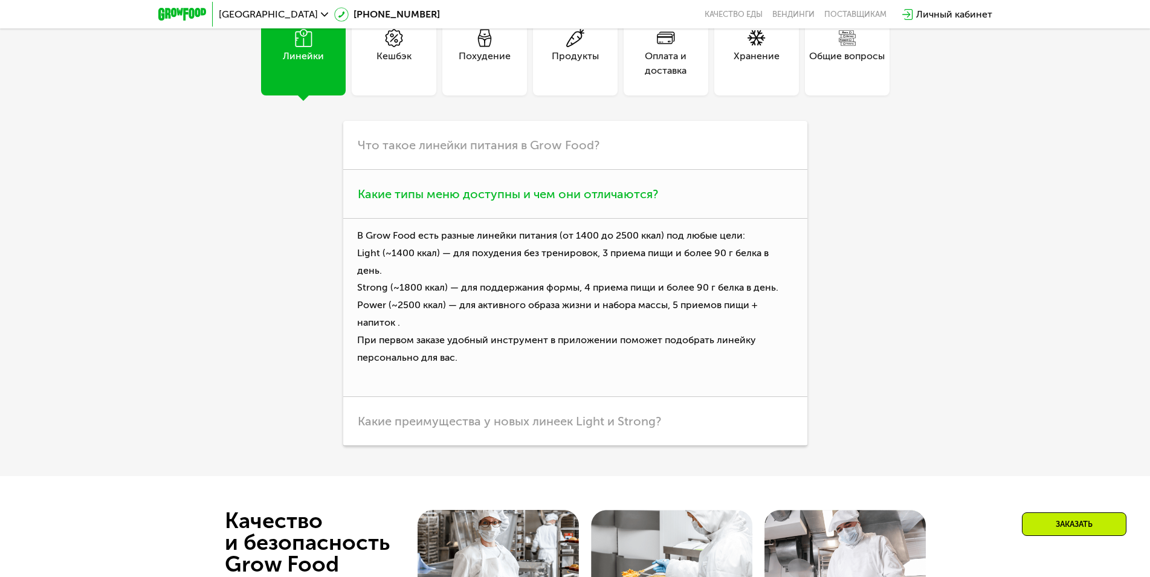
click at [505, 251] on p "В Grow Food есть разные линейки питания (от 1400 до 2500 ккал) под любые цели: …" at bounding box center [575, 308] width 464 height 178
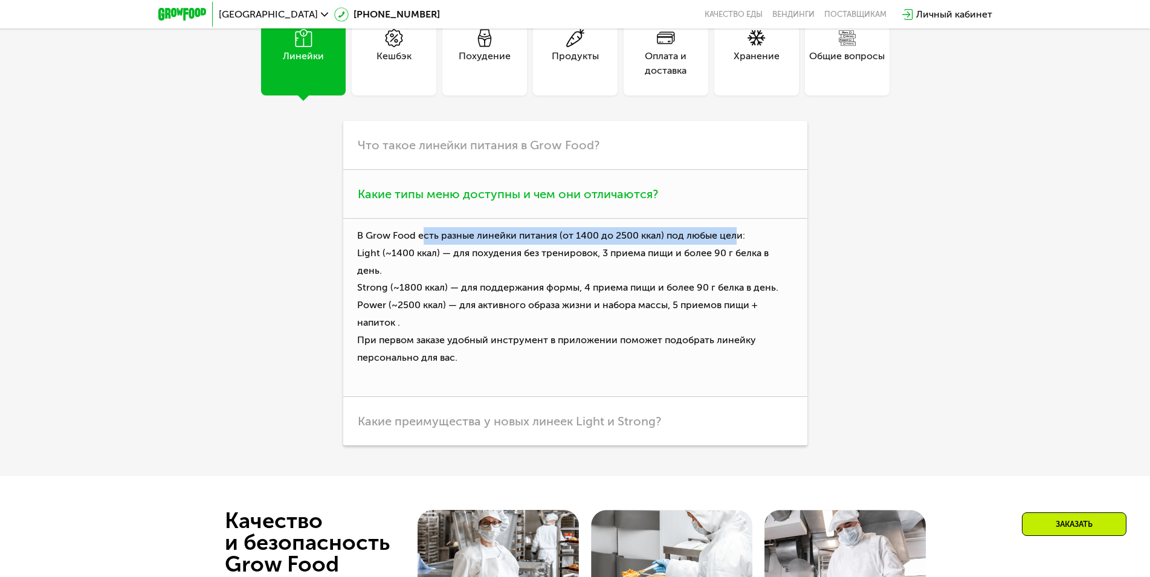
drag, startPoint x: 447, startPoint y: 225, endPoint x: 736, endPoint y: 220, distance: 289.6
click at [736, 220] on p "В Grow Food есть разные линейки питания (от 1400 до 2500 ккал) под любые цели: …" at bounding box center [575, 308] width 464 height 178
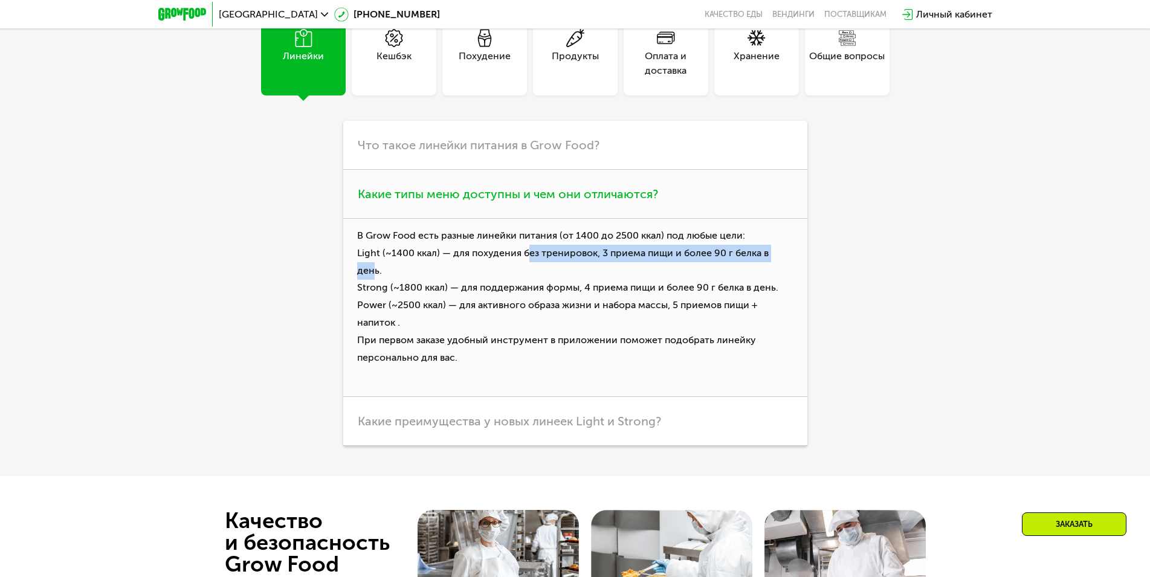
drag, startPoint x: 529, startPoint y: 245, endPoint x: 783, endPoint y: 240, distance: 253.9
click at [783, 240] on p "В Grow Food есть разные линейки питания (от 1400 до 2500 ккал) под любые цели: …" at bounding box center [575, 308] width 464 height 178
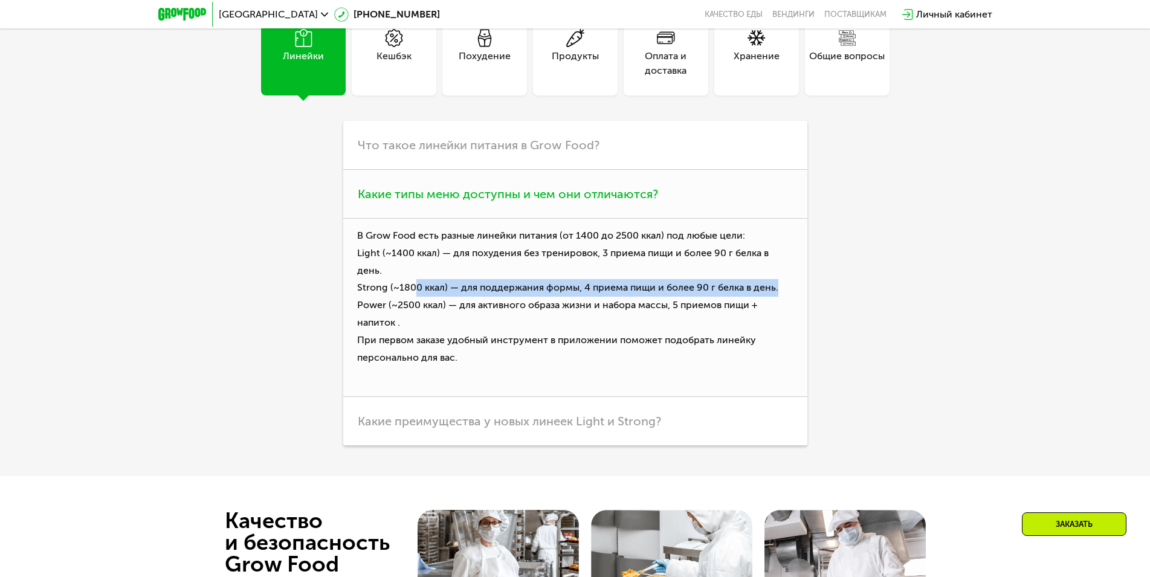
drag, startPoint x: 442, startPoint y: 262, endPoint x: 774, endPoint y: 262, distance: 331.2
click at [774, 262] on p "В Grow Food есть разные линейки питания (от 1400 до 2500 ккал) под любые цели: …" at bounding box center [575, 308] width 464 height 178
drag, startPoint x: 439, startPoint y: 283, endPoint x: 642, endPoint y: 297, distance: 204.2
click at [642, 297] on p "В Grow Food есть разные линейки питания (от 1400 до 2500 ккал) под любые цели: …" at bounding box center [575, 308] width 464 height 178
click at [400, 320] on p "В Grow Food есть разные линейки питания (от 1400 до 2500 ккал) под любые цели: …" at bounding box center [575, 308] width 464 height 178
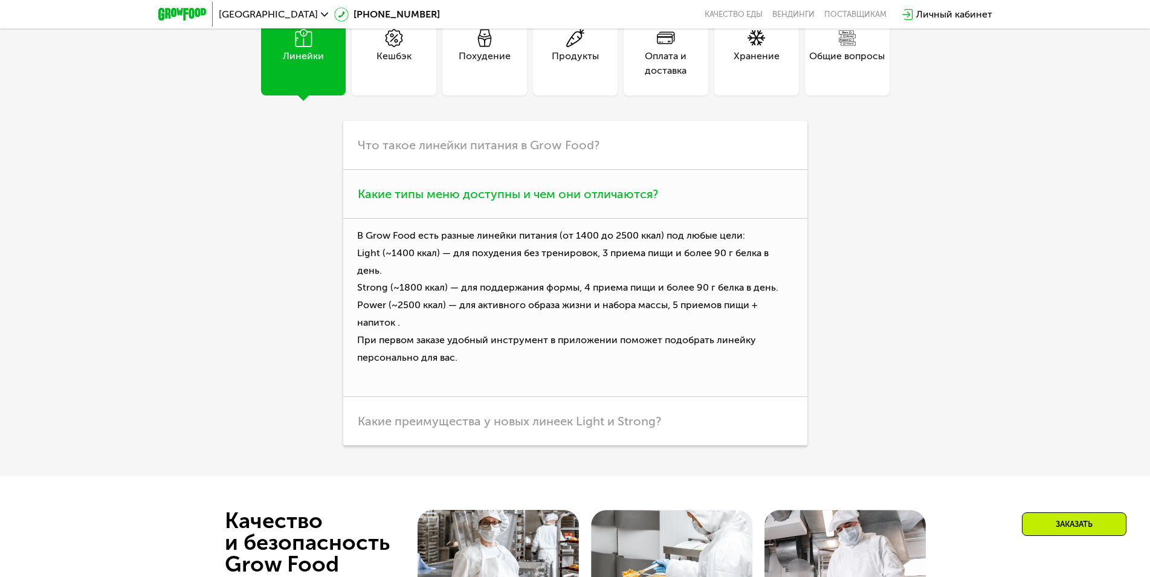
drag, startPoint x: 450, startPoint y: 311, endPoint x: 737, endPoint y: 326, distance: 287.5
click at [737, 326] on p "В Grow Food есть разные линейки питания (от 1400 до 2500 ккал) под любые цели: …" at bounding box center [575, 308] width 464 height 178
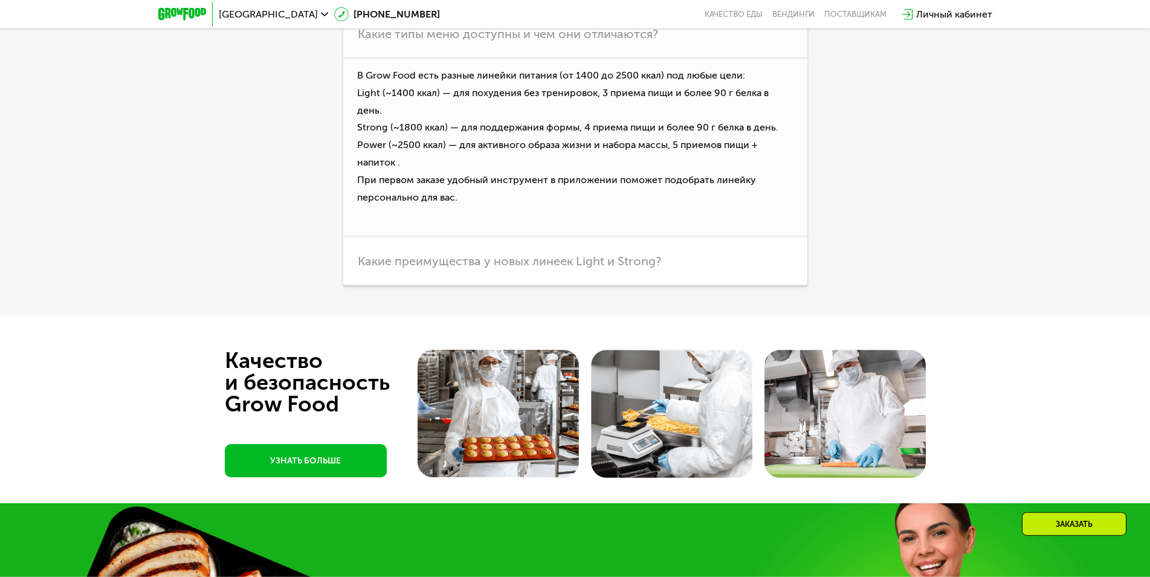
scroll to position [3576, 0]
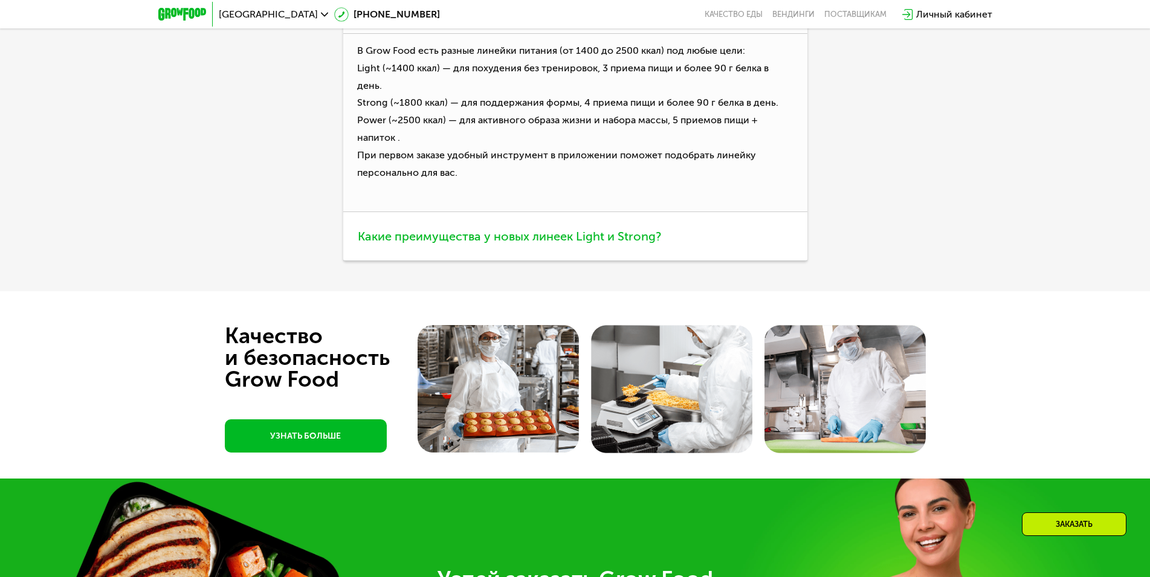
click at [519, 229] on span "Какие преимущества у новых линеек Light и Strong?" at bounding box center [509, 236] width 303 height 15
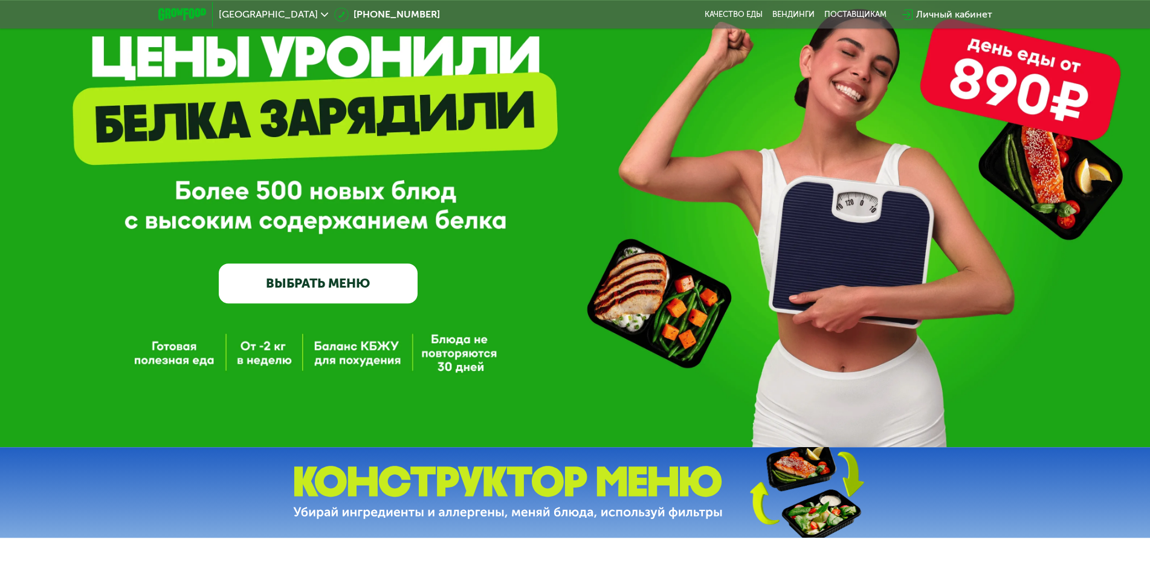
scroll to position [0, 0]
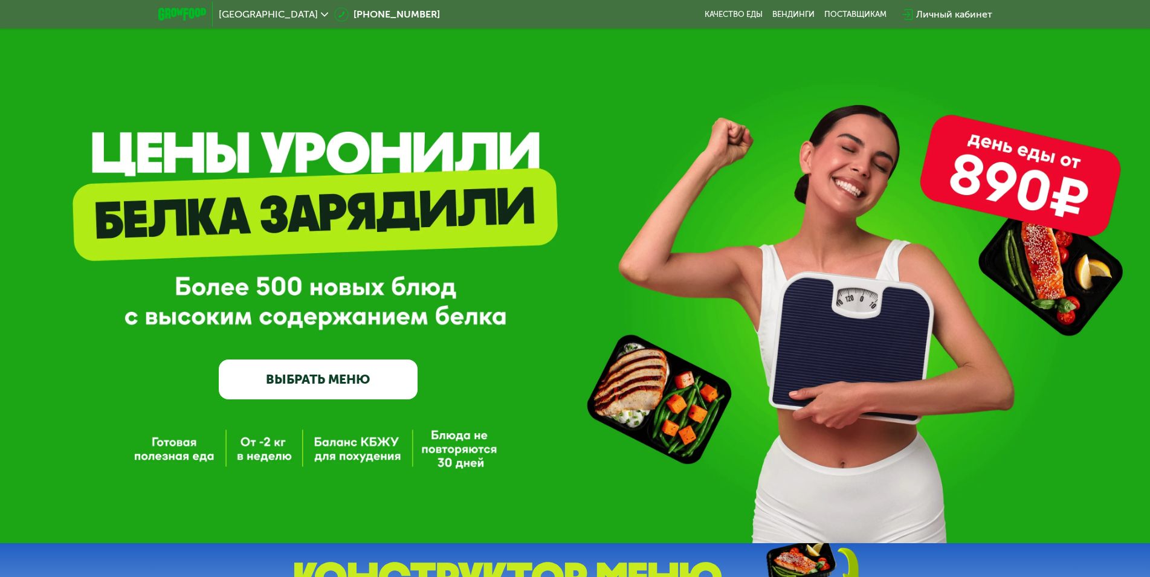
click at [209, 462] on div "GrowFood — доставка правильного питания ВЫБРАТЬ МЕНЮ" at bounding box center [575, 271] width 1150 height 543
